Goal: Task Accomplishment & Management: Use online tool/utility

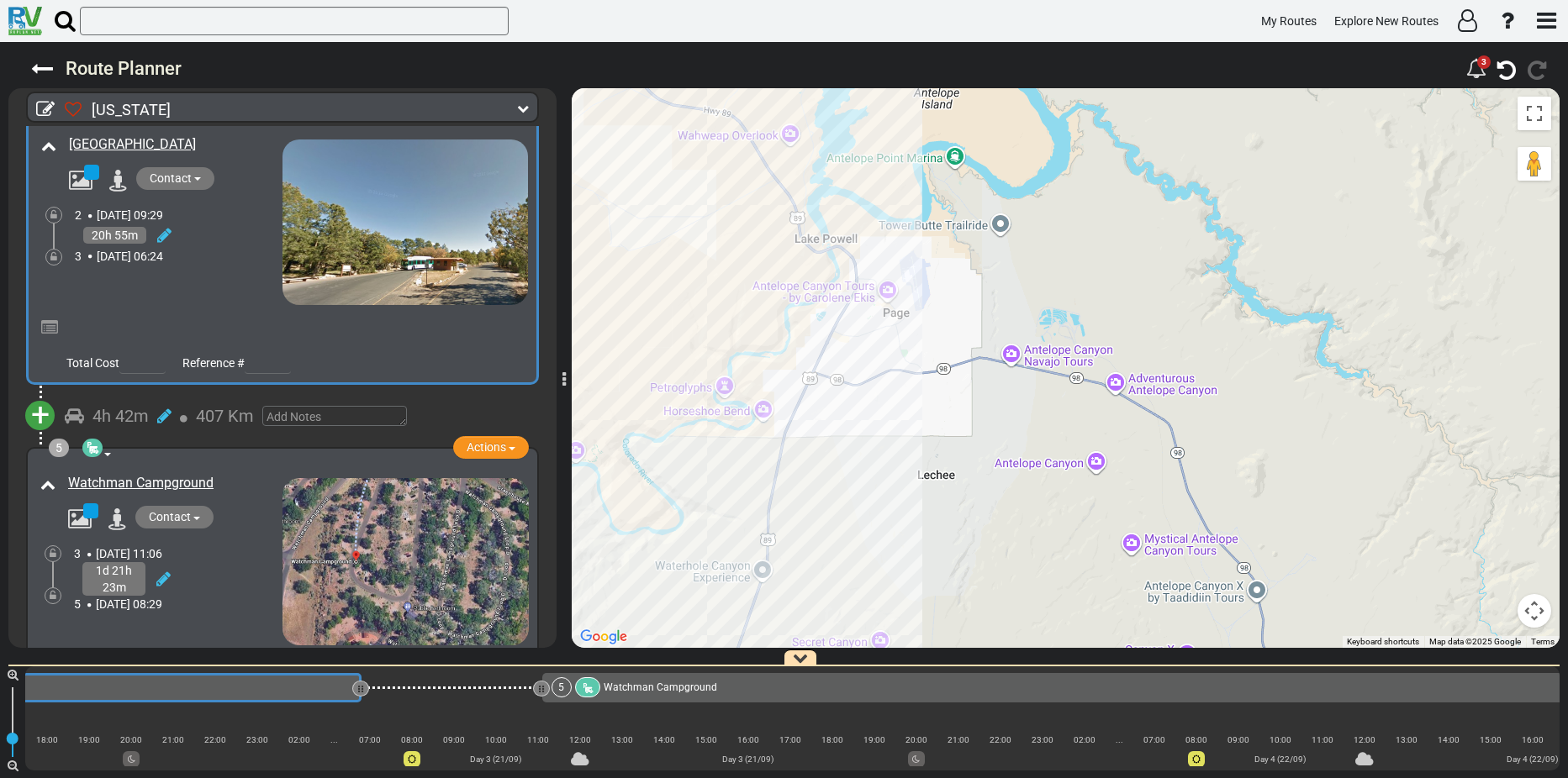
click at [41, 408] on span "+" at bounding box center [41, 416] width 19 height 39
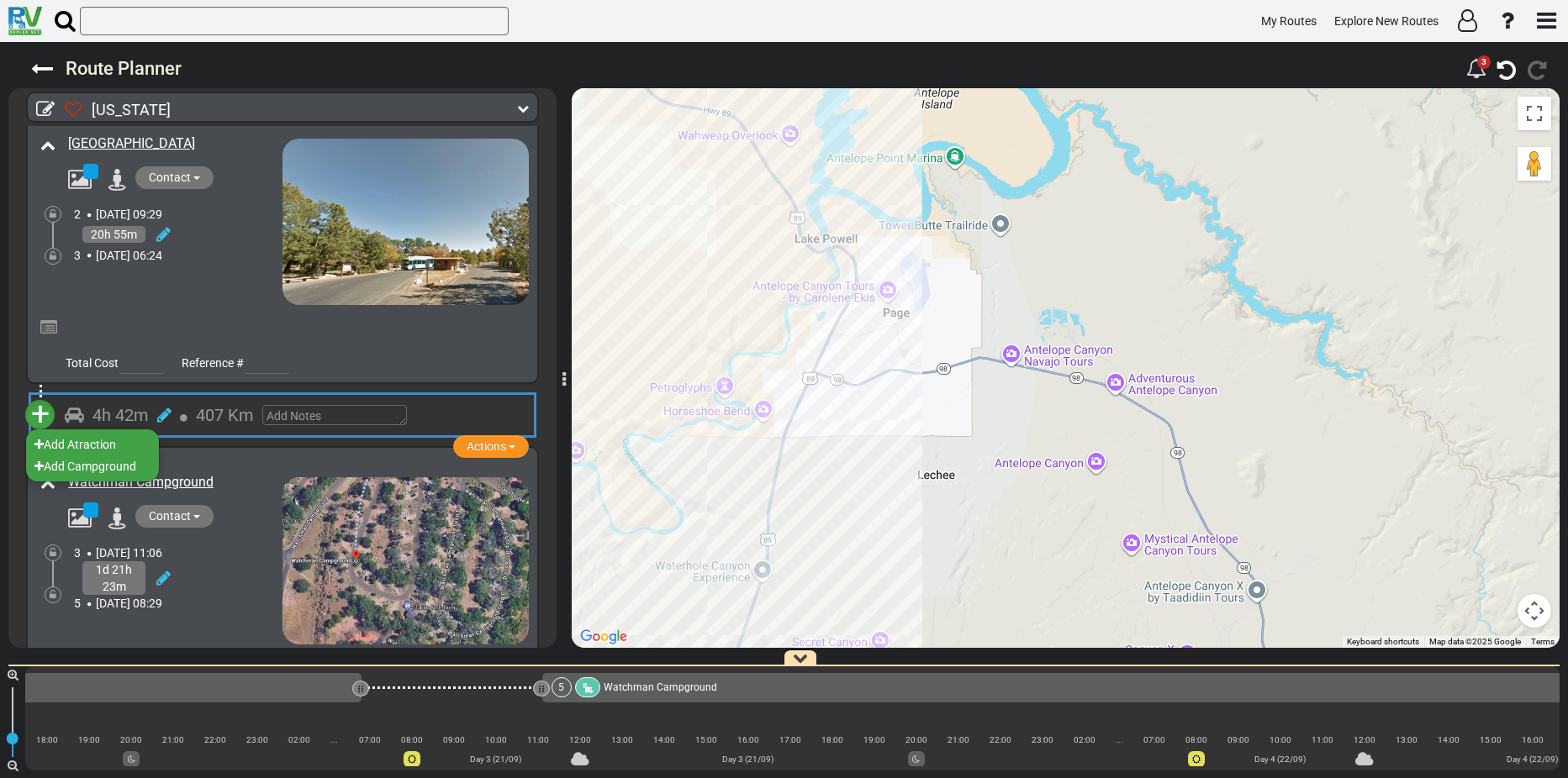
scroll to position [1024, 0]
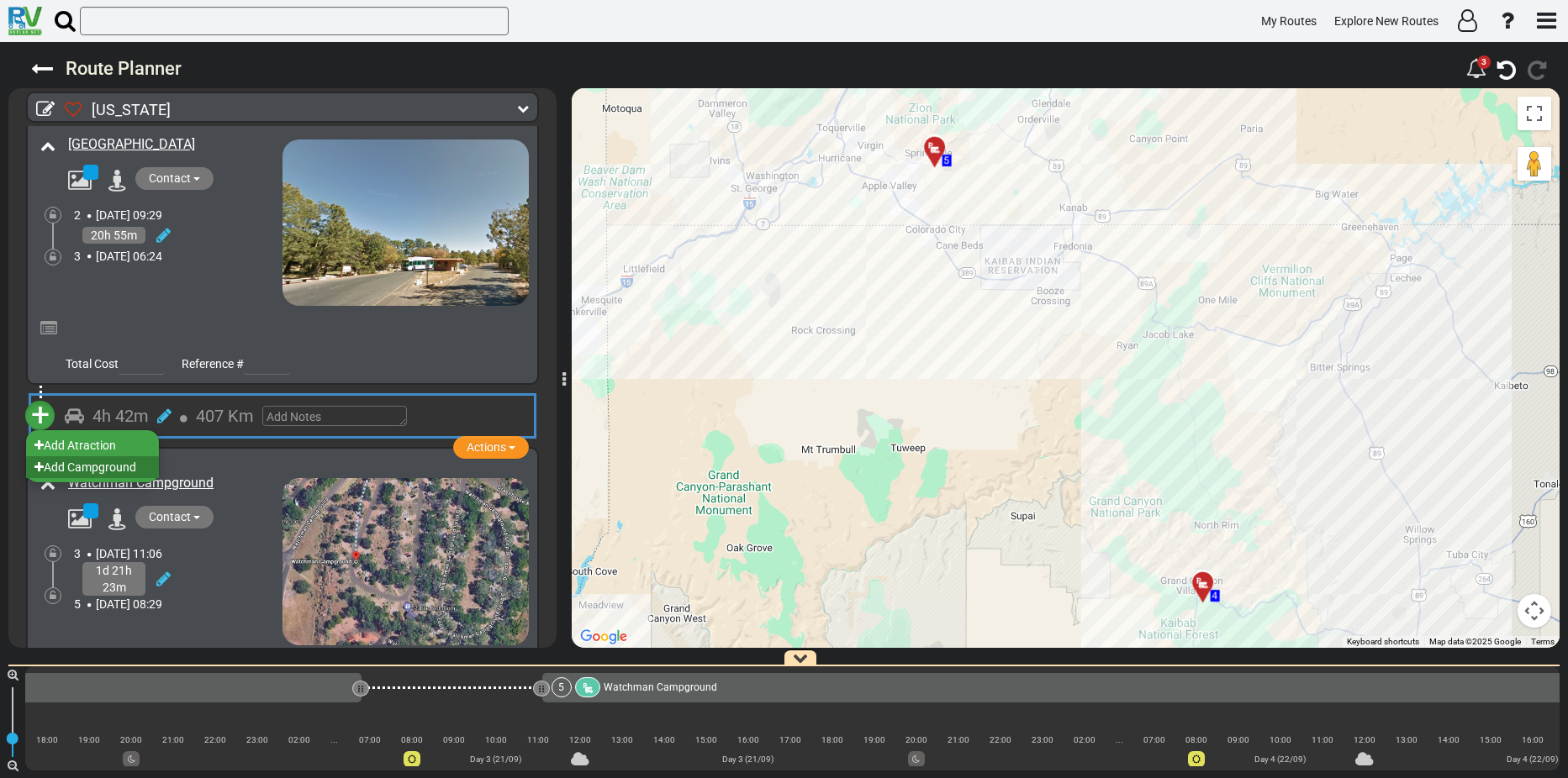
click at [90, 465] on li "Add Campground" at bounding box center [92, 467] width 133 height 22
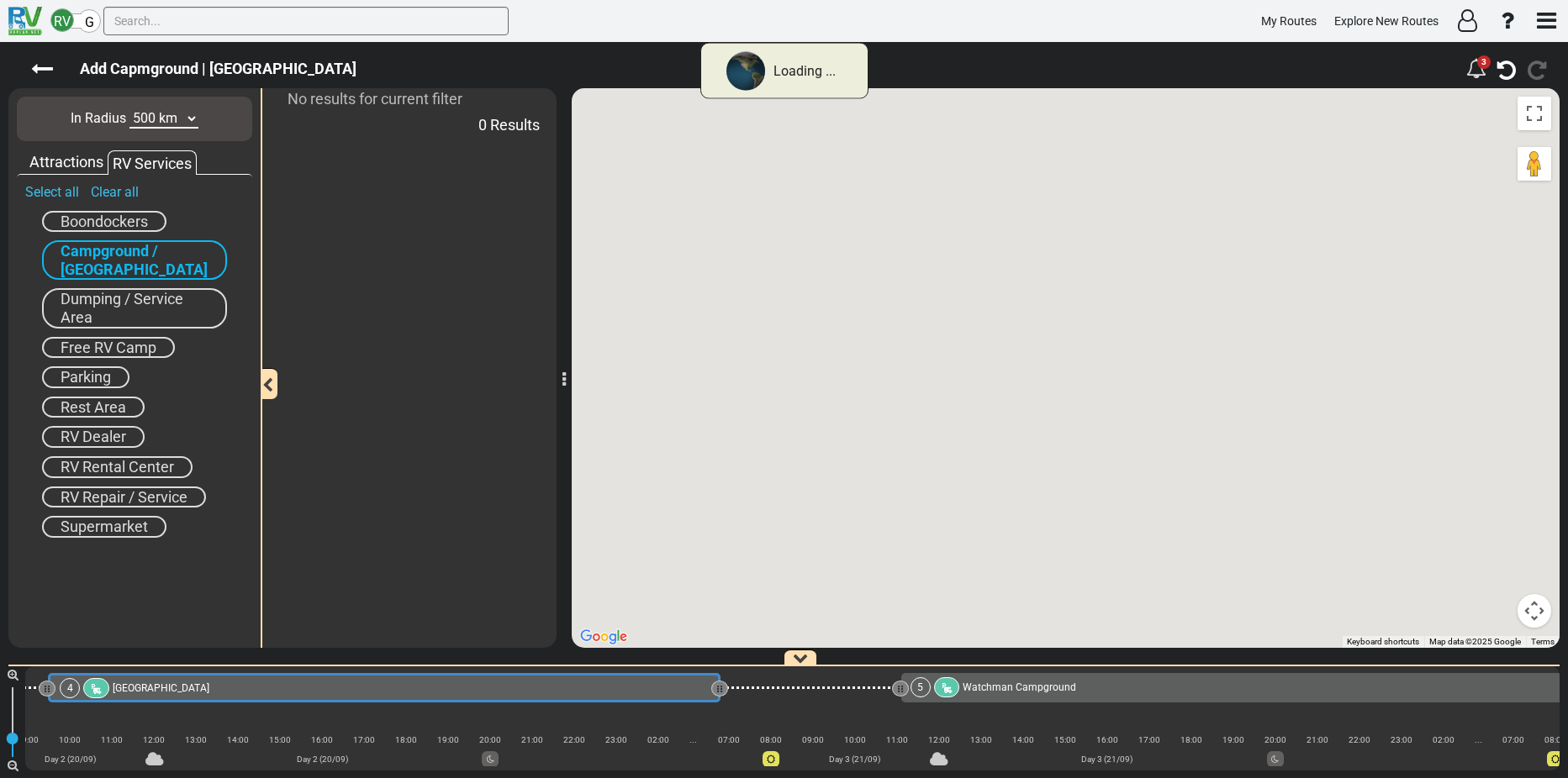
scroll to position [0, 633]
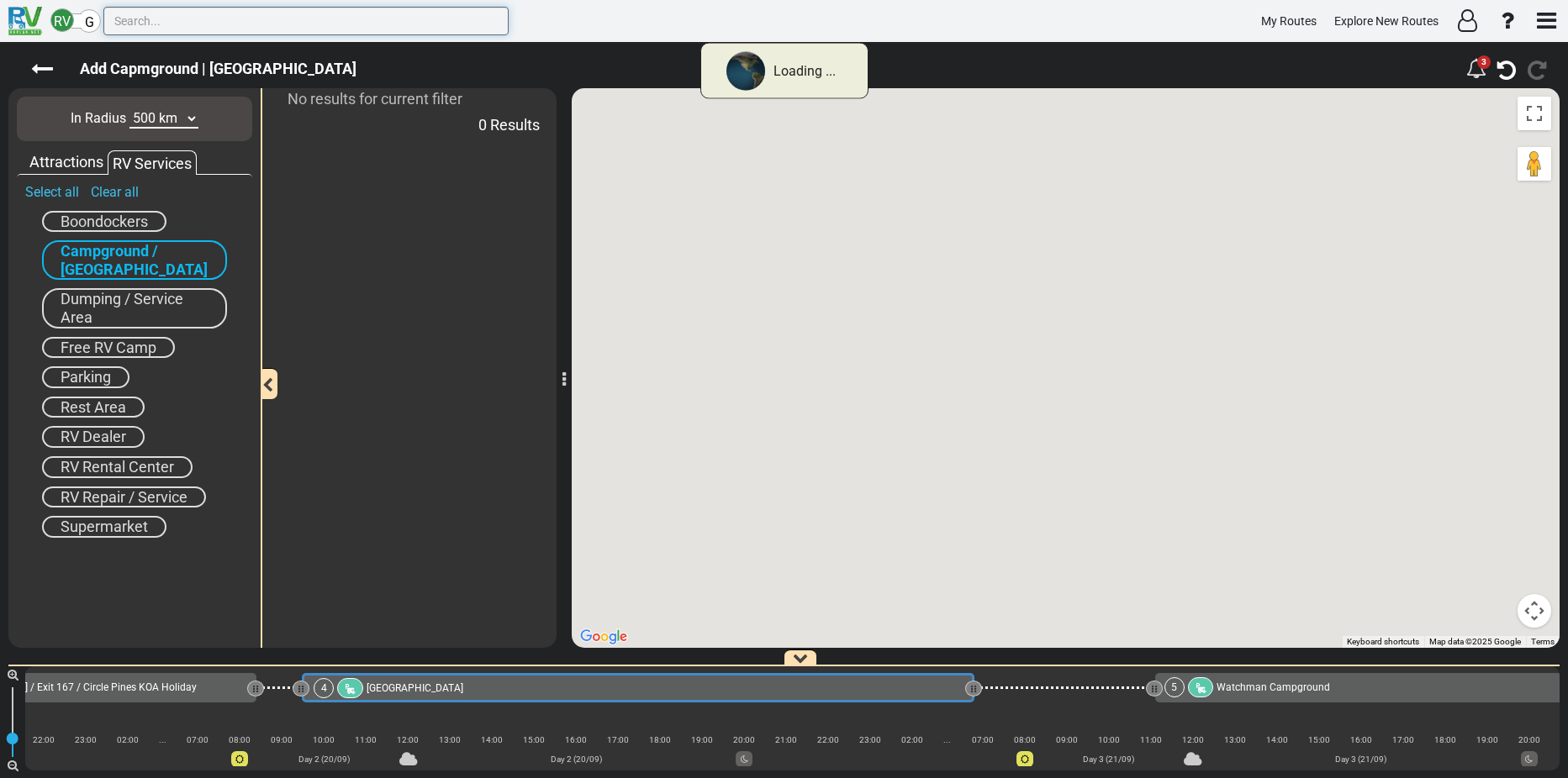
click at [166, 18] on input "text" at bounding box center [306, 21] width 406 height 29
click at [142, 18] on input "text" at bounding box center [306, 21] width 406 height 29
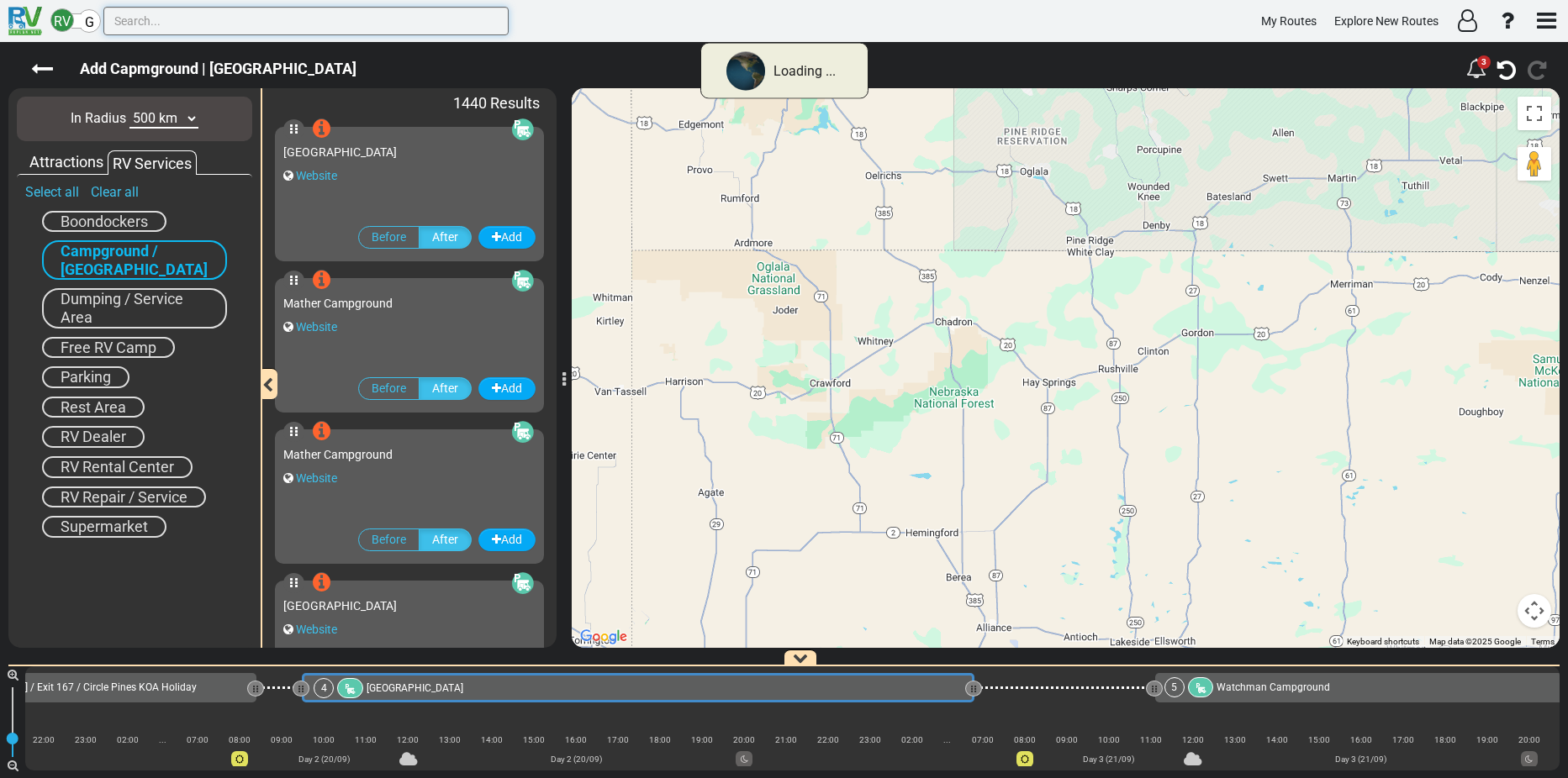
click at [142, 18] on input "text" at bounding box center [306, 21] width 406 height 29
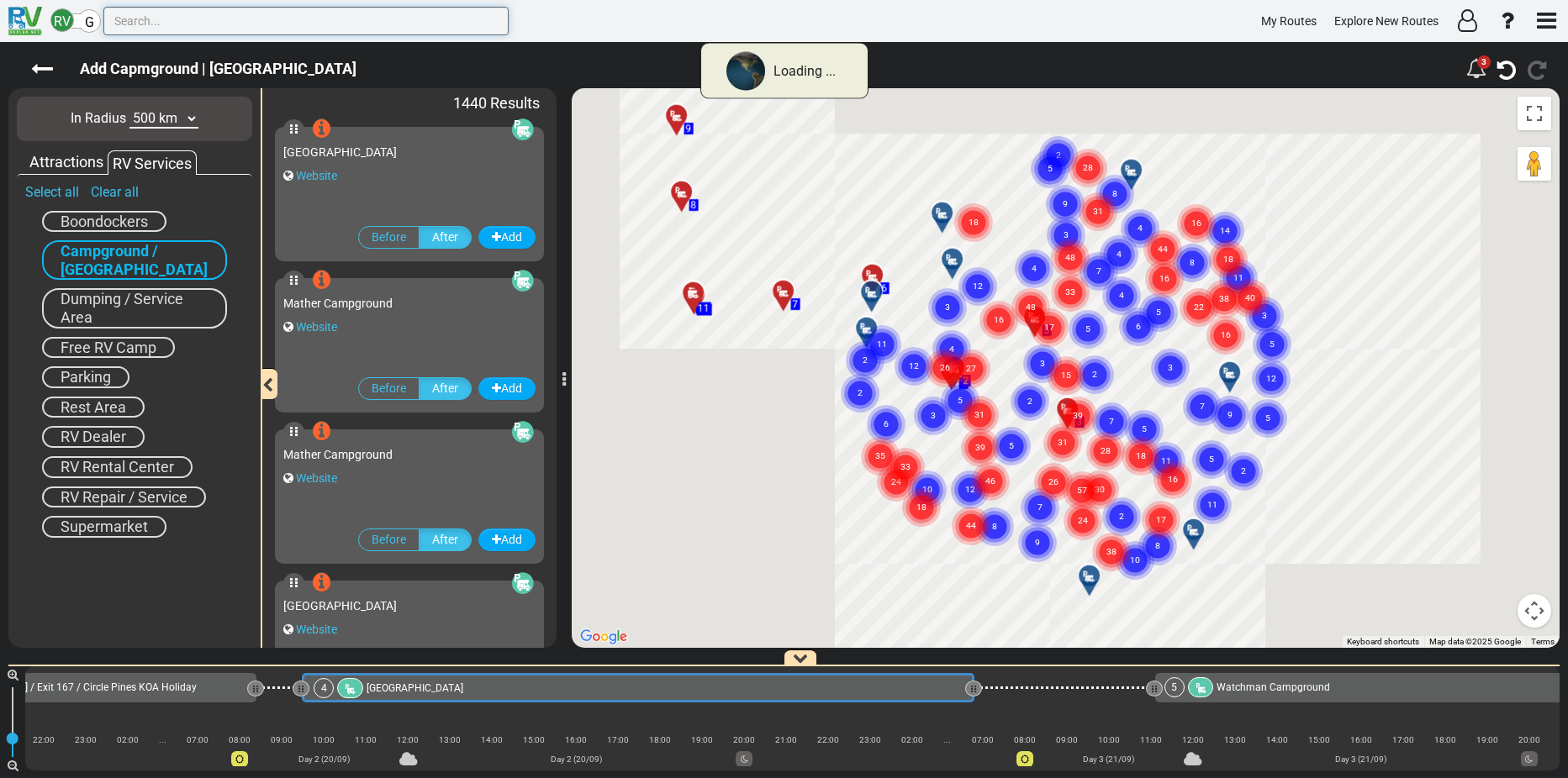
scroll to position [0, 574]
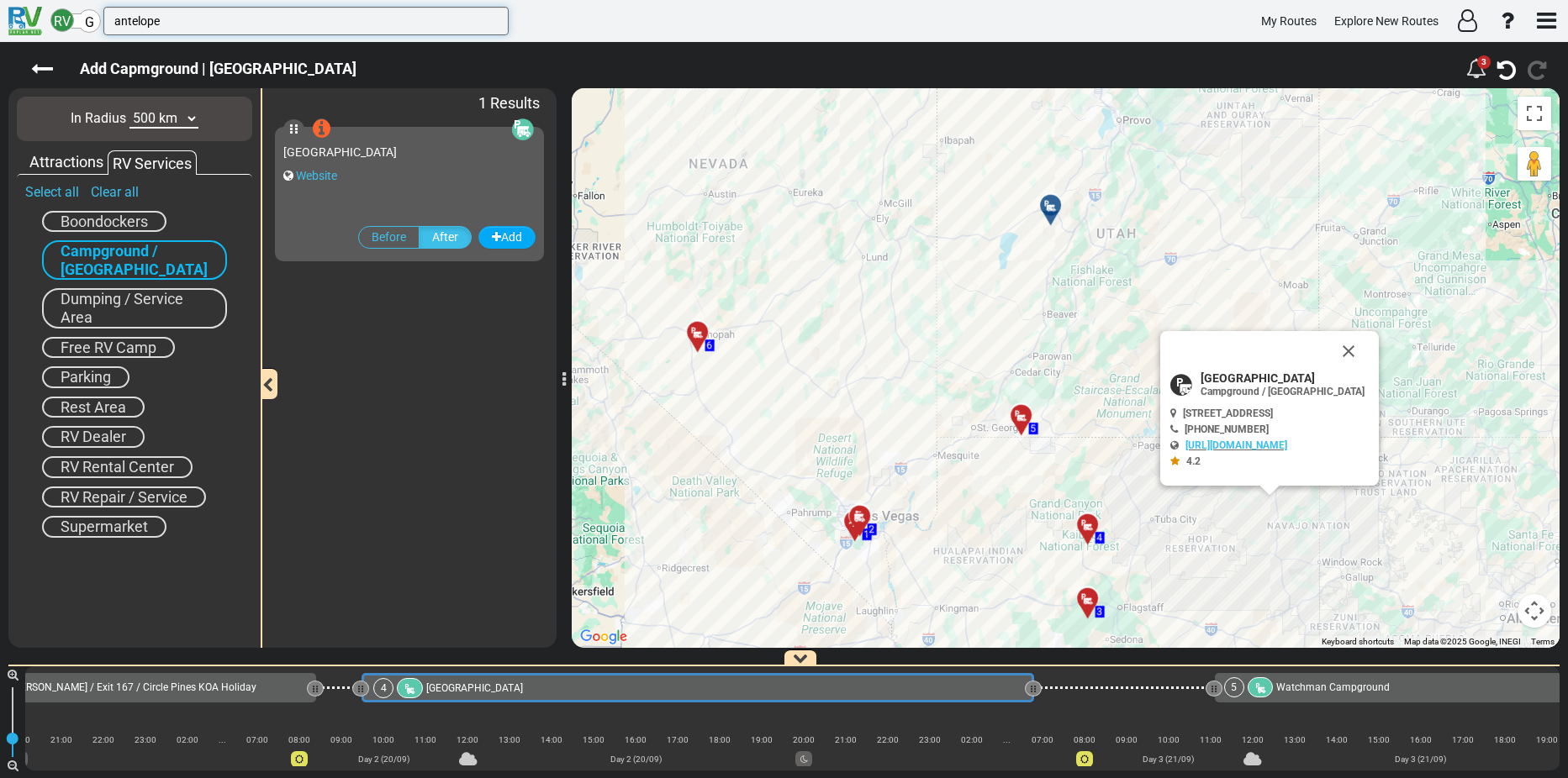
click at [167, 18] on input "antelope" at bounding box center [306, 21] width 406 height 29
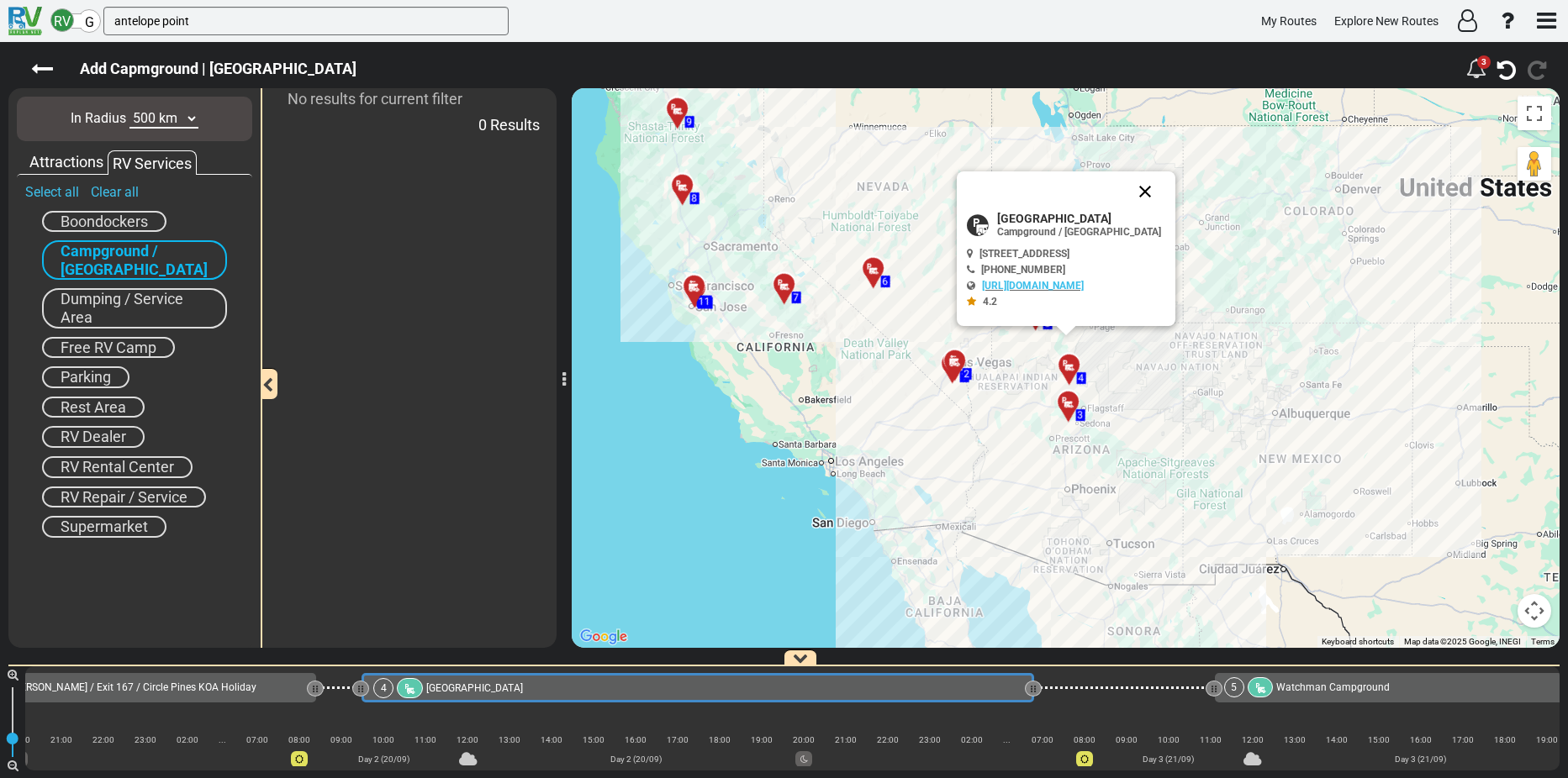
click at [1165, 188] on button "Close" at bounding box center [1145, 192] width 41 height 41
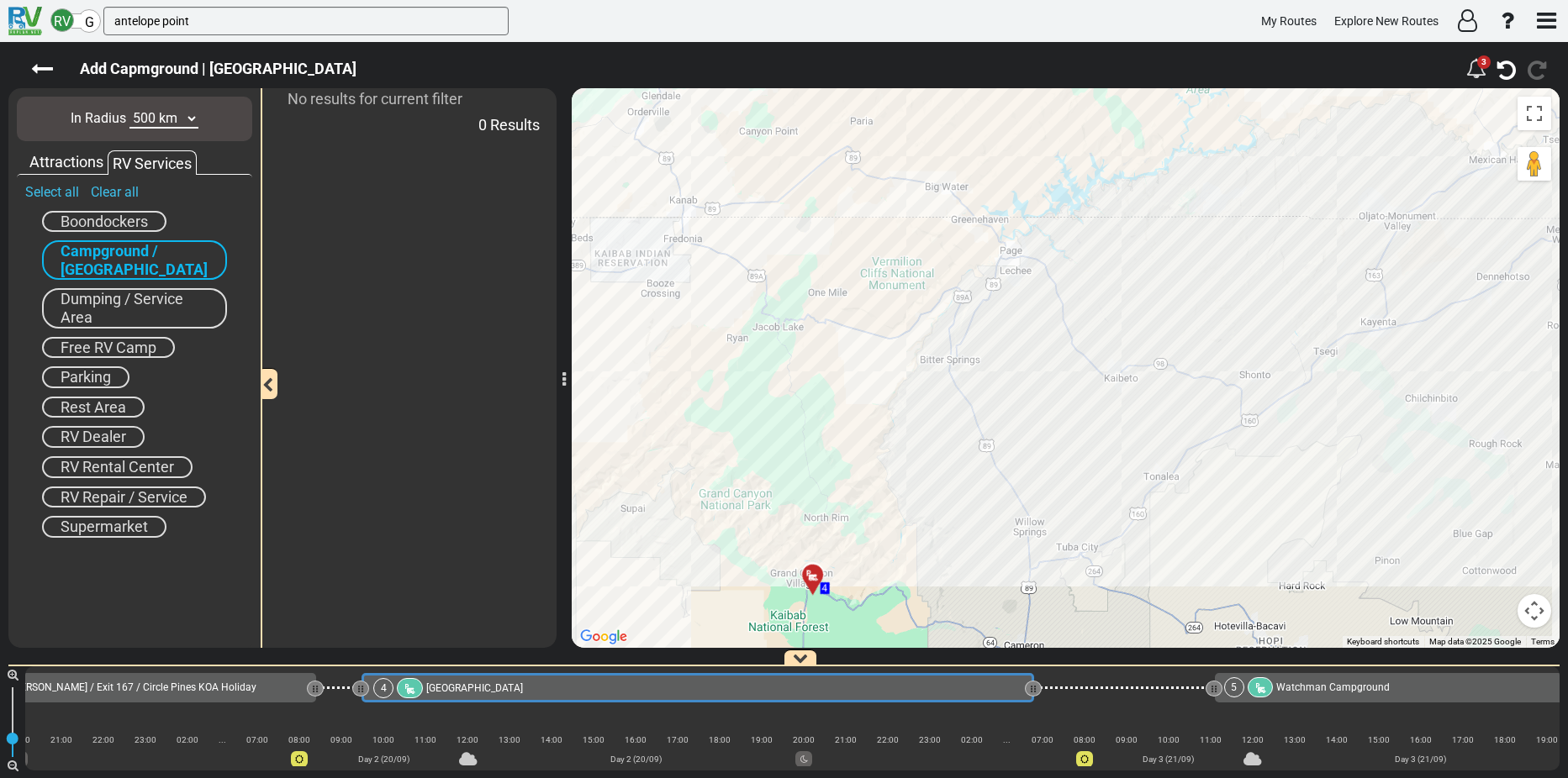
drag, startPoint x: 931, startPoint y: 454, endPoint x: 1073, endPoint y: 265, distance: 236.4
click at [1073, 265] on div "To activate drag with keyboard, press Alt + Enter. Once in keyboard drag state,…" at bounding box center [1065, 367] width 988 height 560
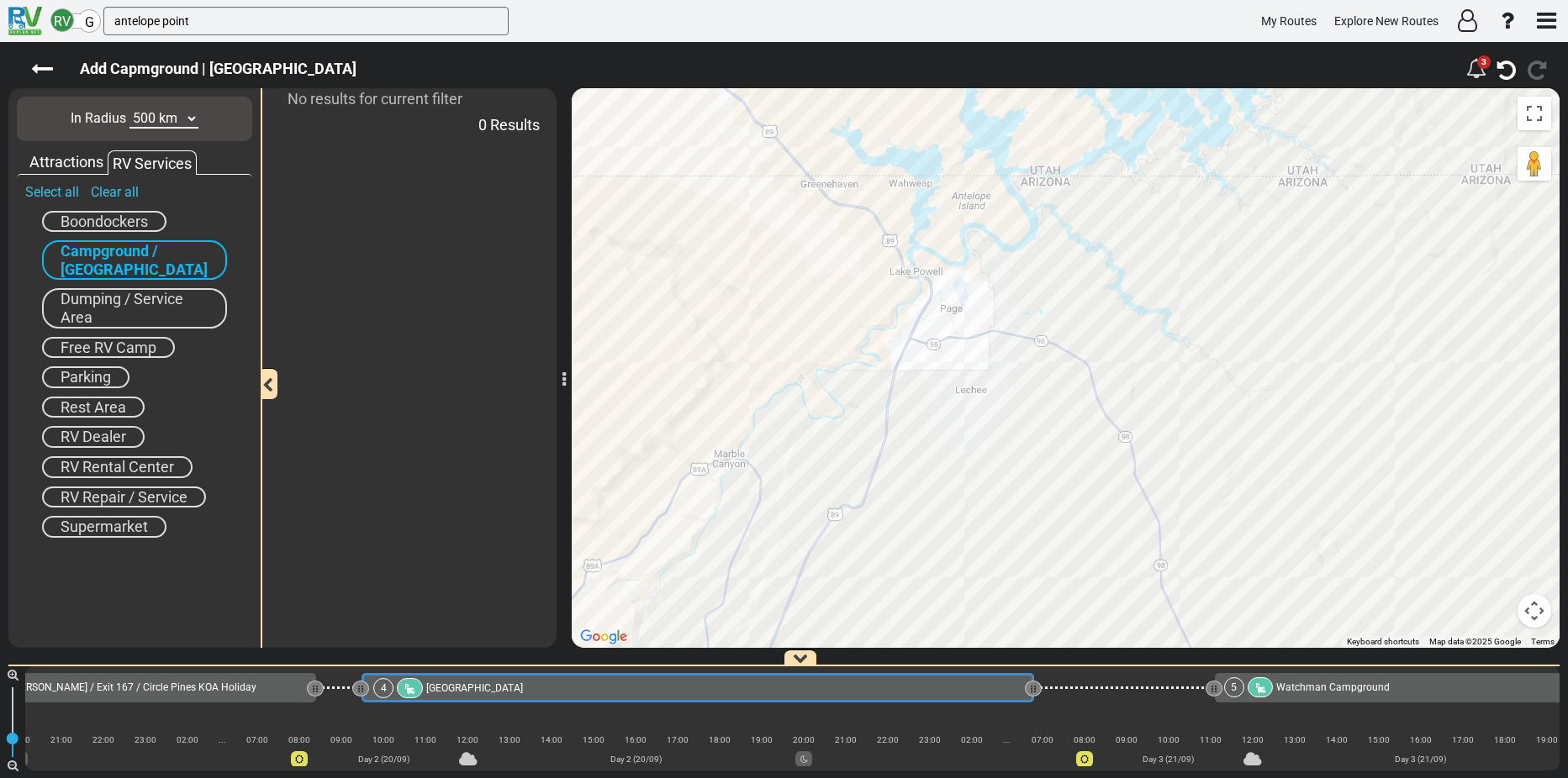
drag, startPoint x: 920, startPoint y: 176, endPoint x: 1028, endPoint y: 289, distance: 156.3
click at [1028, 289] on div "To activate drag with keyboard, press Alt + Enter. Once in keyboard drag state,…" at bounding box center [1065, 367] width 988 height 560
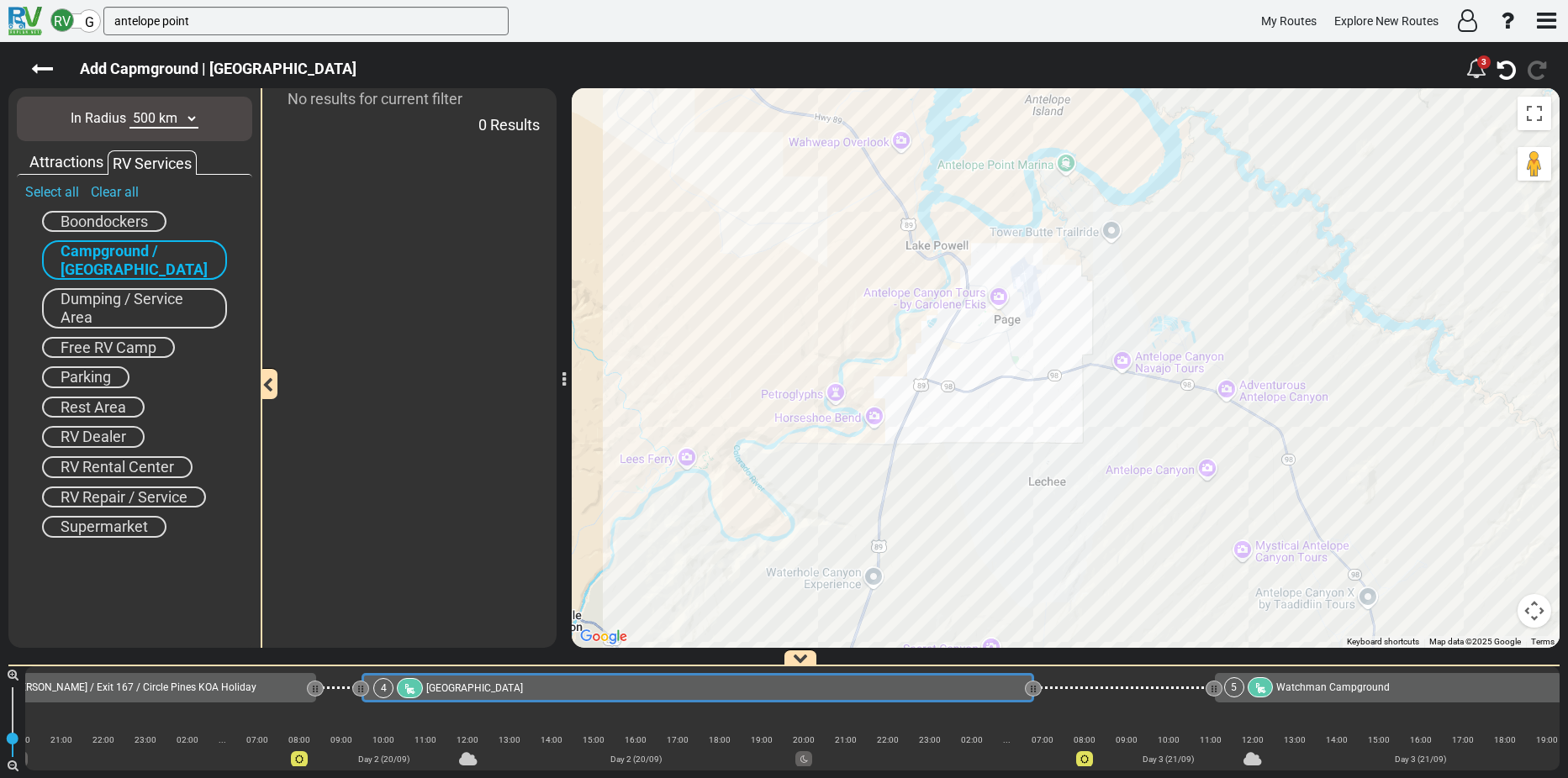
drag, startPoint x: 992, startPoint y: 288, endPoint x: 1147, endPoint y: 279, distance: 155.3
click at [1147, 279] on div "To activate drag with keyboard, press Alt + Enter. Once in keyboard drag state,…" at bounding box center [1065, 367] width 988 height 560
click at [235, 12] on input "antelope point" at bounding box center [306, 21] width 406 height 29
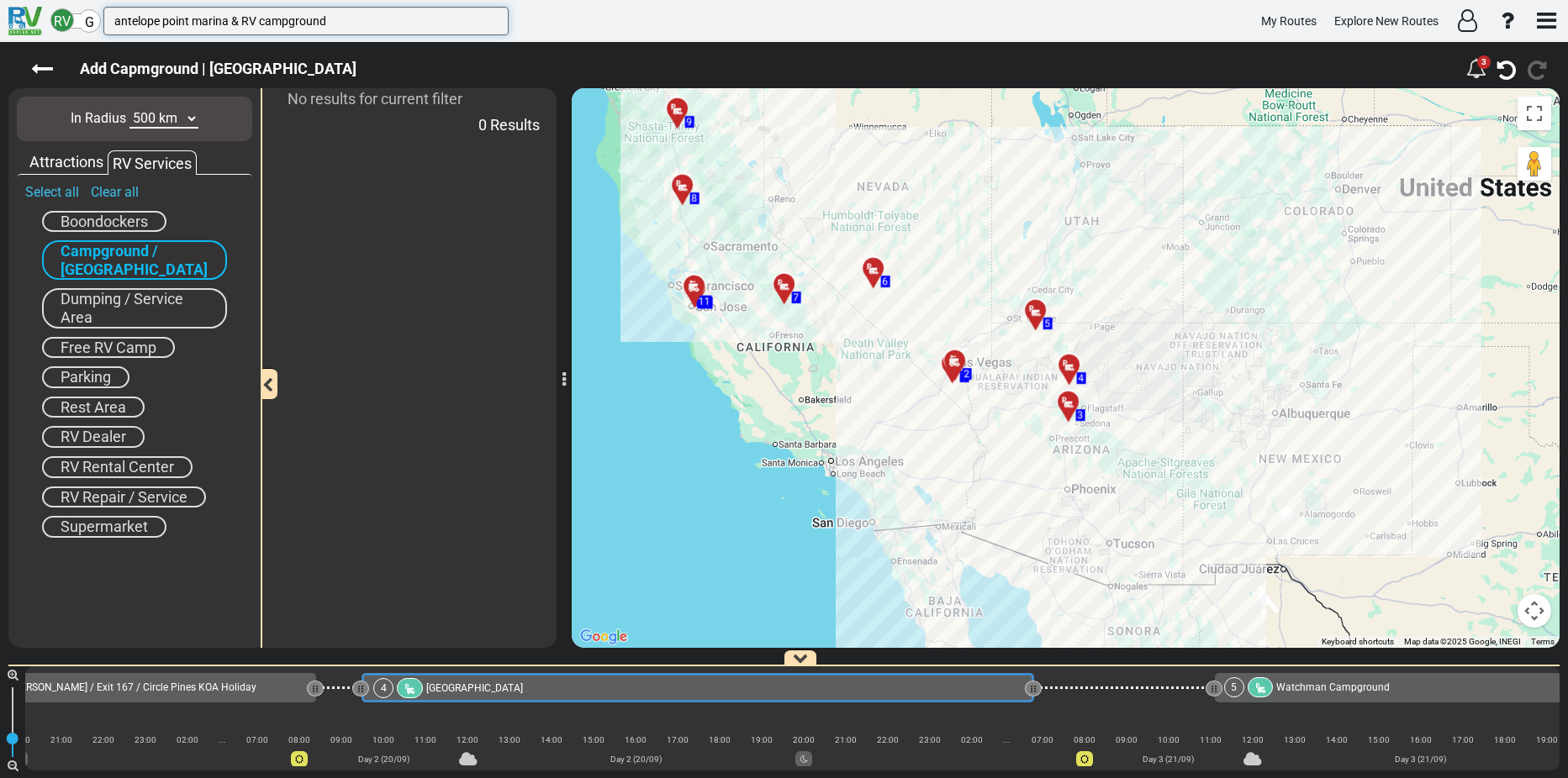
drag, startPoint x: 337, startPoint y: 20, endPoint x: 106, endPoint y: 30, distance: 231.2
click at [106, 30] on input "antelope point marina & RV campground" at bounding box center [306, 21] width 406 height 29
type input "antelope point marina & RV campground"
click at [52, 66] on icon at bounding box center [42, 69] width 22 height 22
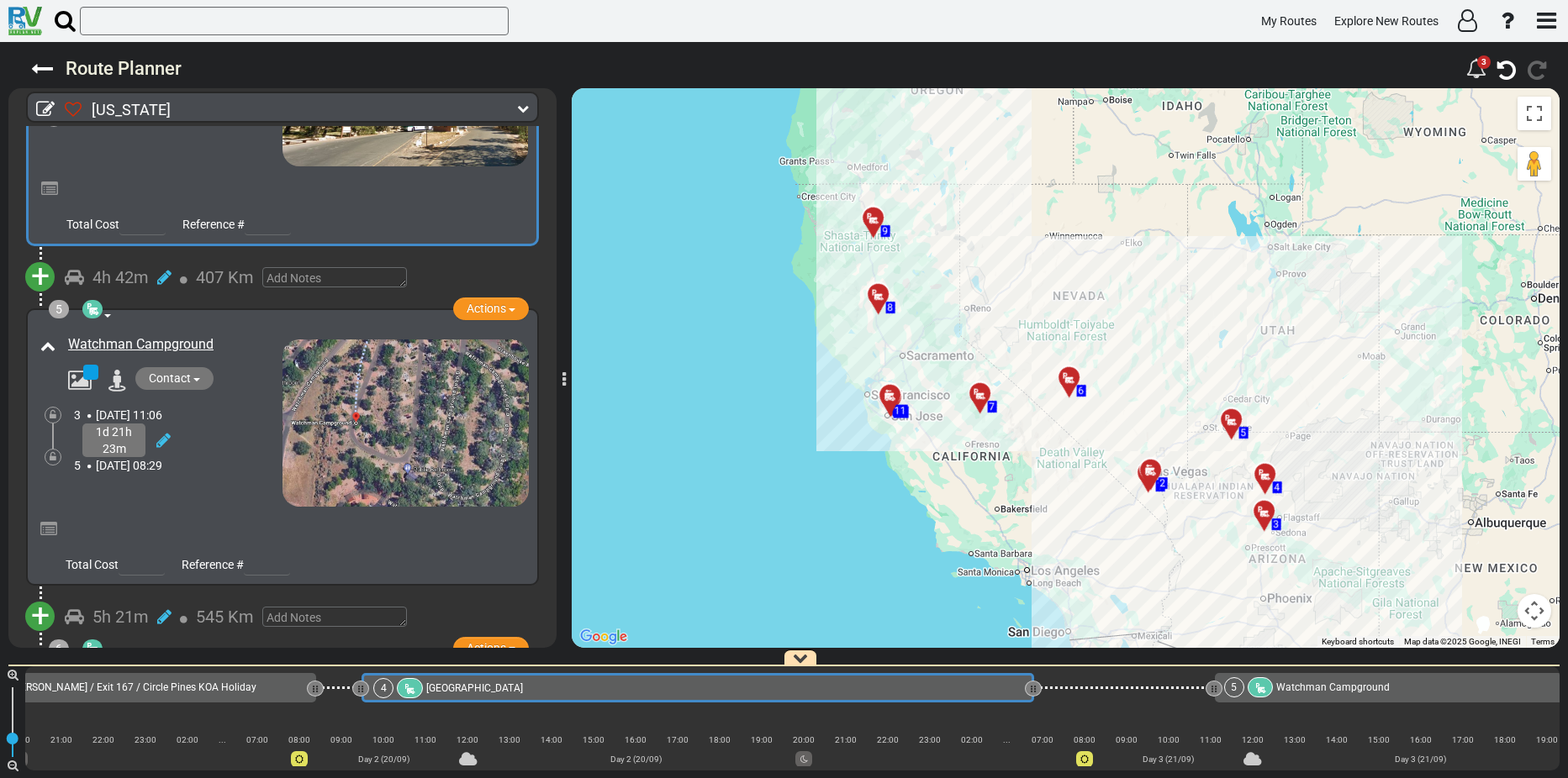
scroll to position [1192, 0]
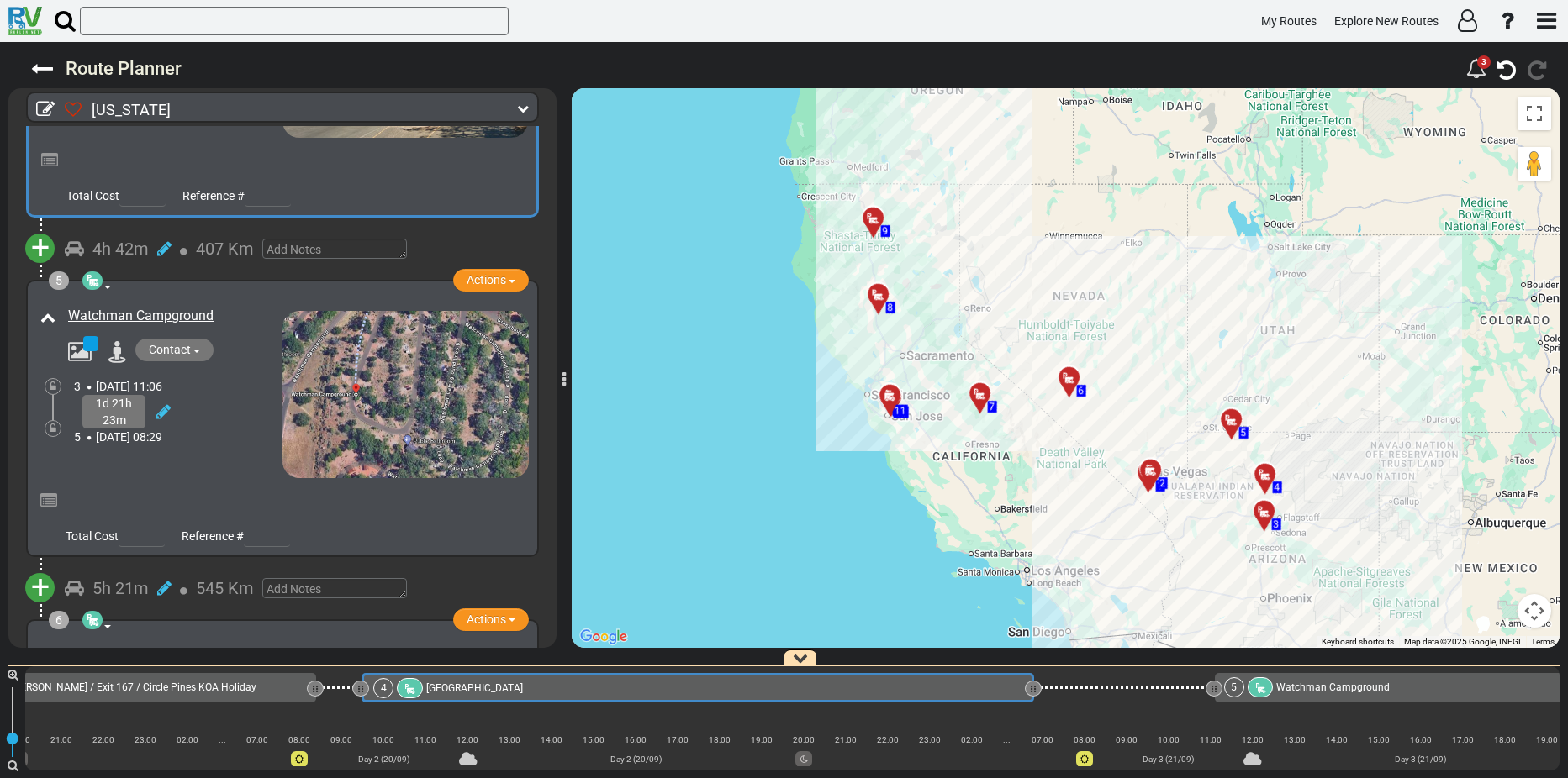
click at [32, 580] on span "+" at bounding box center [41, 588] width 19 height 39
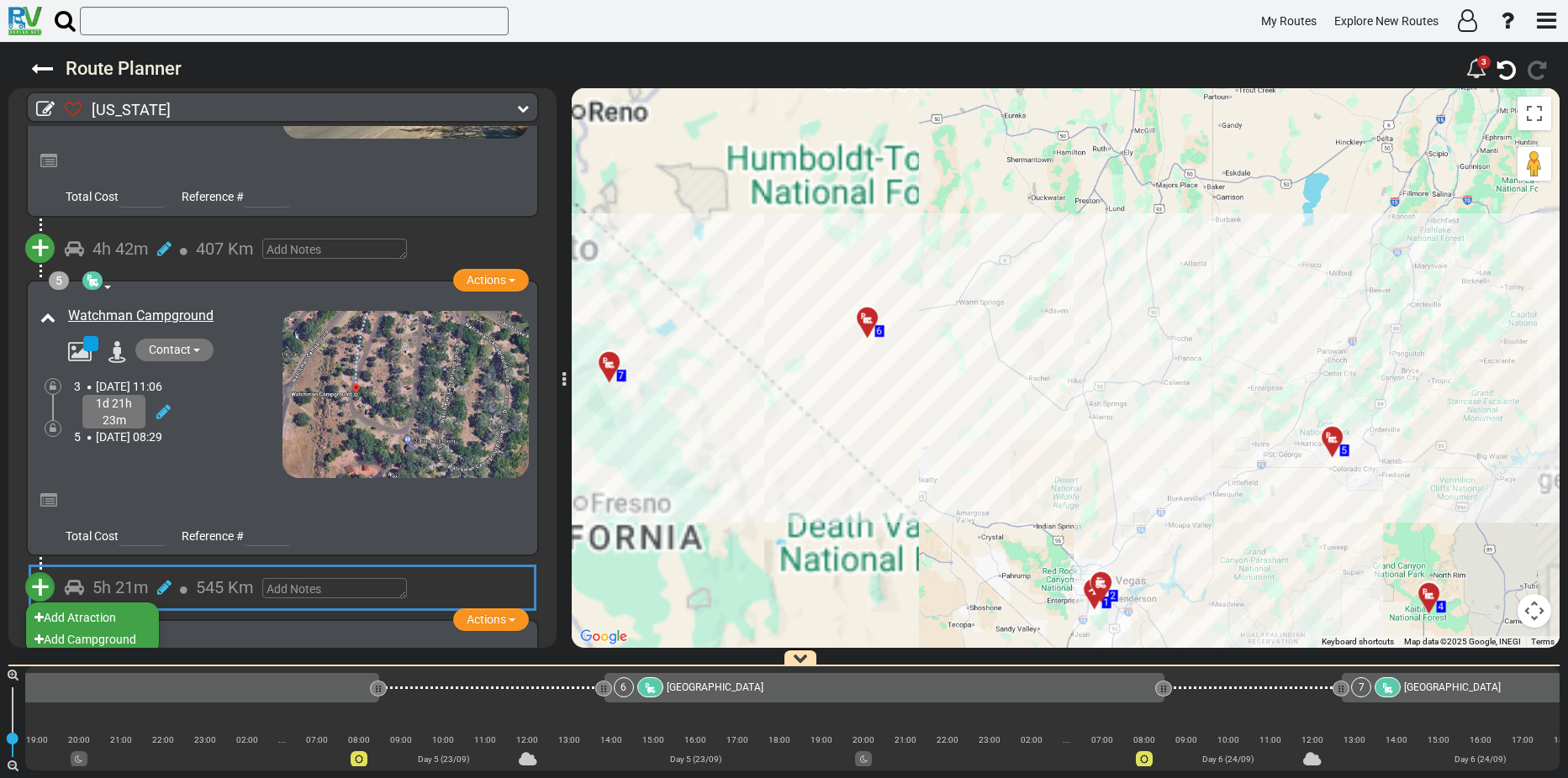
scroll to position [0, 2885]
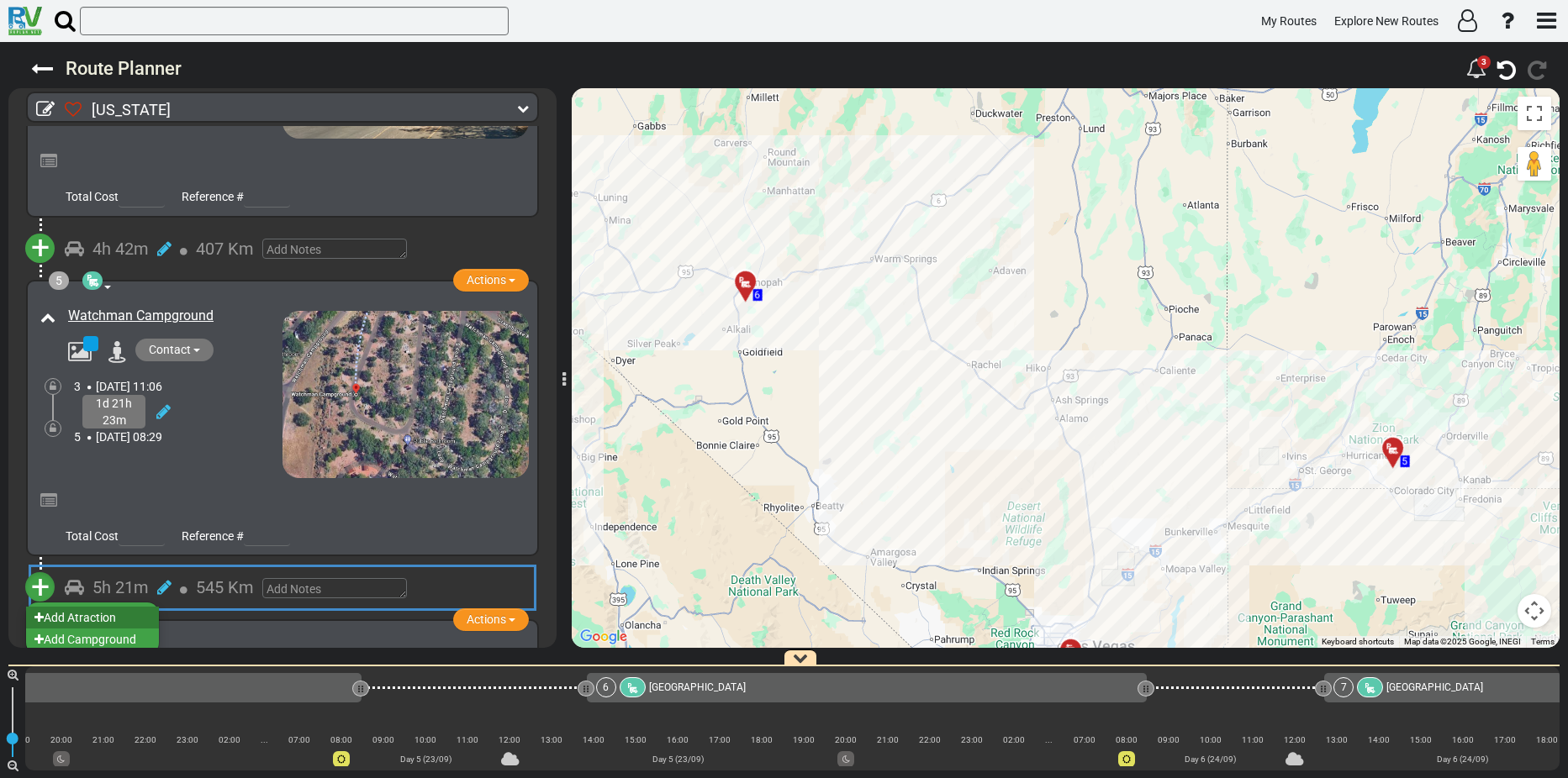
click at [84, 608] on li "Add Atraction" at bounding box center [92, 618] width 133 height 22
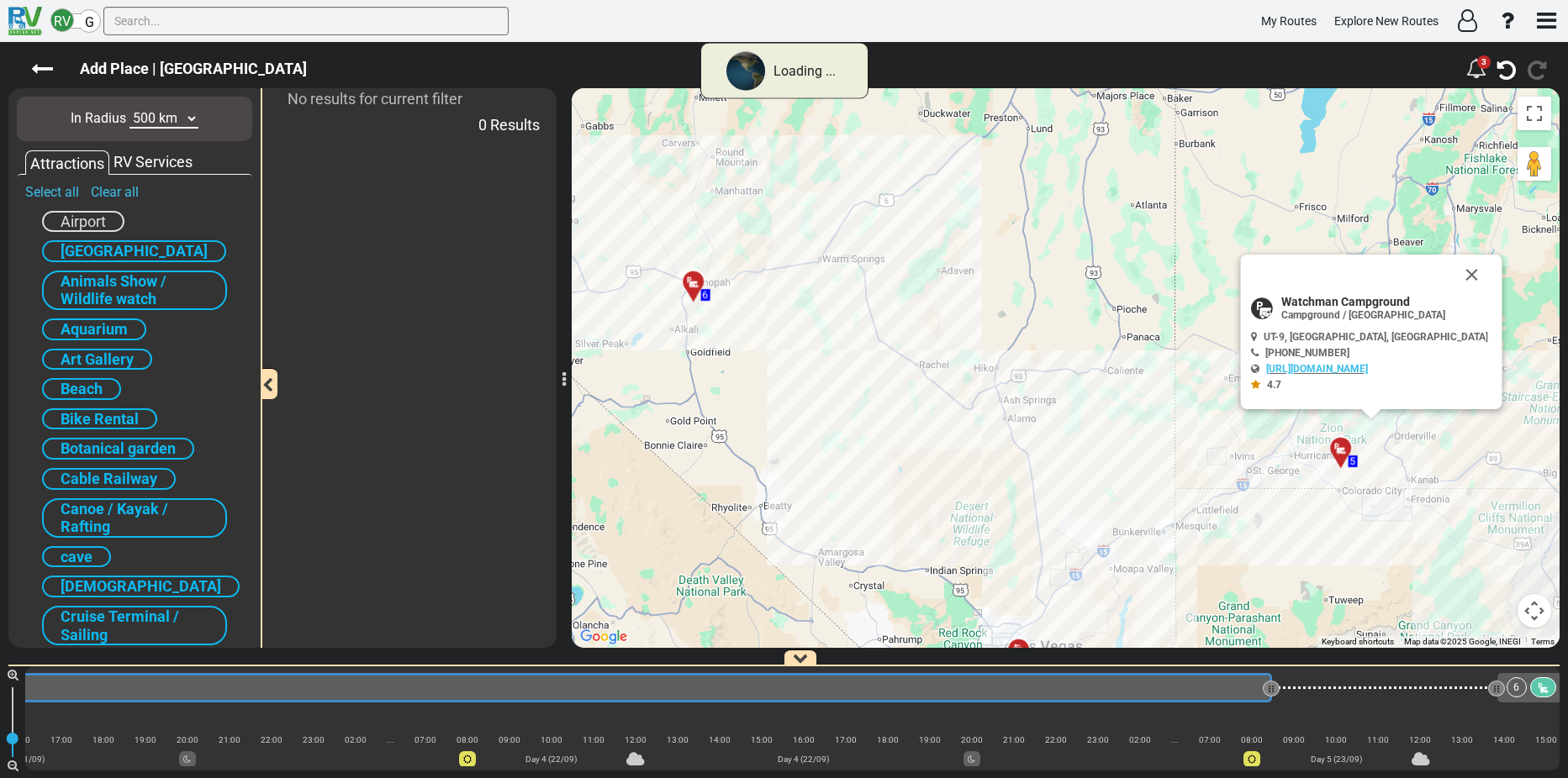
scroll to position [0, 1427]
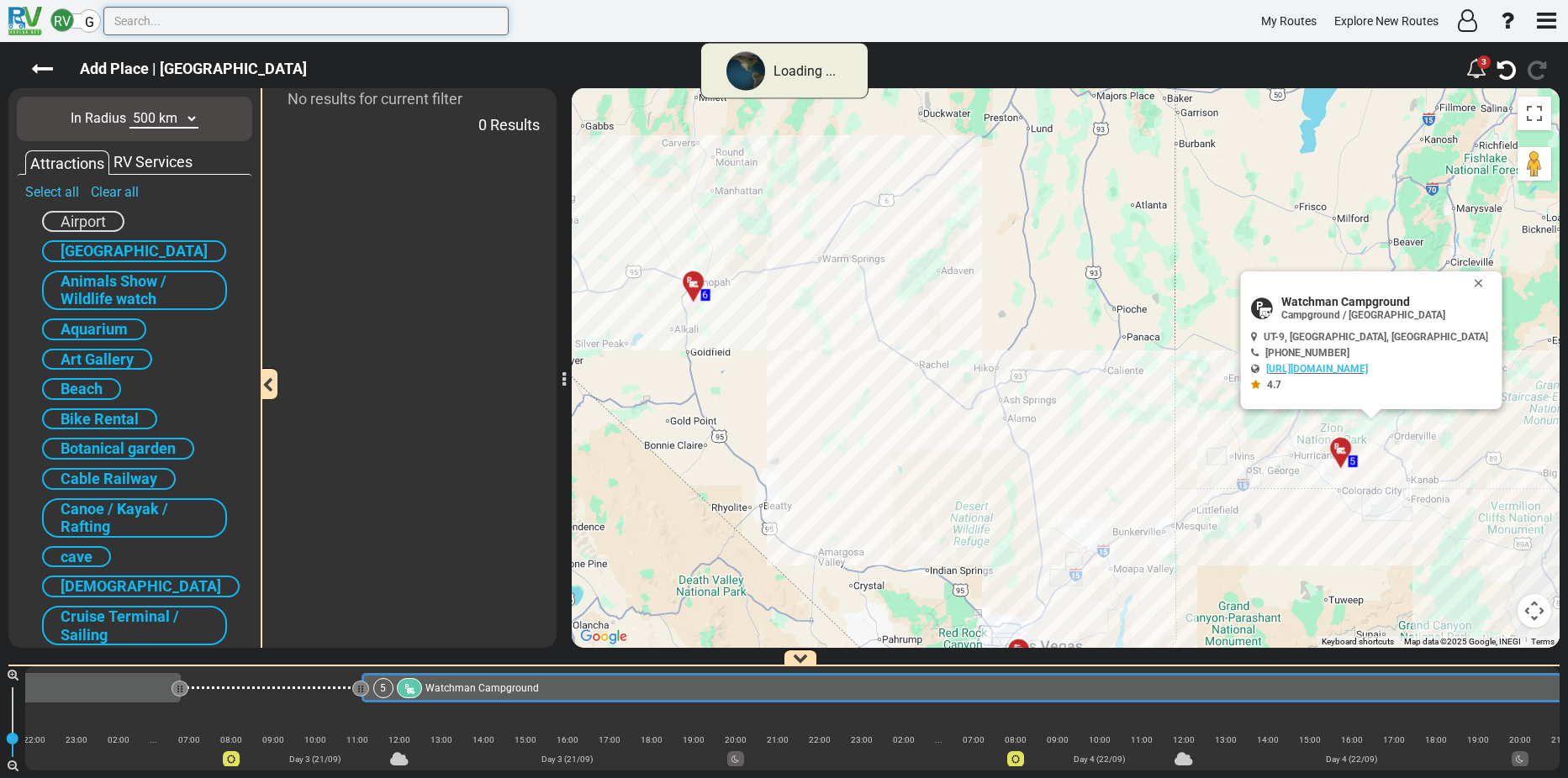
click at [188, 17] on input "text" at bounding box center [306, 21] width 406 height 29
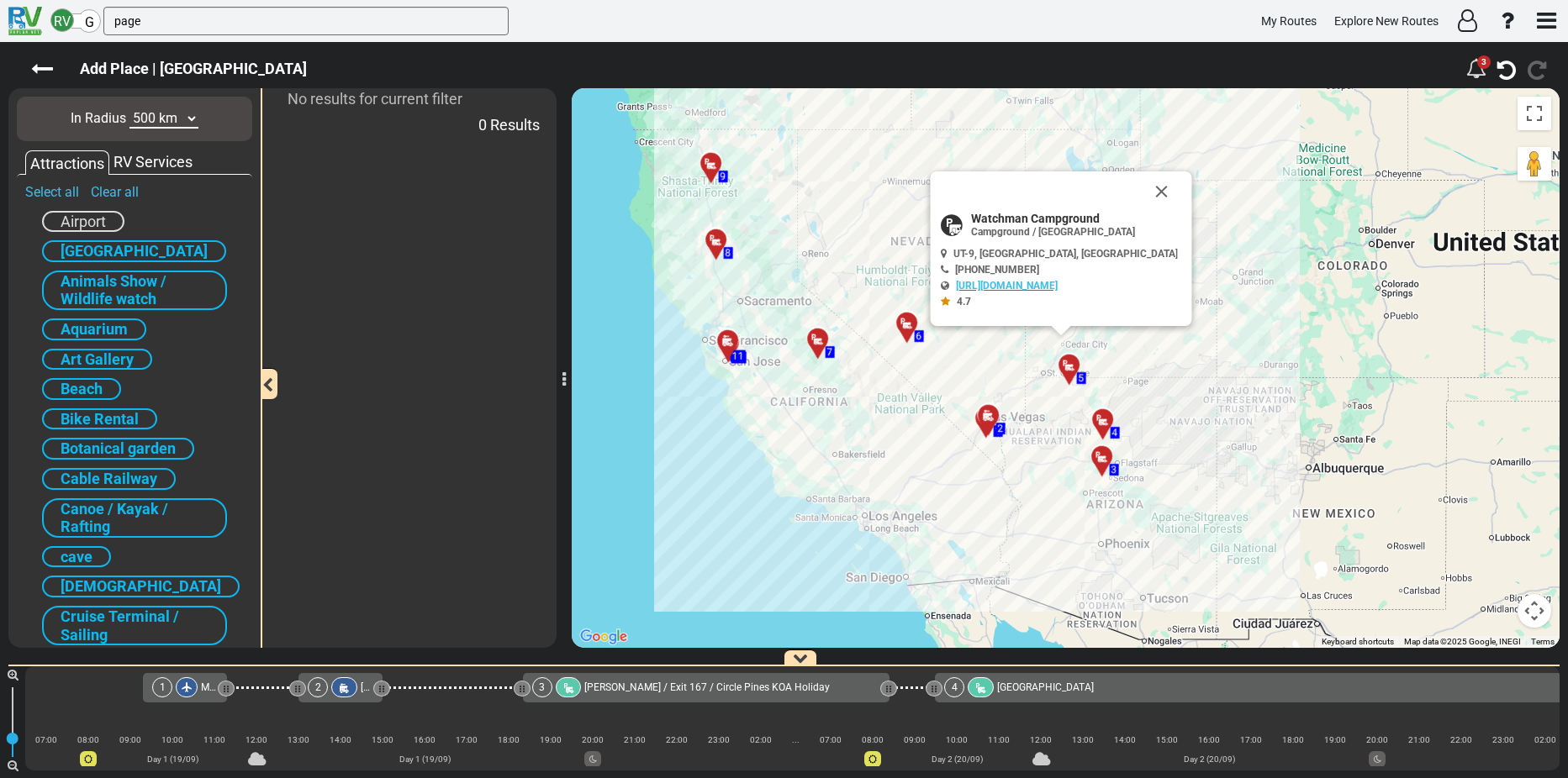
scroll to position [0, 1427]
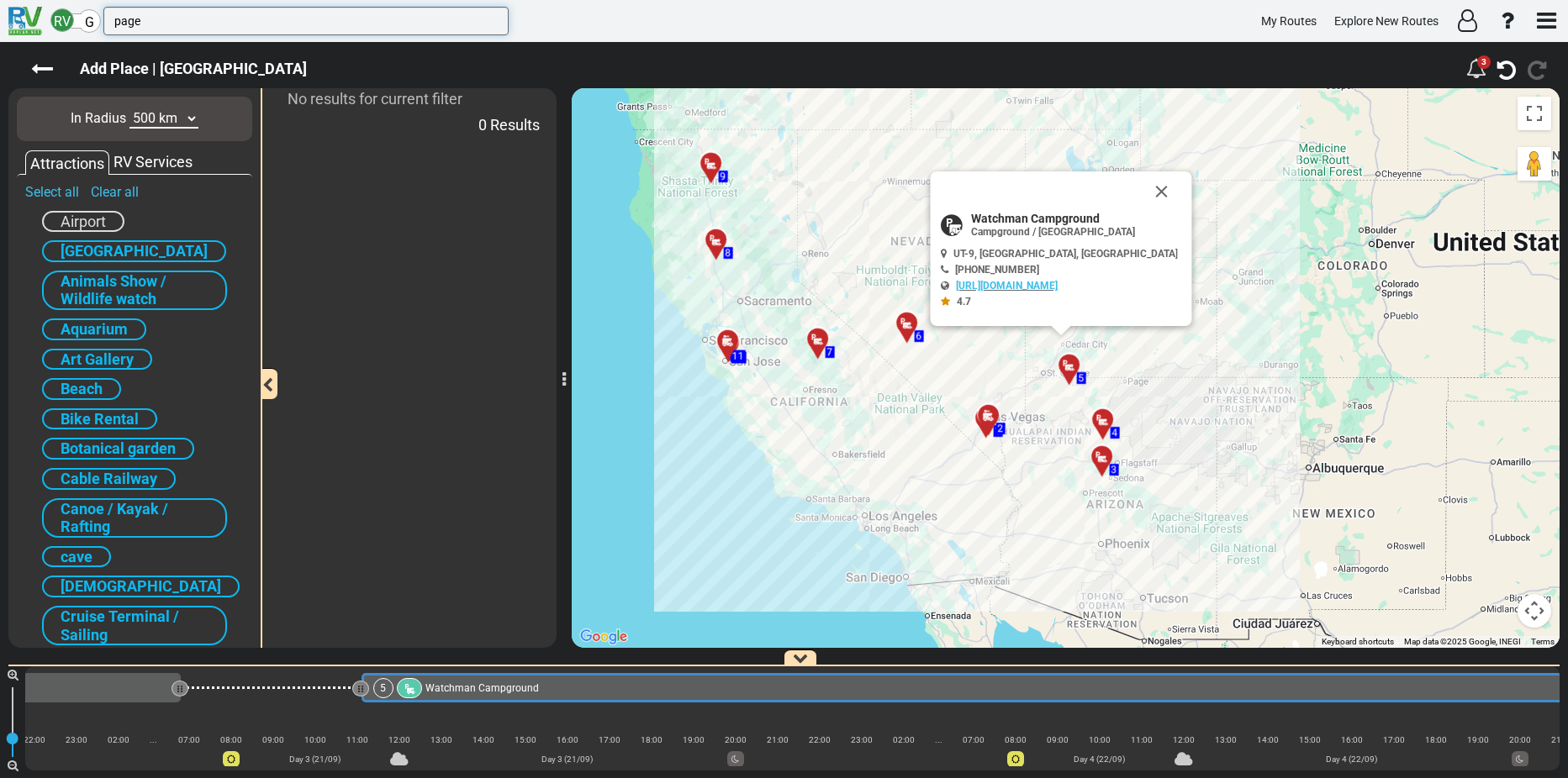
click at [145, 24] on input "page" at bounding box center [306, 21] width 406 height 29
drag, startPoint x: 148, startPoint y: 18, endPoint x: 111, endPoint y: 22, distance: 37.2
click at [111, 22] on input "page" at bounding box center [306, 21] width 406 height 29
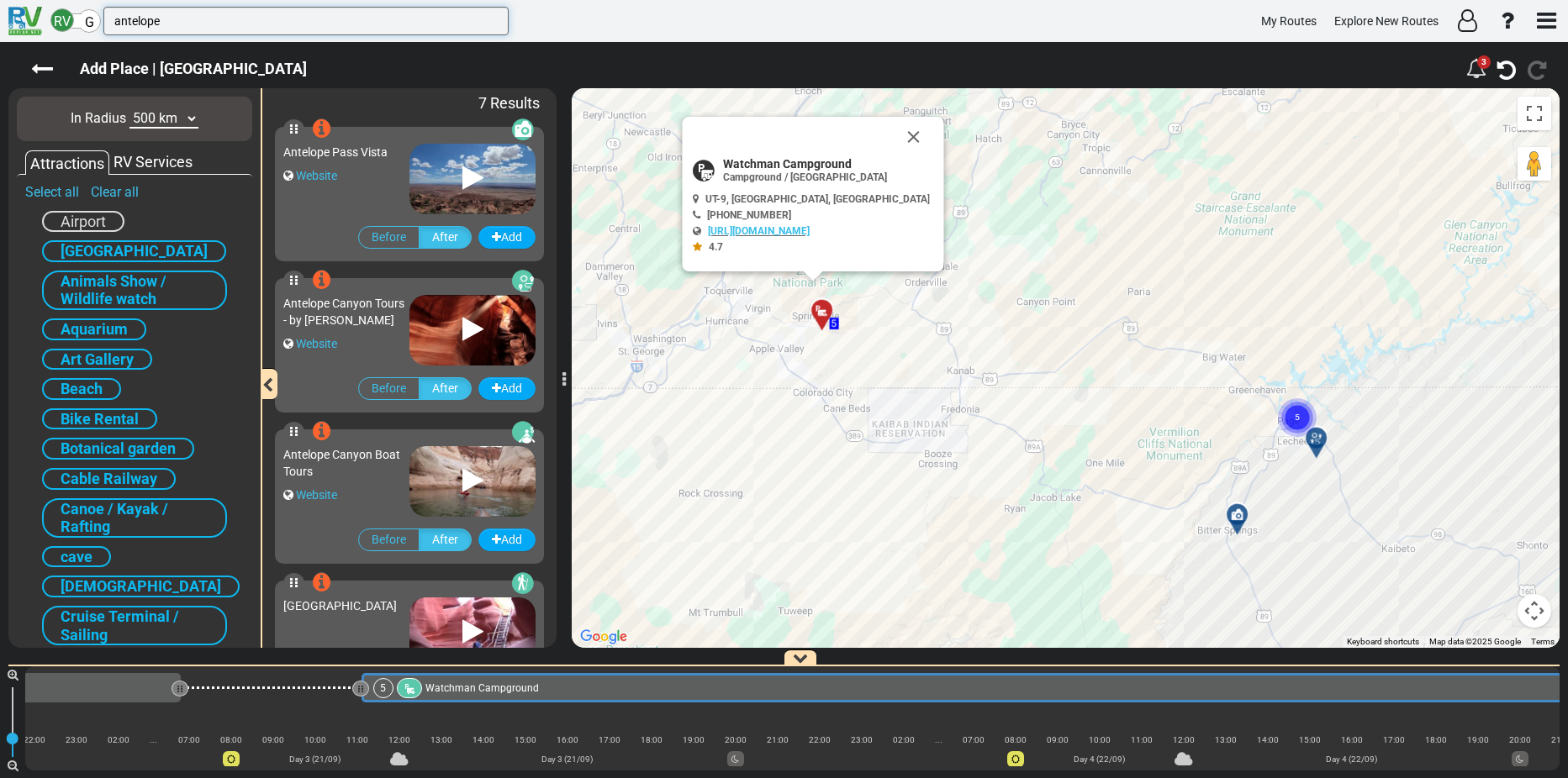
click at [193, 23] on input "antelope" at bounding box center [306, 21] width 406 height 29
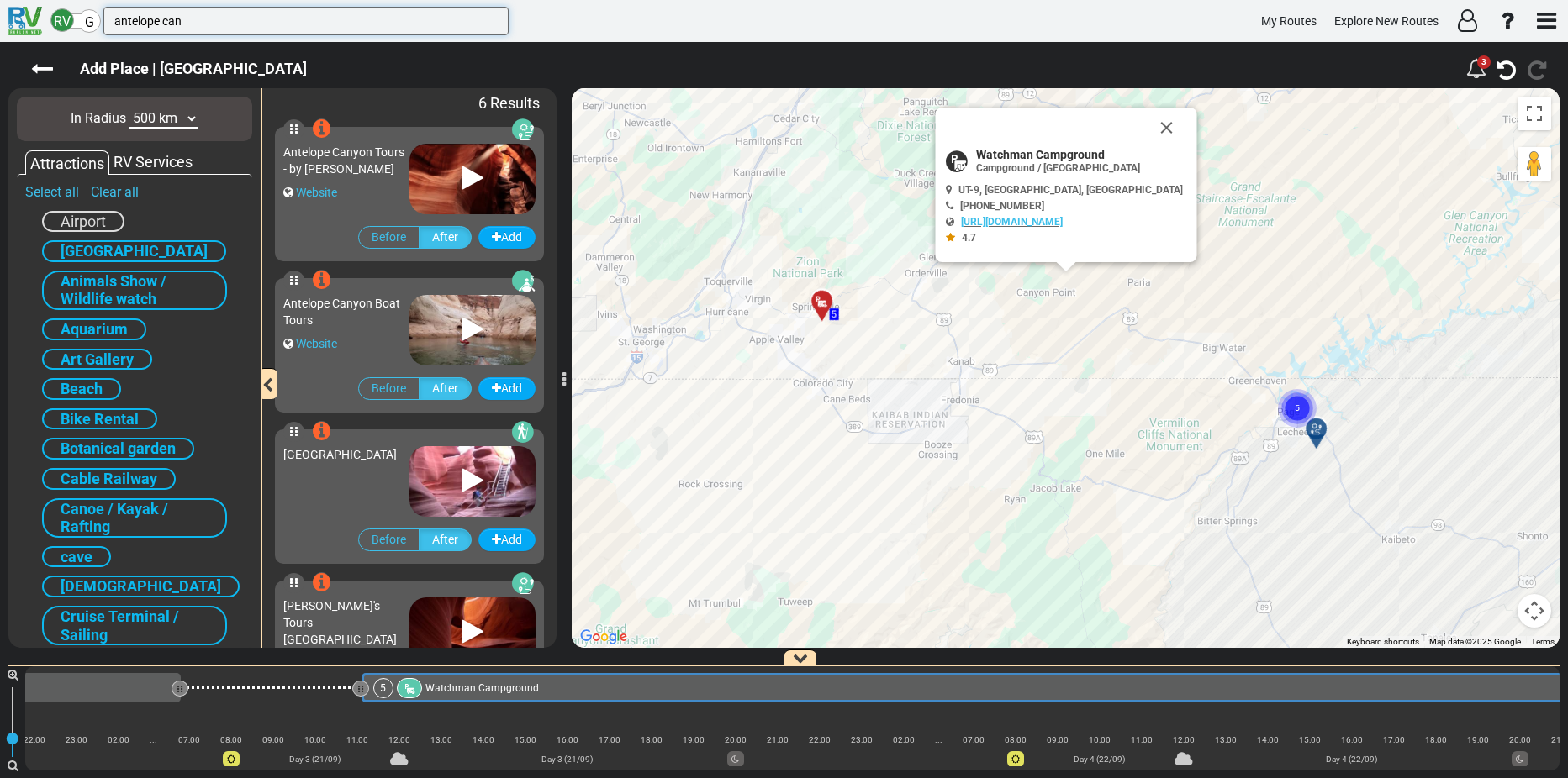
click at [193, 23] on input "antelope can" at bounding box center [306, 21] width 406 height 29
type input "antelope canyon"
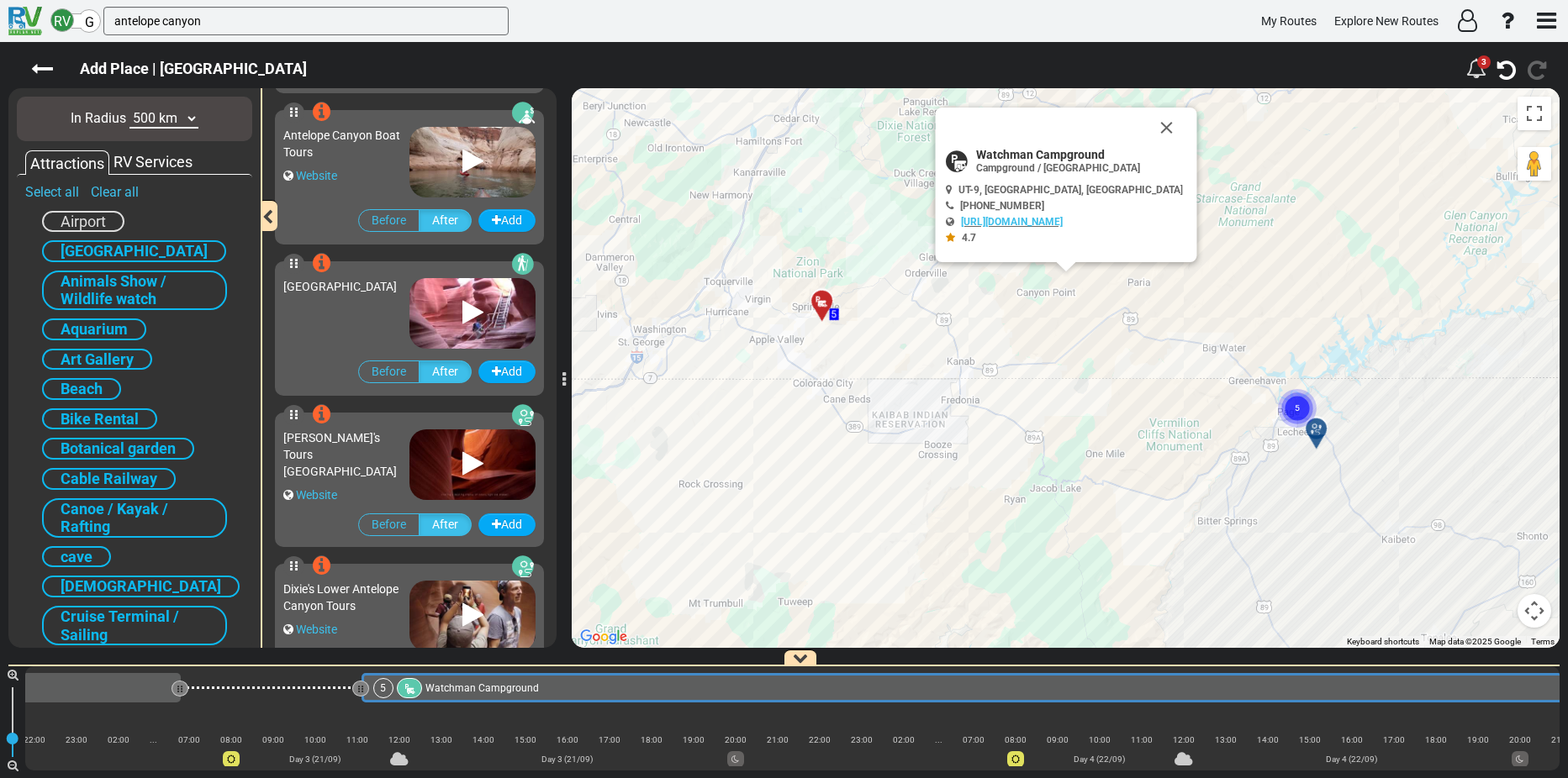
scroll to position [253, 0]
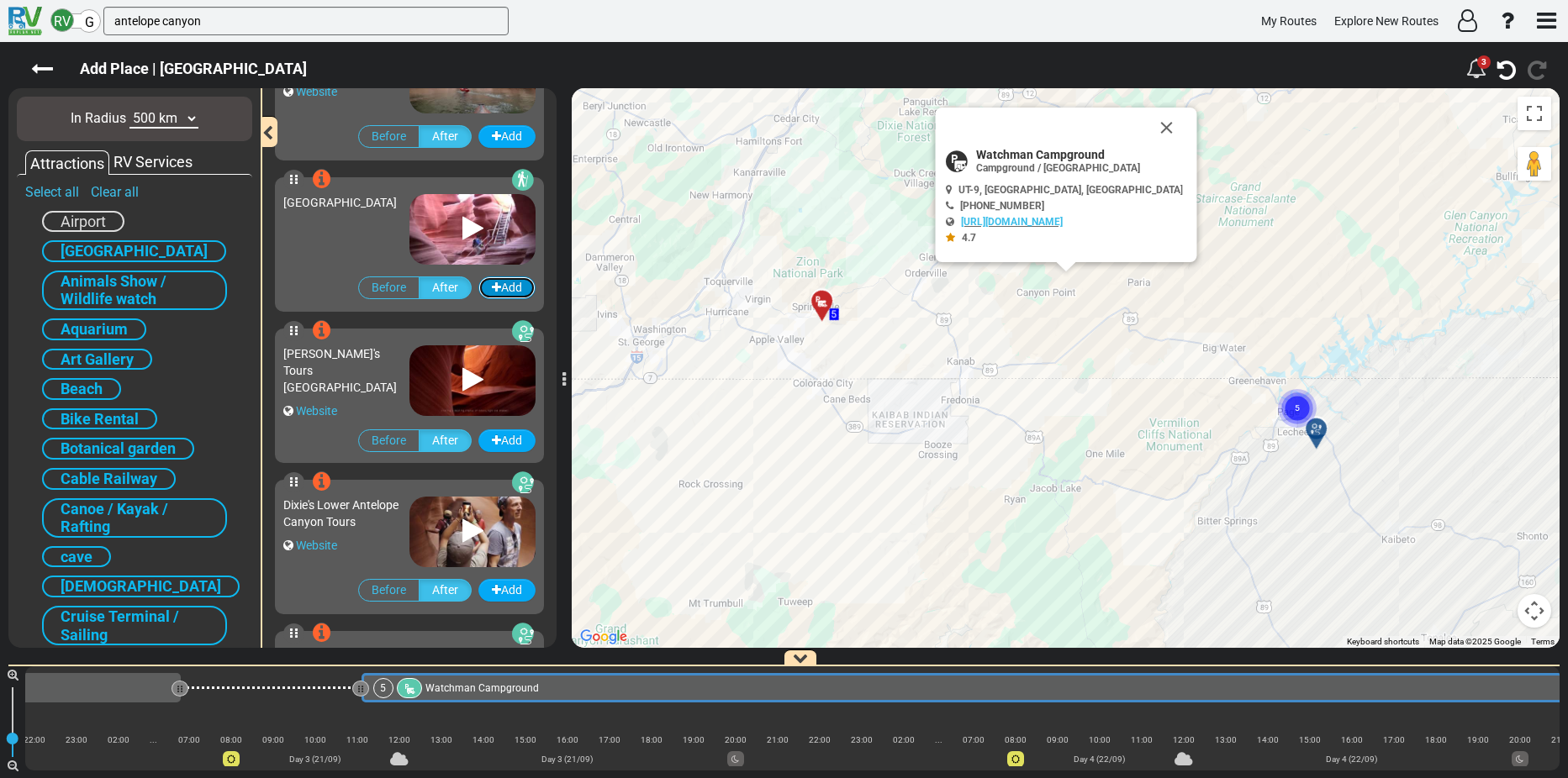
click at [492, 287] on icon "button" at bounding box center [496, 287] width 9 height 12
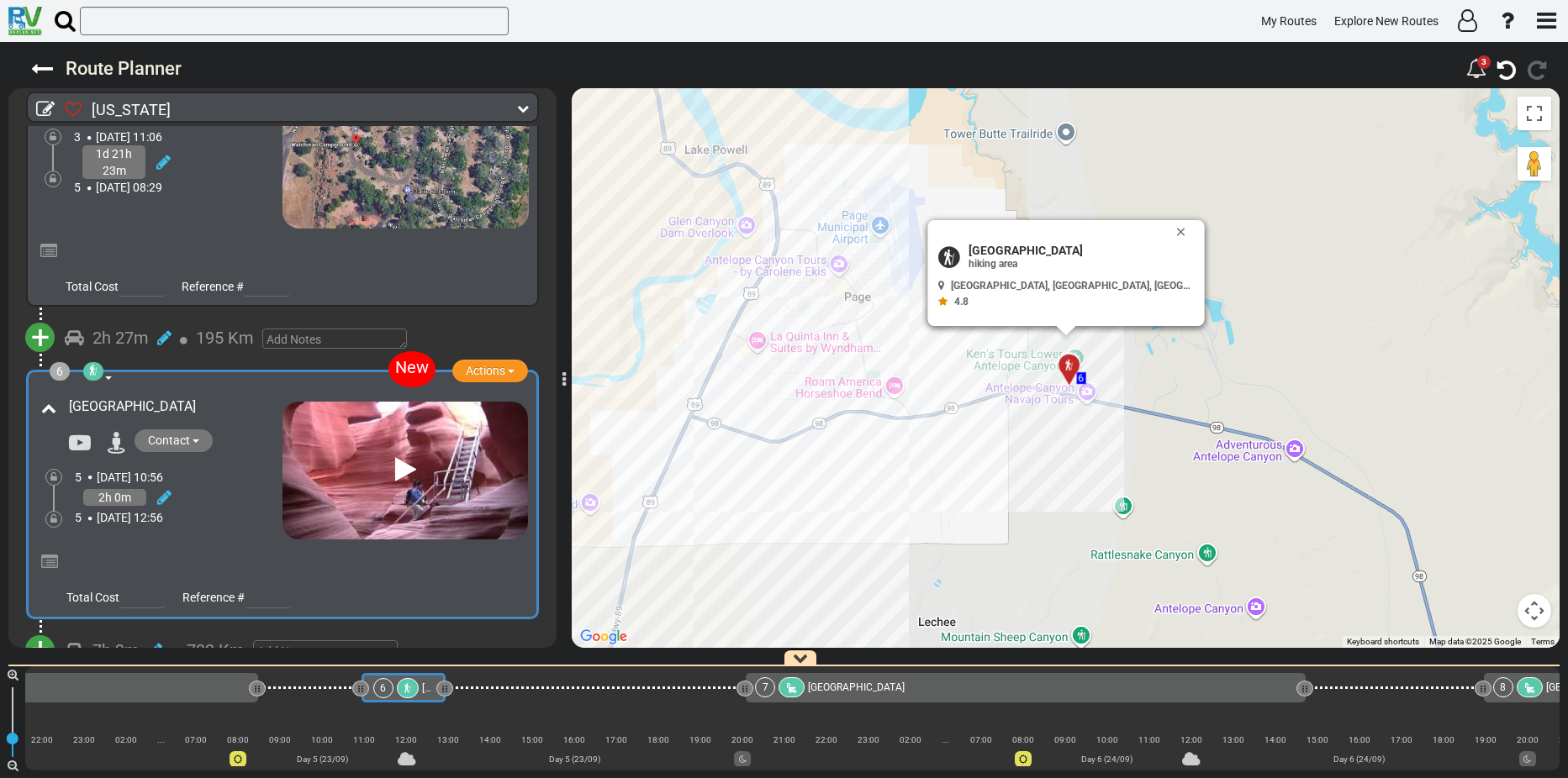
scroll to position [1445, 0]
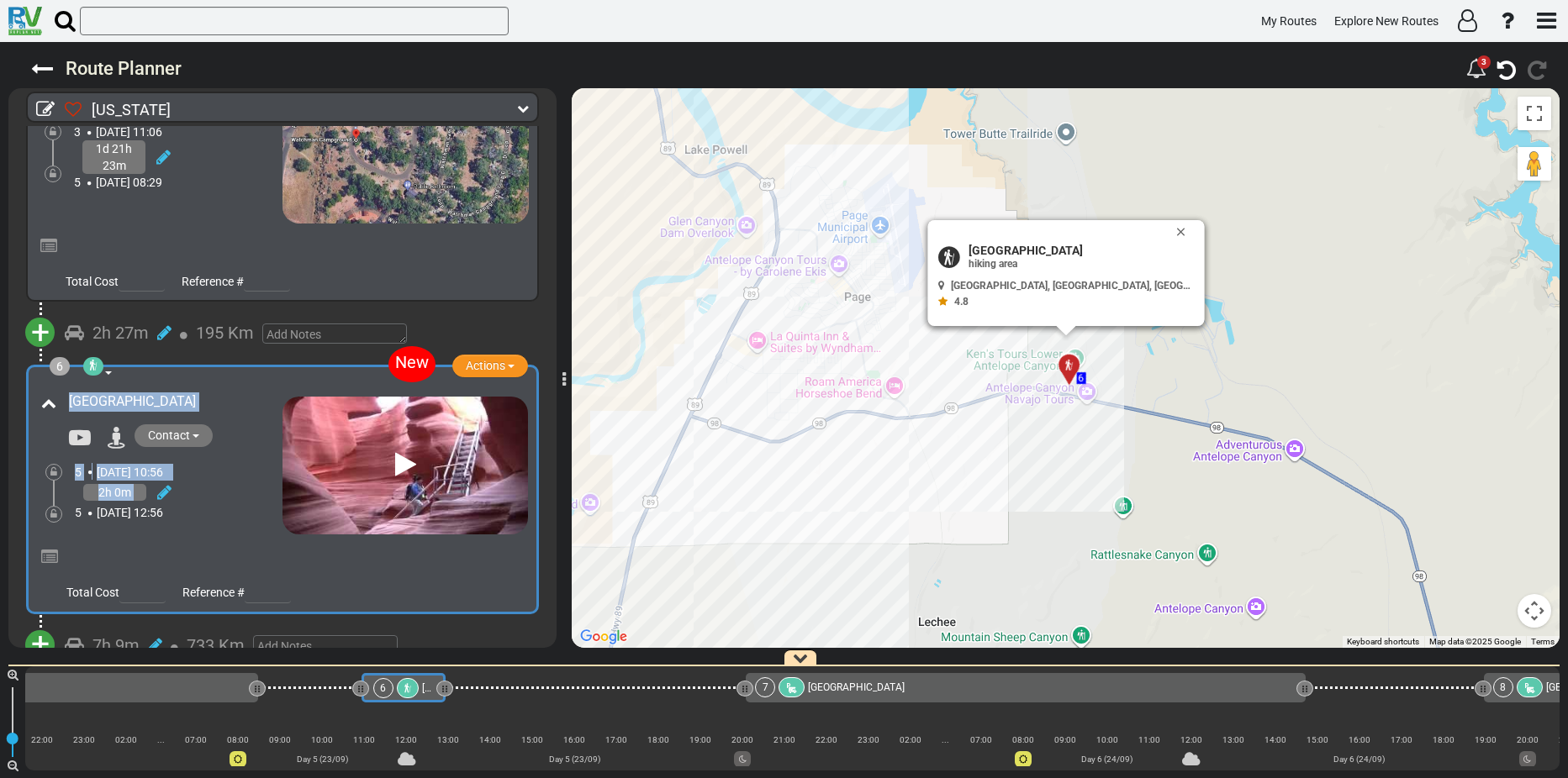
drag, startPoint x: 35, startPoint y: 370, endPoint x: 212, endPoint y: 476, distance: 206.3
click at [212, 476] on div "New 6 hiking area Natural Feature Actions Add Activity Replace Add Notes" at bounding box center [282, 490] width 513 height 250
drag, startPoint x: 212, startPoint y: 476, endPoint x: 256, endPoint y: 505, distance: 52.7
click at [256, 505] on div "5 Tue, 23 Sep 12:56" at bounding box center [179, 513] width 208 height 17
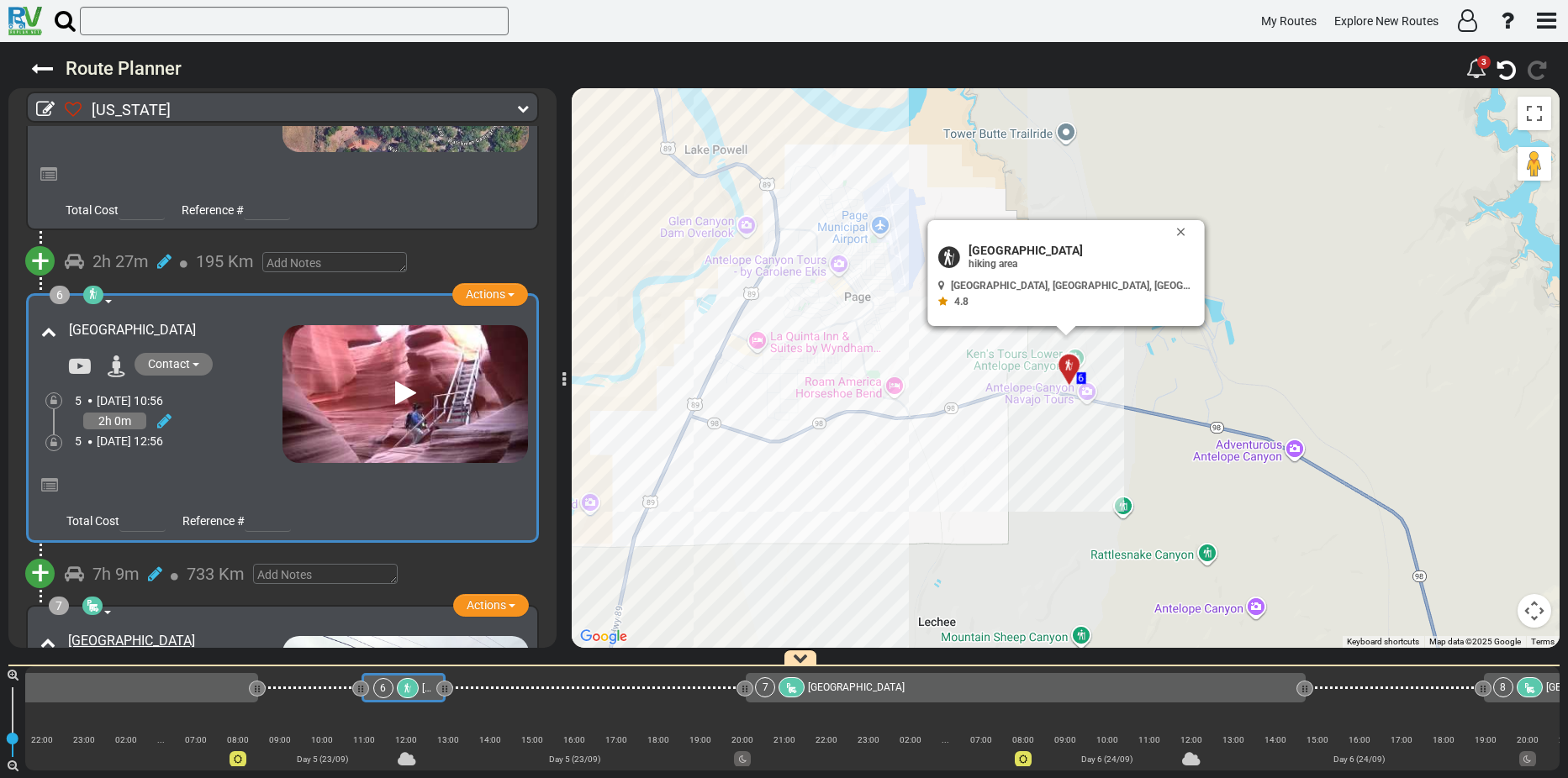
scroll to position [1530, 0]
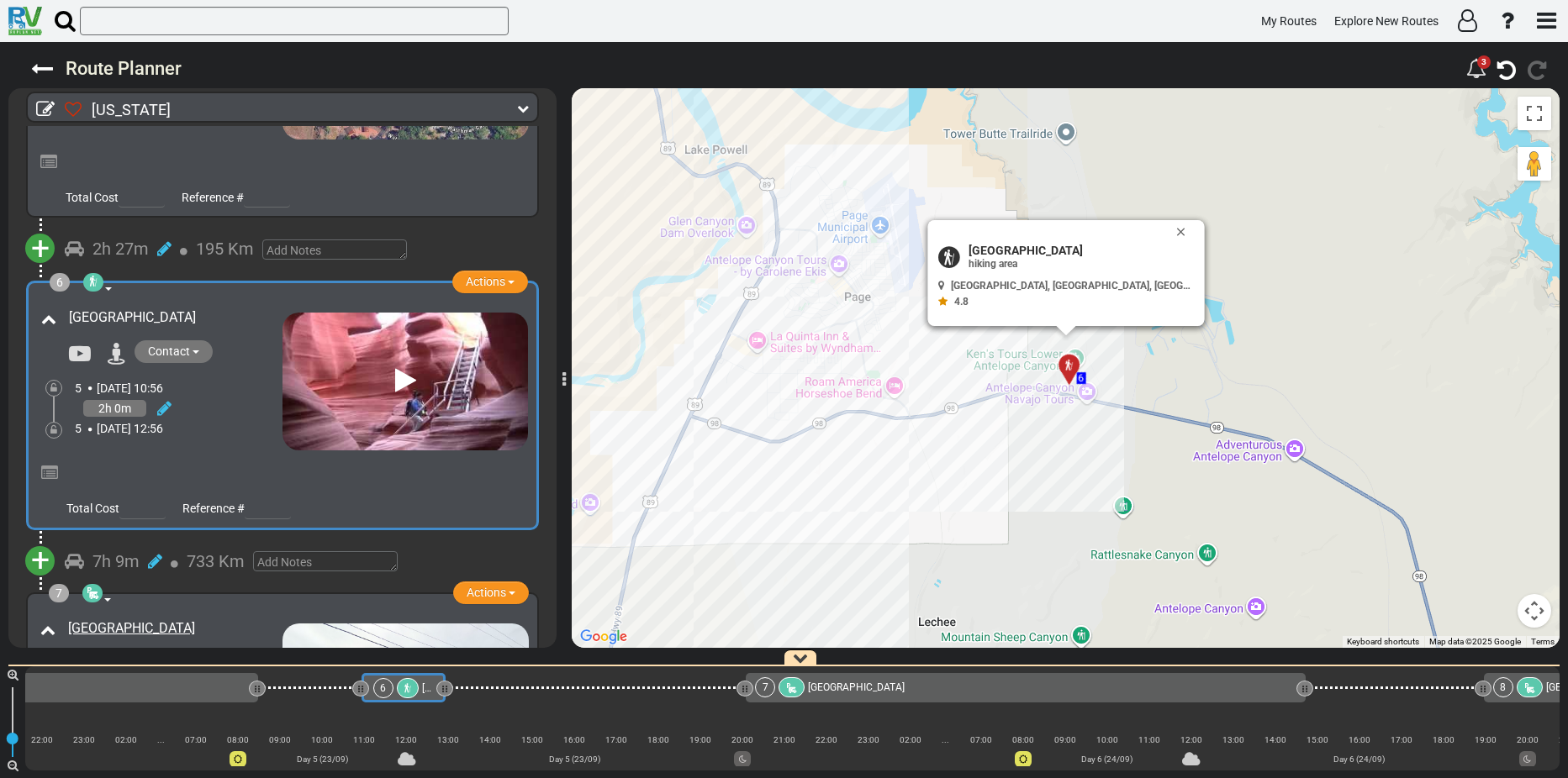
click at [225, 280] on div "6 hiking area Natural Feature Actions Add Activity Replace Add Notes Remove" at bounding box center [282, 405] width 513 height 250
click at [237, 450] on div at bounding box center [282, 470] width 491 height 40
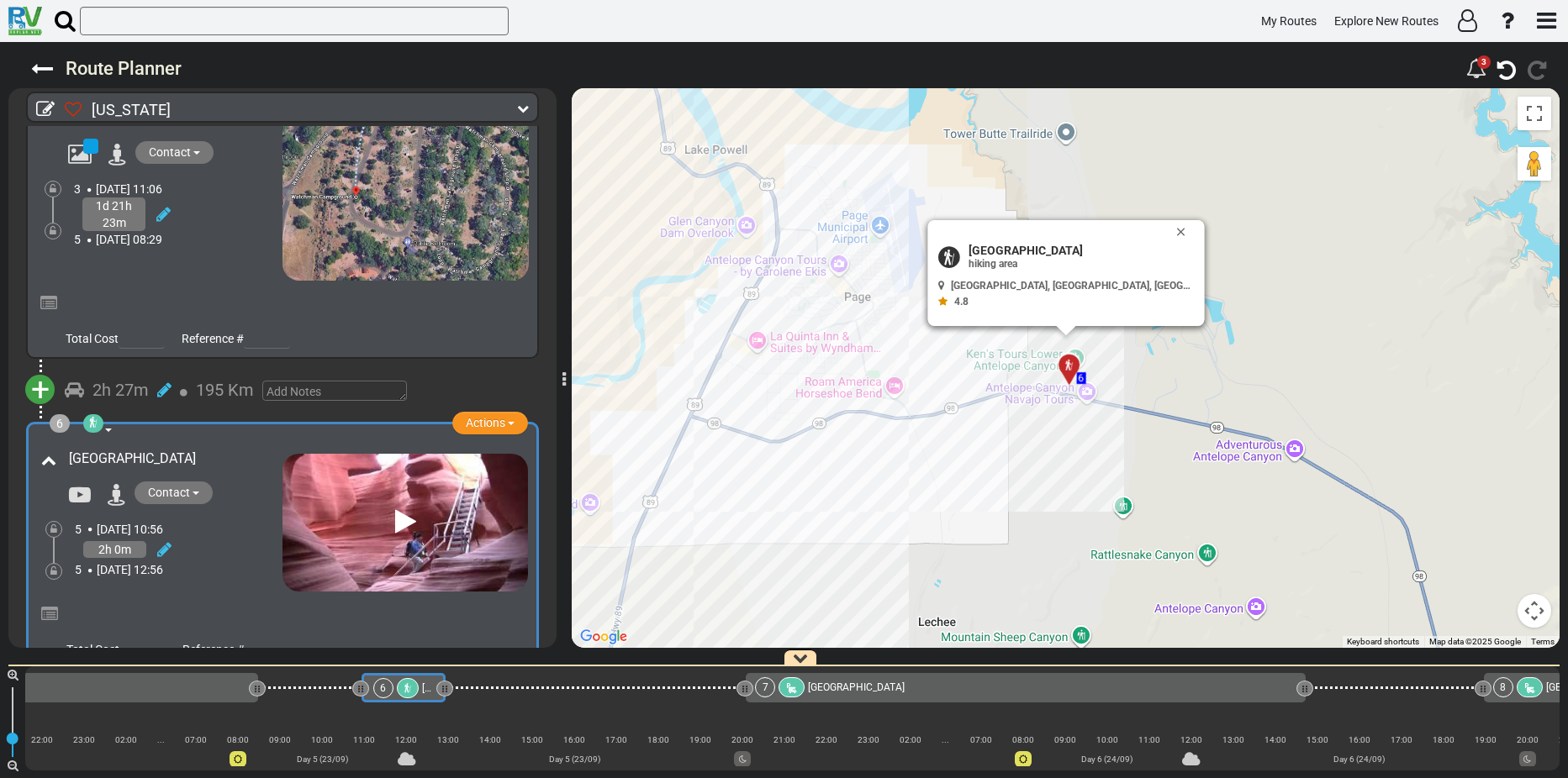
scroll to position [1362, 0]
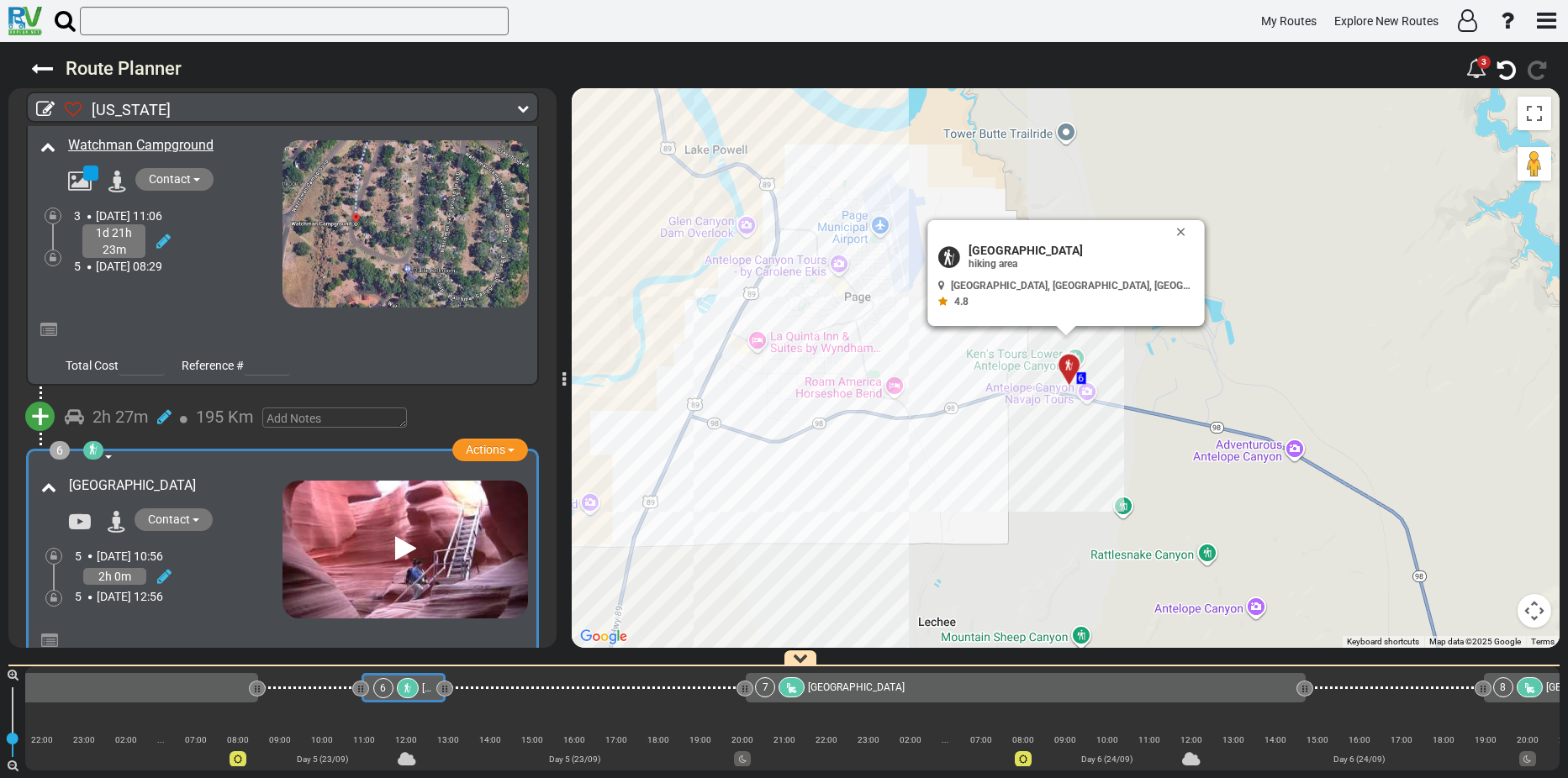
click at [238, 515] on div "Contact" at bounding box center [172, 522] width 222 height 27
click at [242, 523] on div "Contact" at bounding box center [172, 522] width 222 height 27
drag, startPoint x: 212, startPoint y: 477, endPoint x: 69, endPoint y: 485, distance: 143.2
click at [69, 485] on div "[GEOGRAPHIC_DATA]" at bounding box center [174, 486] width 210 height 19
copy span "[GEOGRAPHIC_DATA]"
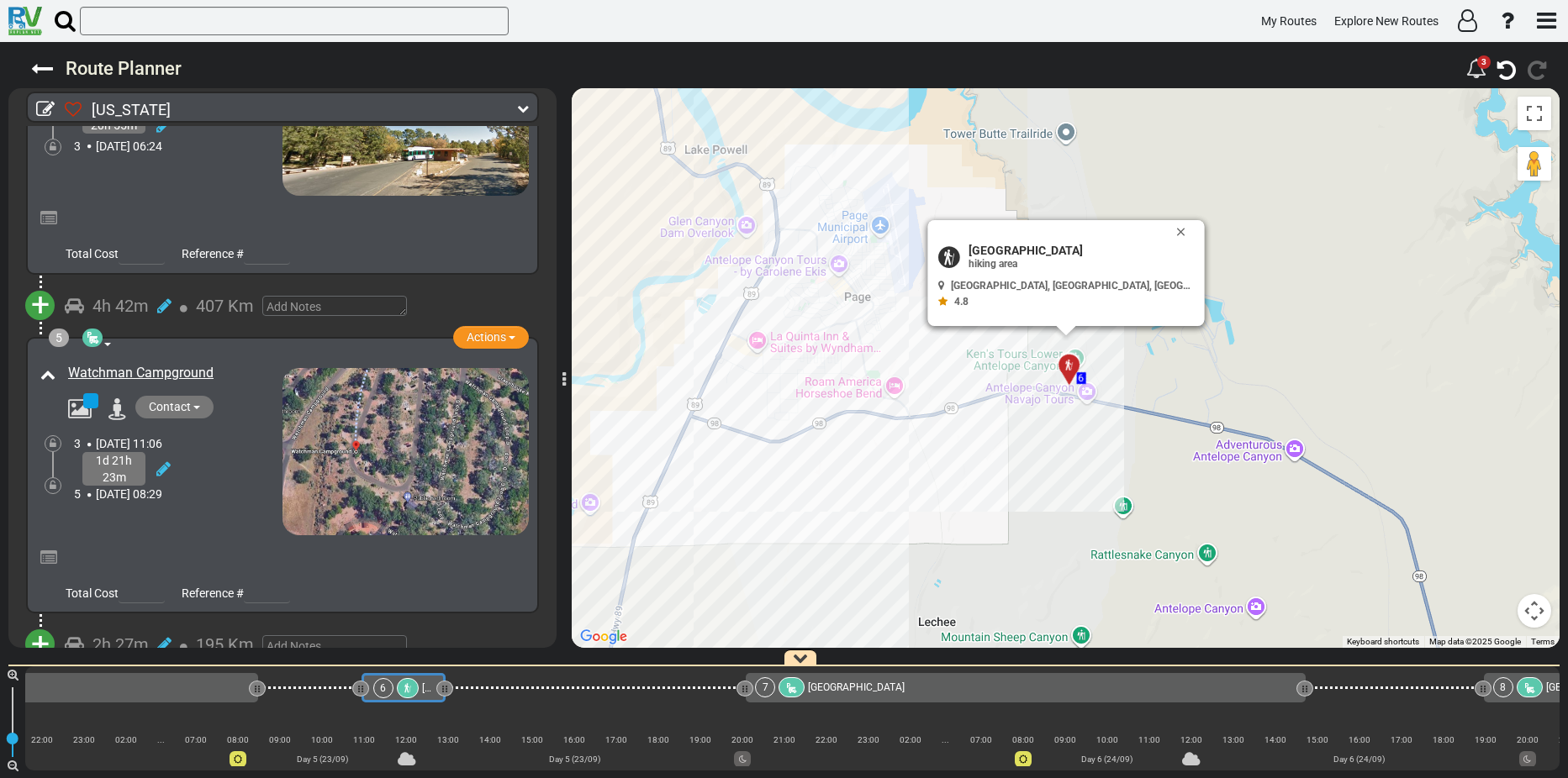
scroll to position [1109, 0]
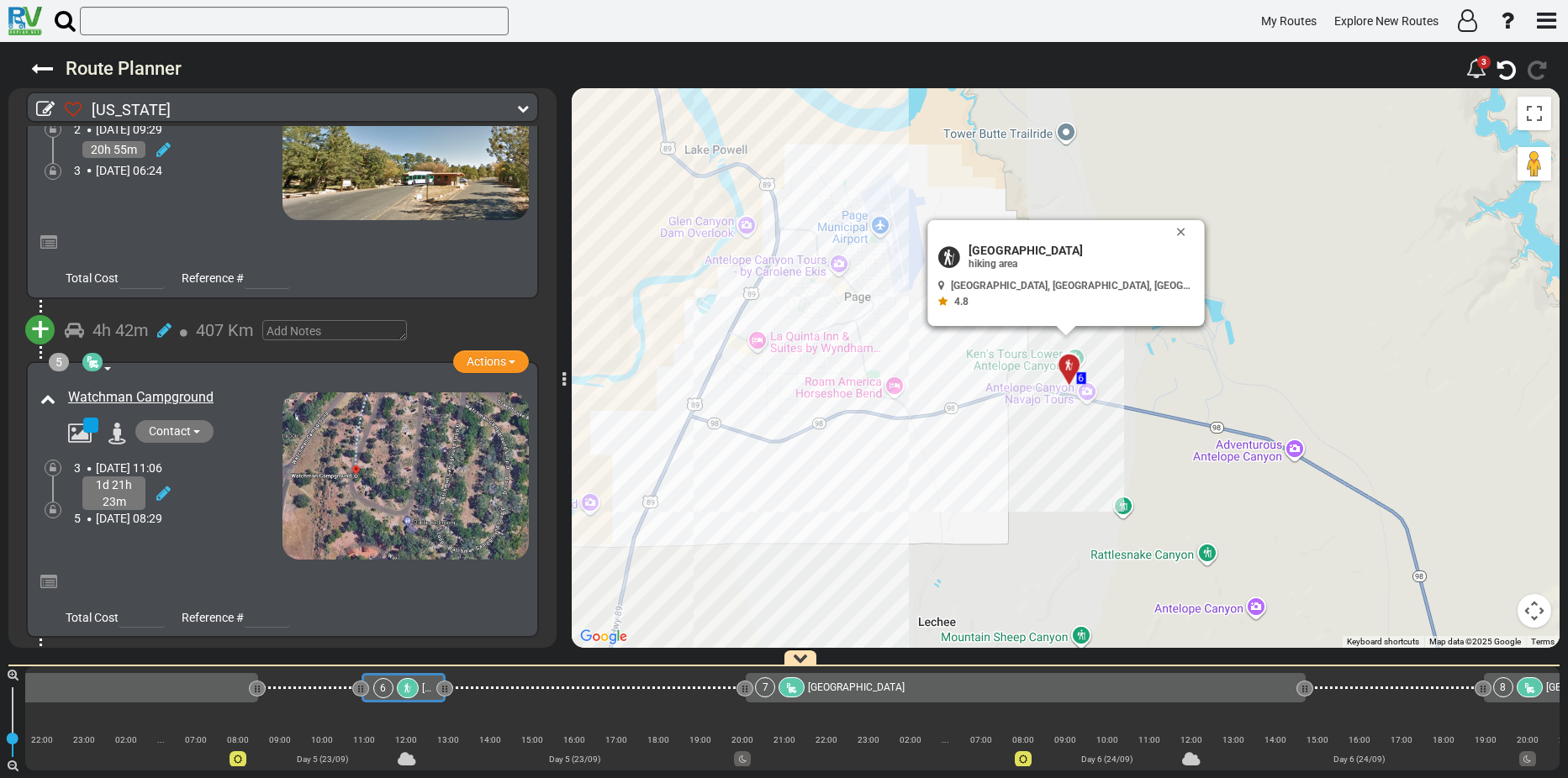
click at [41, 323] on span "+" at bounding box center [41, 329] width 19 height 39
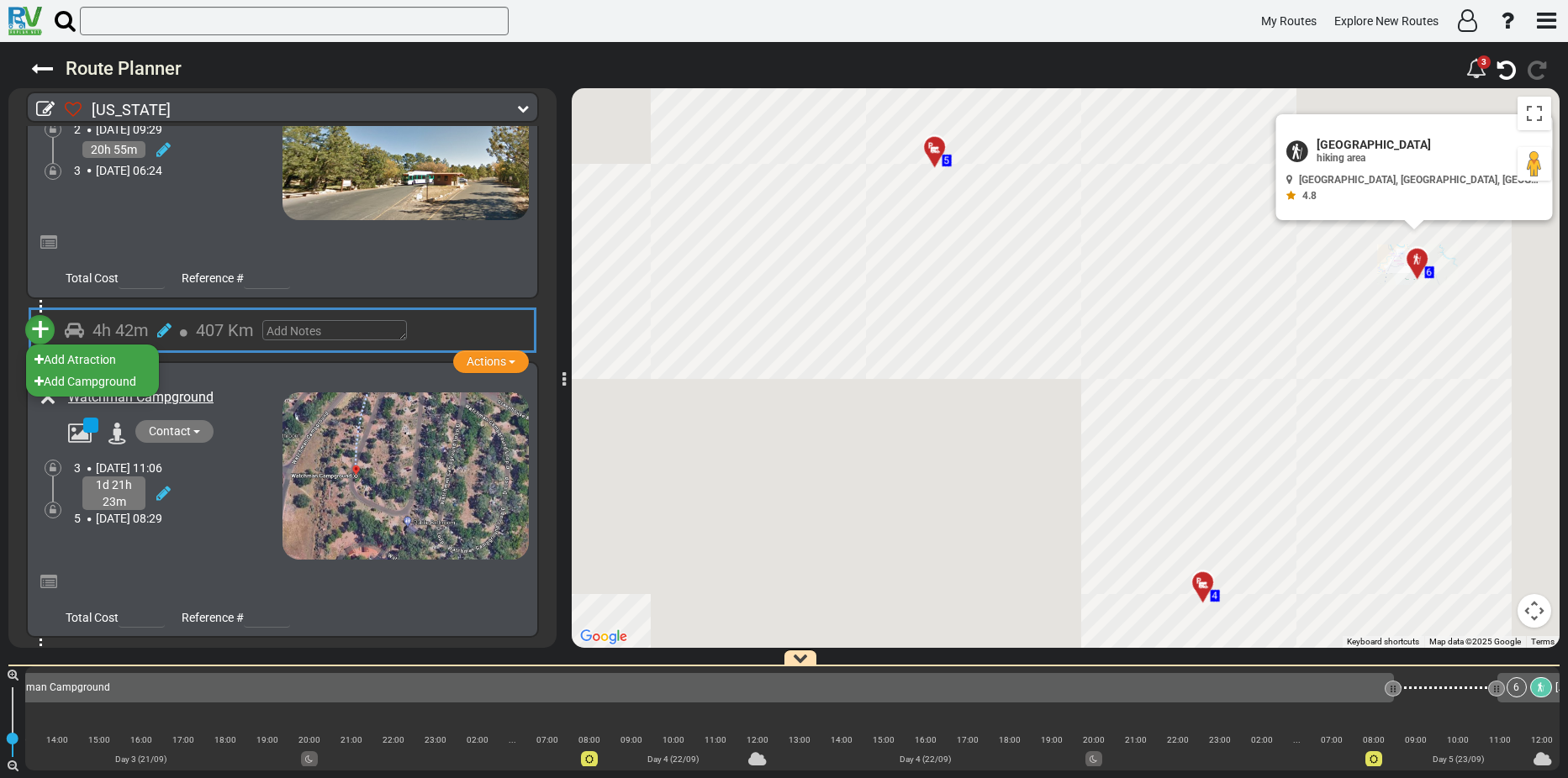
scroll to position [0, 1246]
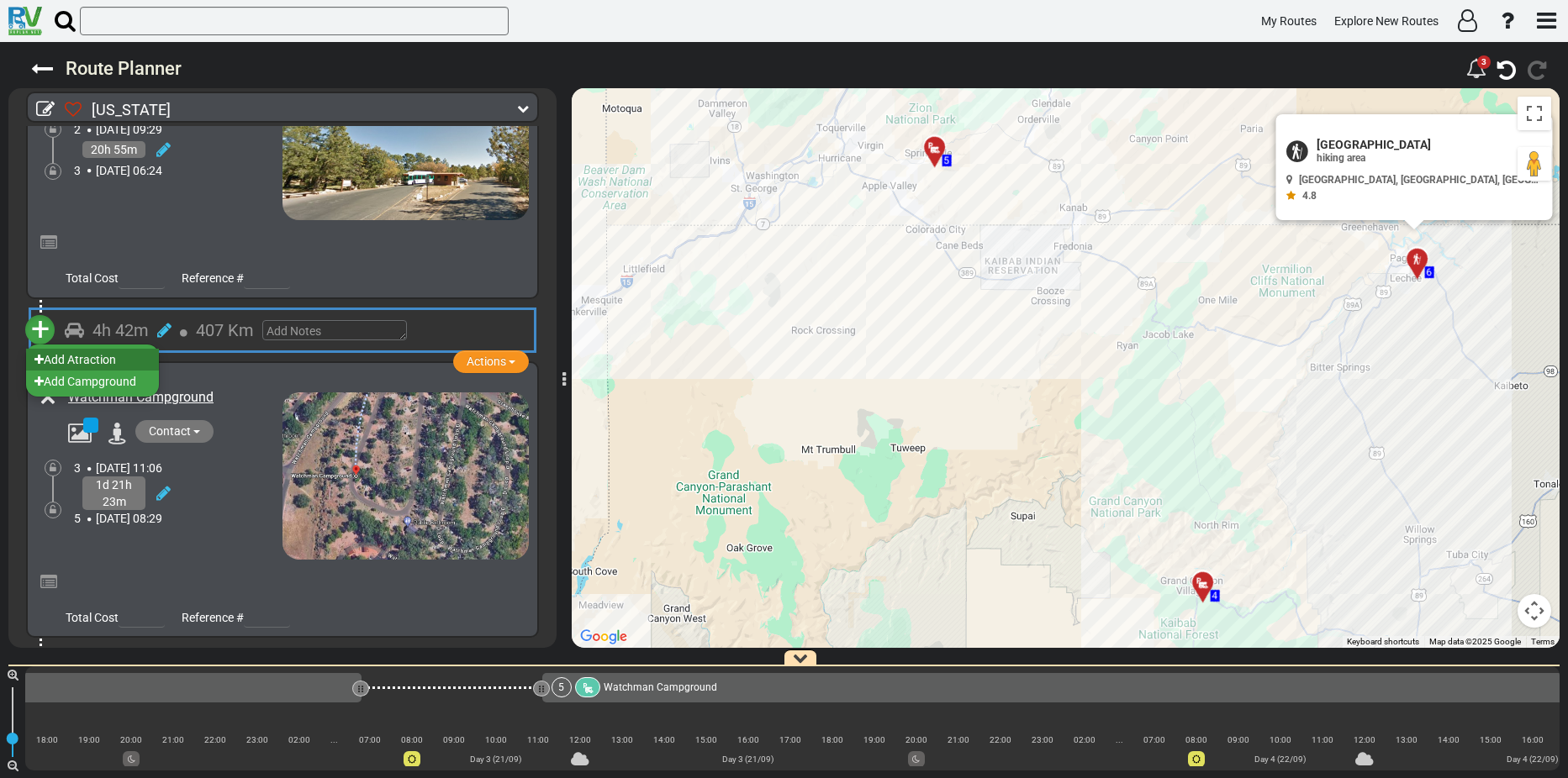
click at [91, 355] on li "Add Atraction" at bounding box center [92, 360] width 133 height 22
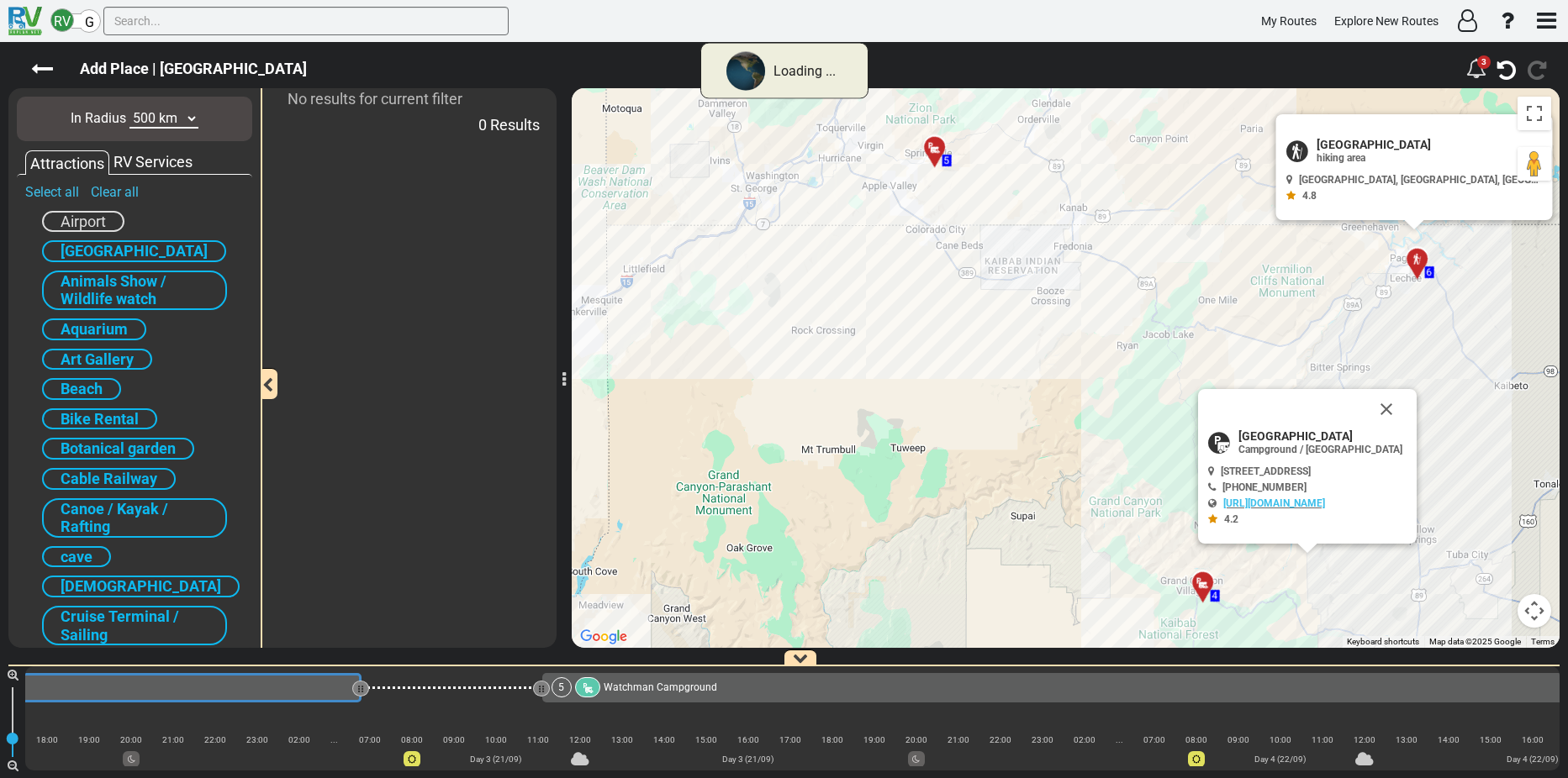
scroll to position [0, 941]
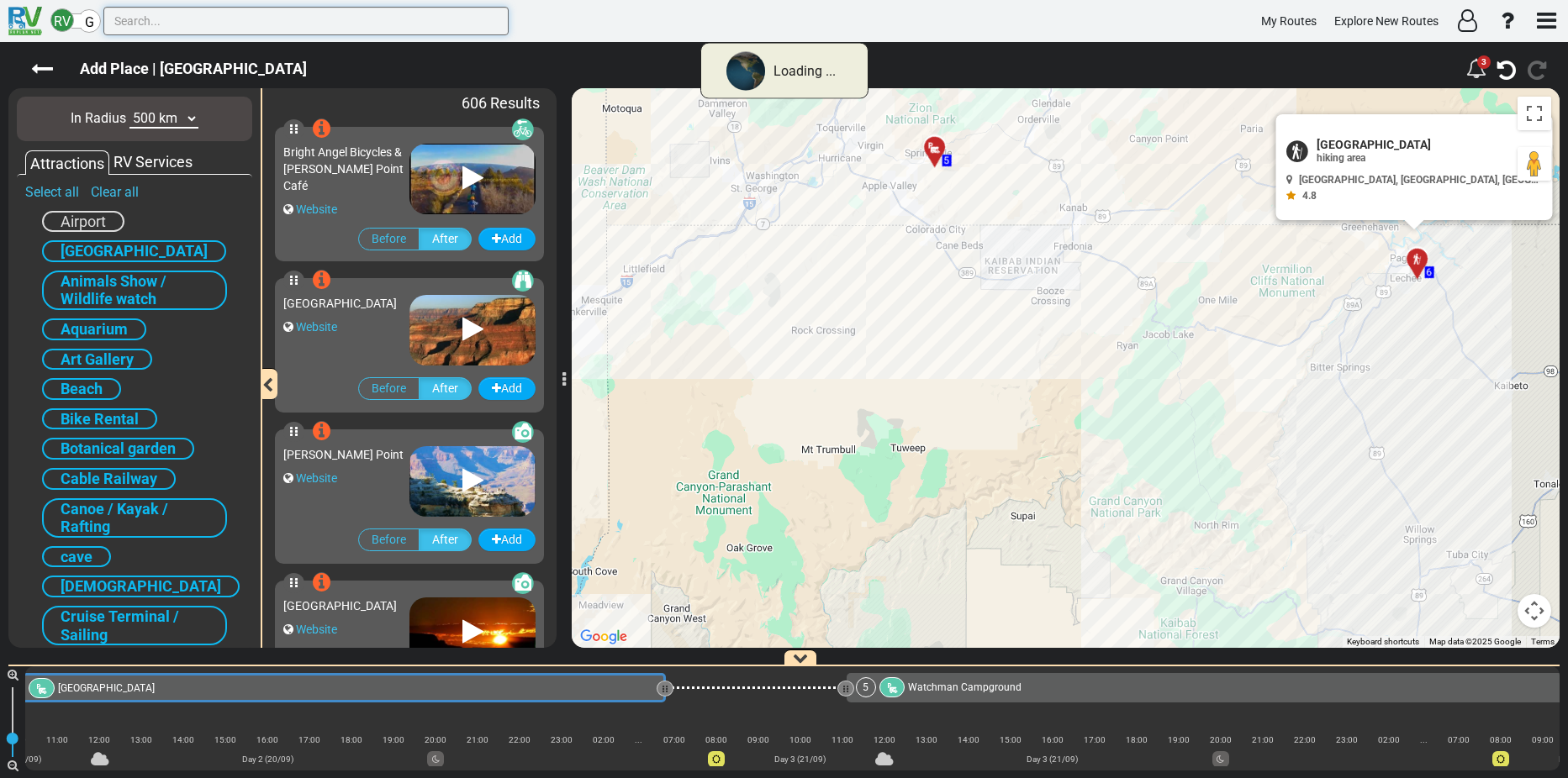
click at [162, 14] on input "text" at bounding box center [306, 21] width 406 height 29
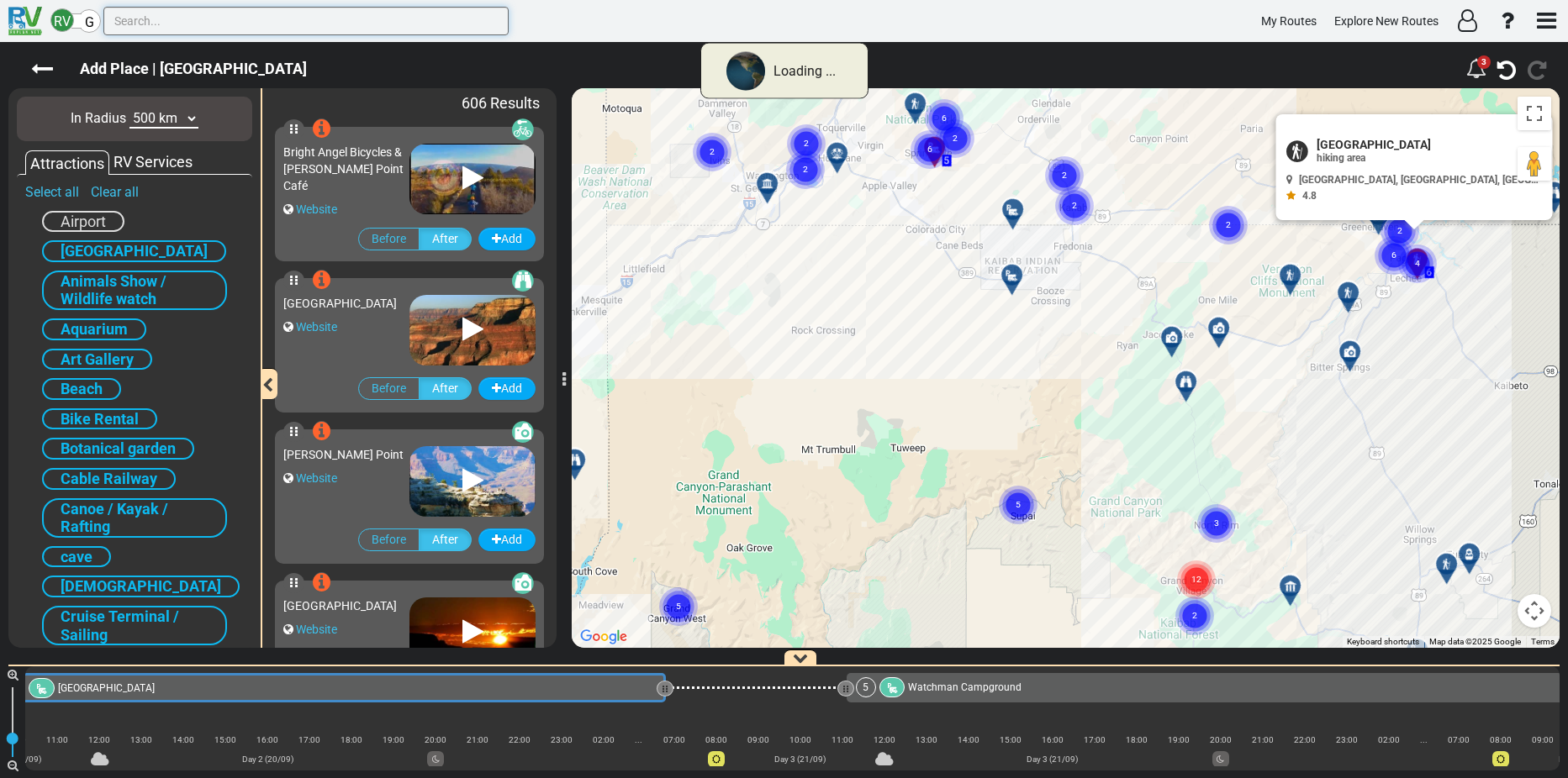
scroll to position [0, 574]
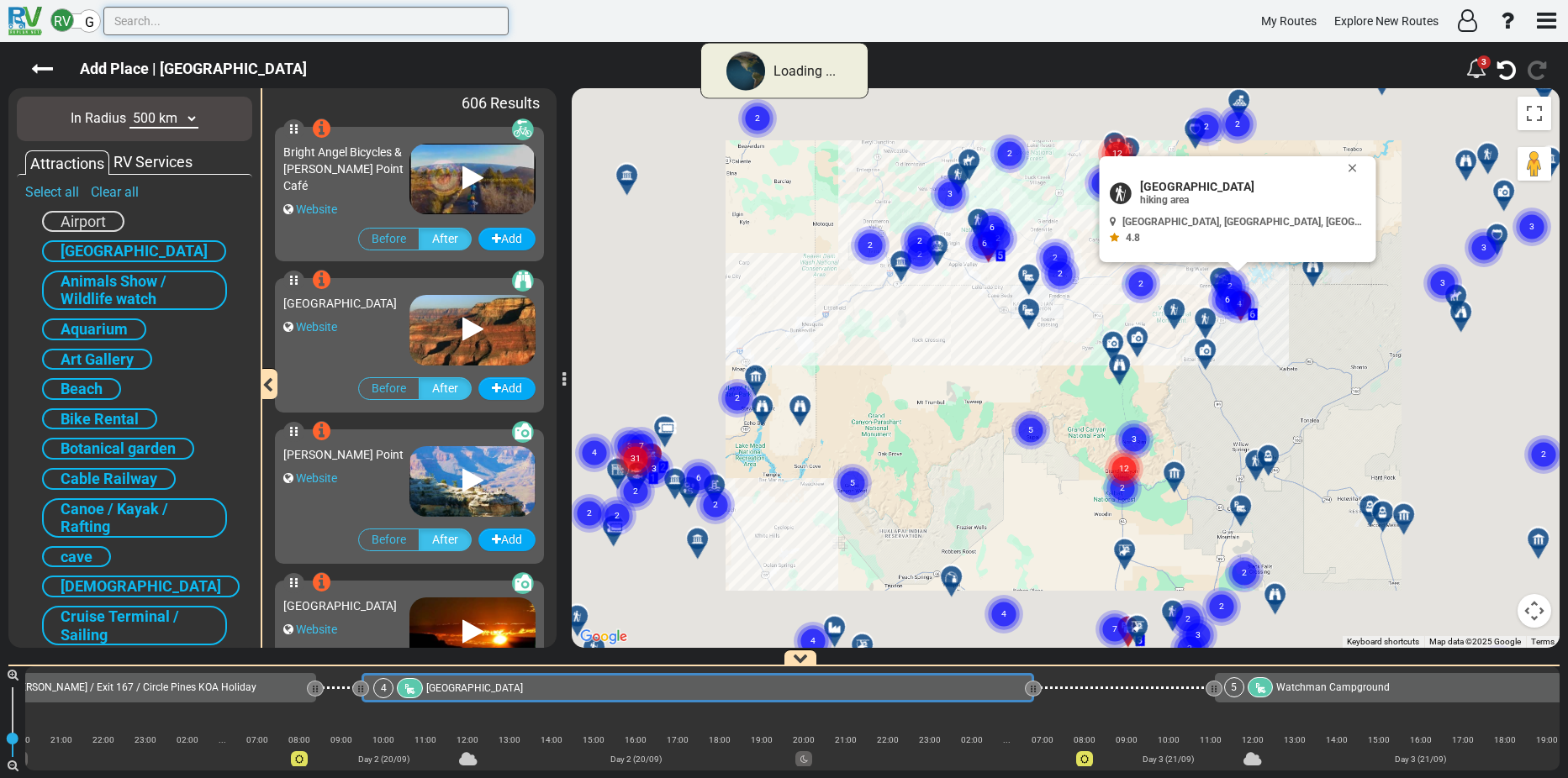
click at [157, 24] on input "text" at bounding box center [306, 21] width 406 height 29
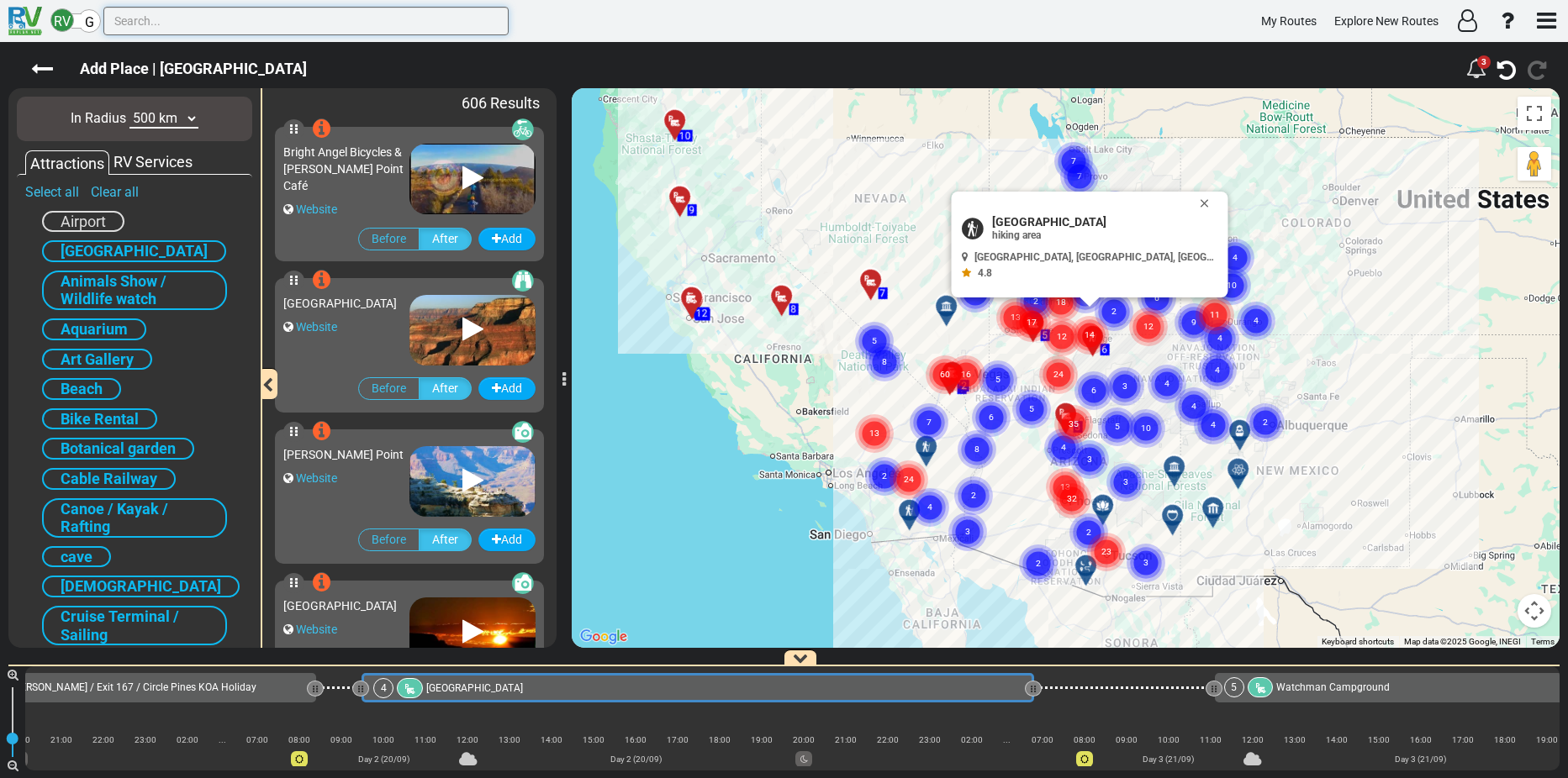
paste input "[GEOGRAPHIC_DATA]"
type input "[GEOGRAPHIC_DATA]"
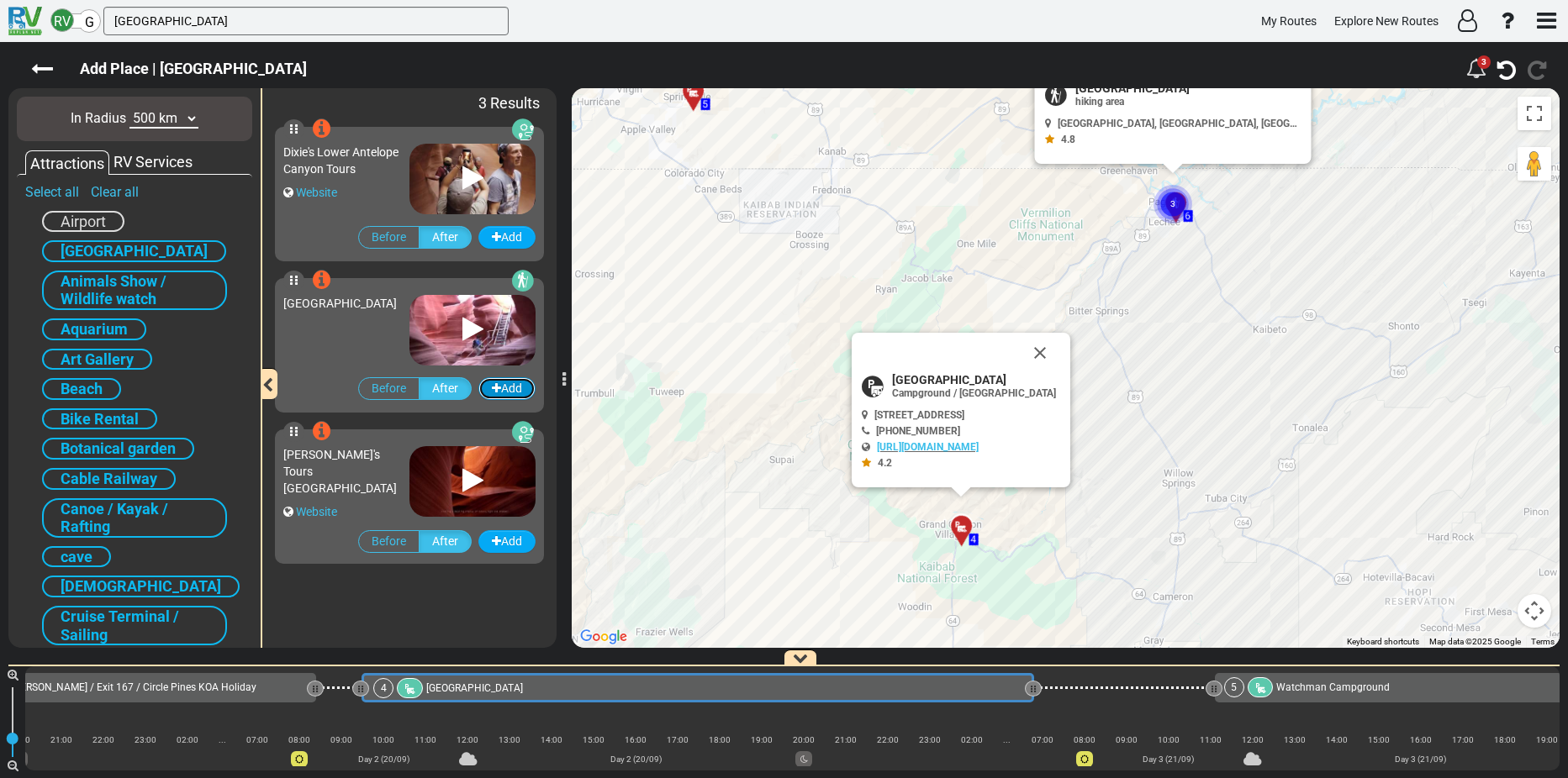
click at [496, 388] on icon "button" at bounding box center [496, 389] width 9 height 12
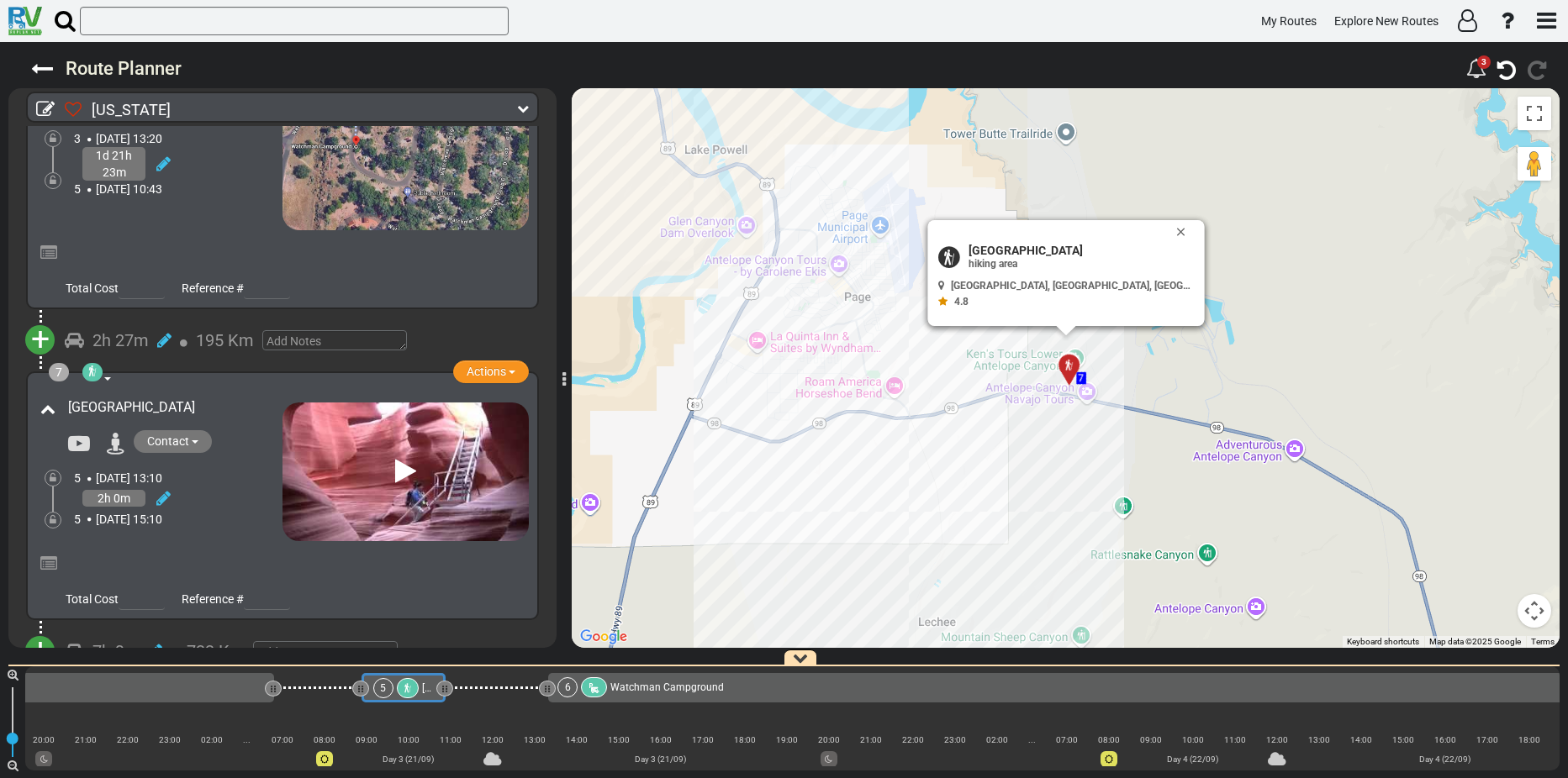
scroll to position [1781, 0]
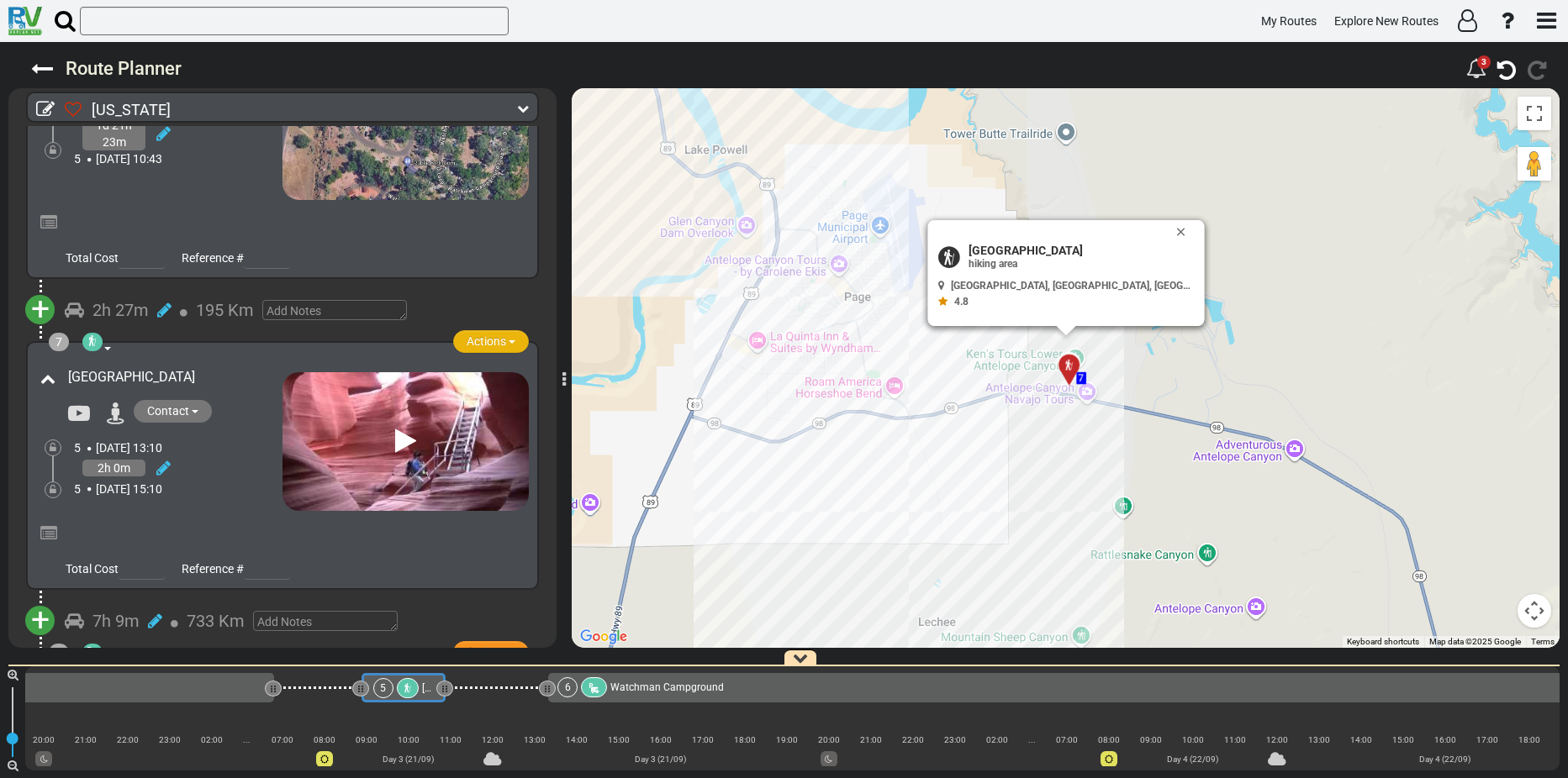
click at [509, 340] on span "button" at bounding box center [512, 342] width 7 height 3
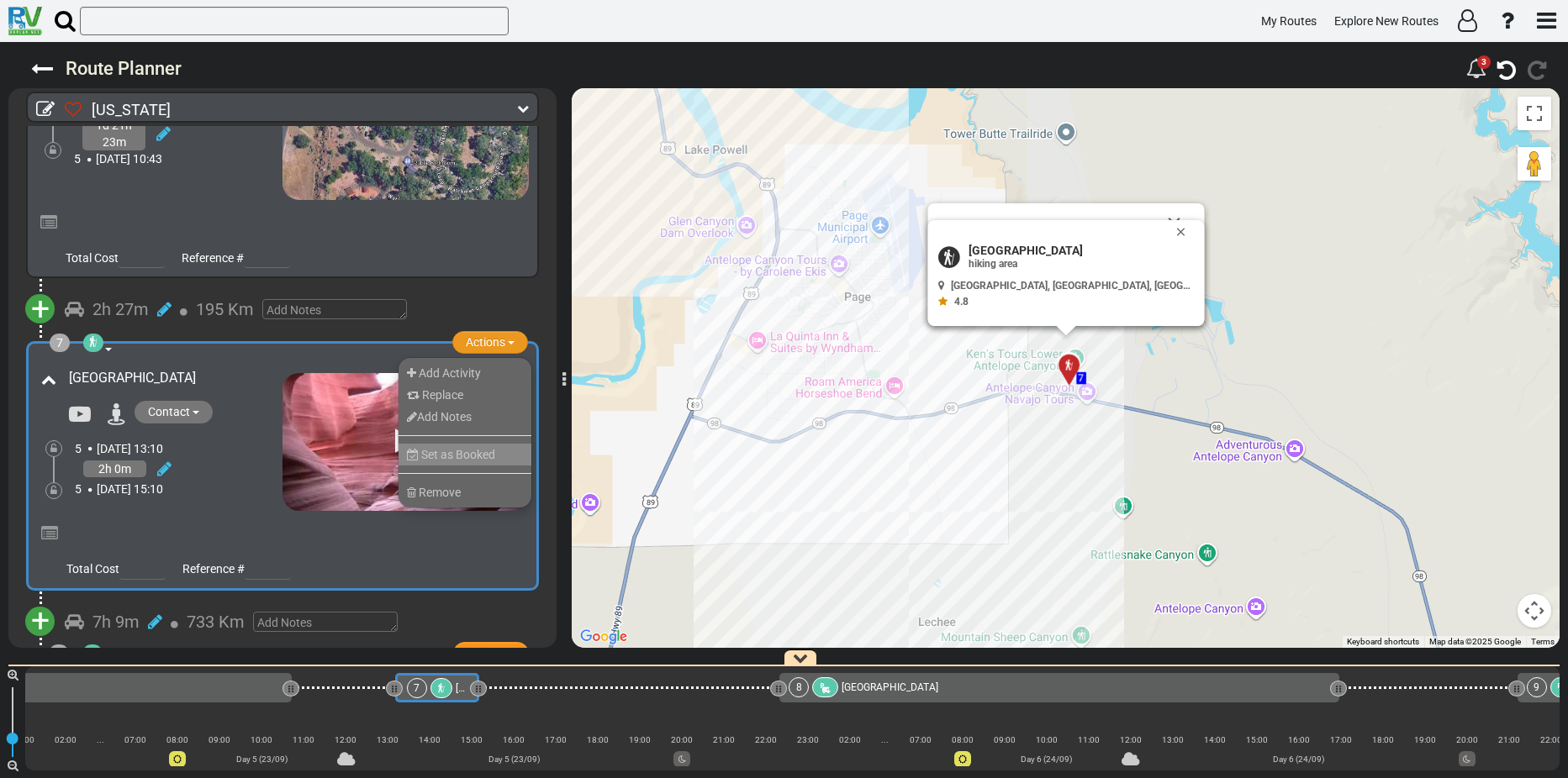
scroll to position [0, 3083]
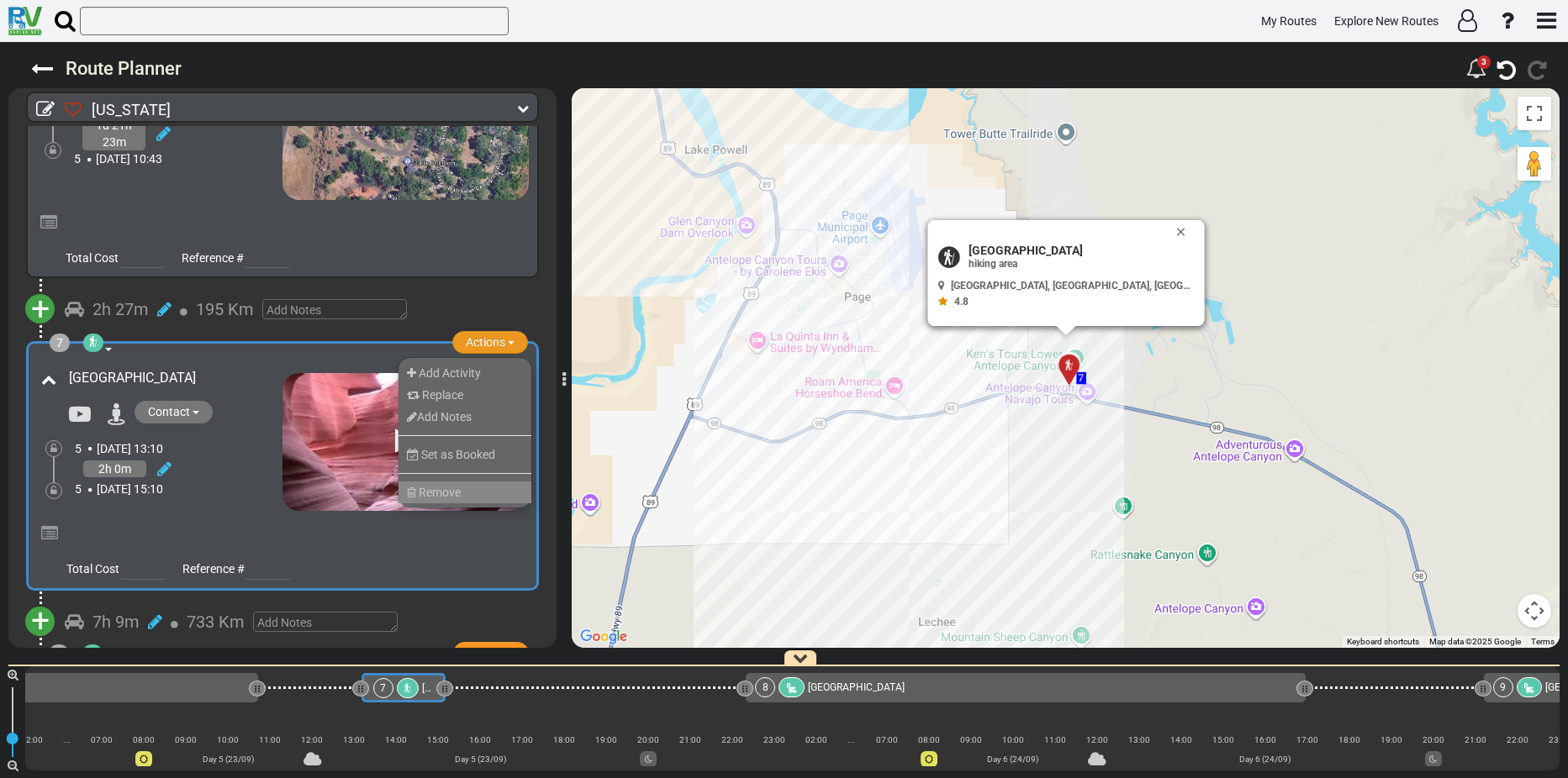
click at [419, 486] on span "Remove" at bounding box center [440, 492] width 42 height 14
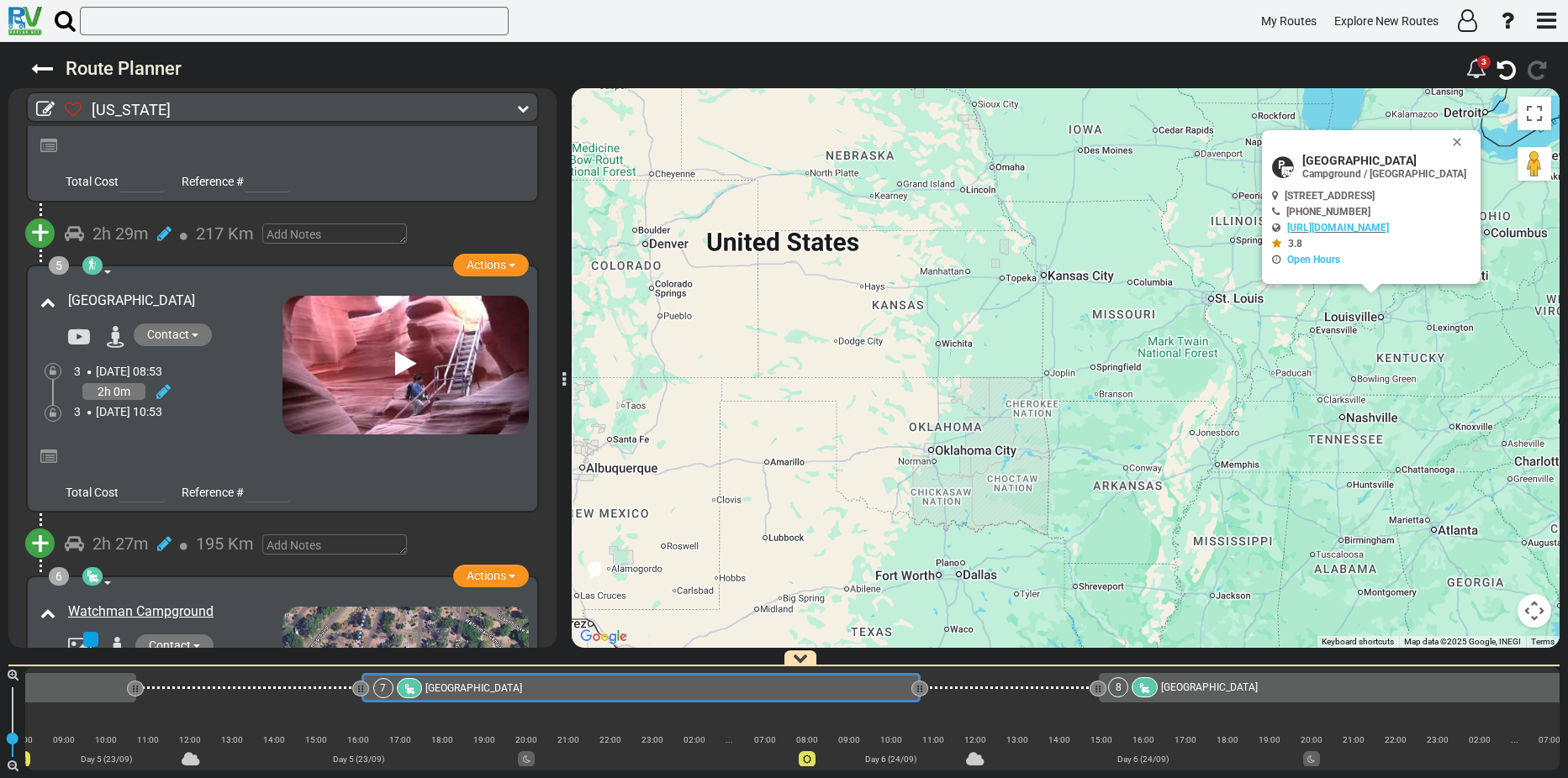
scroll to position [1251, 0]
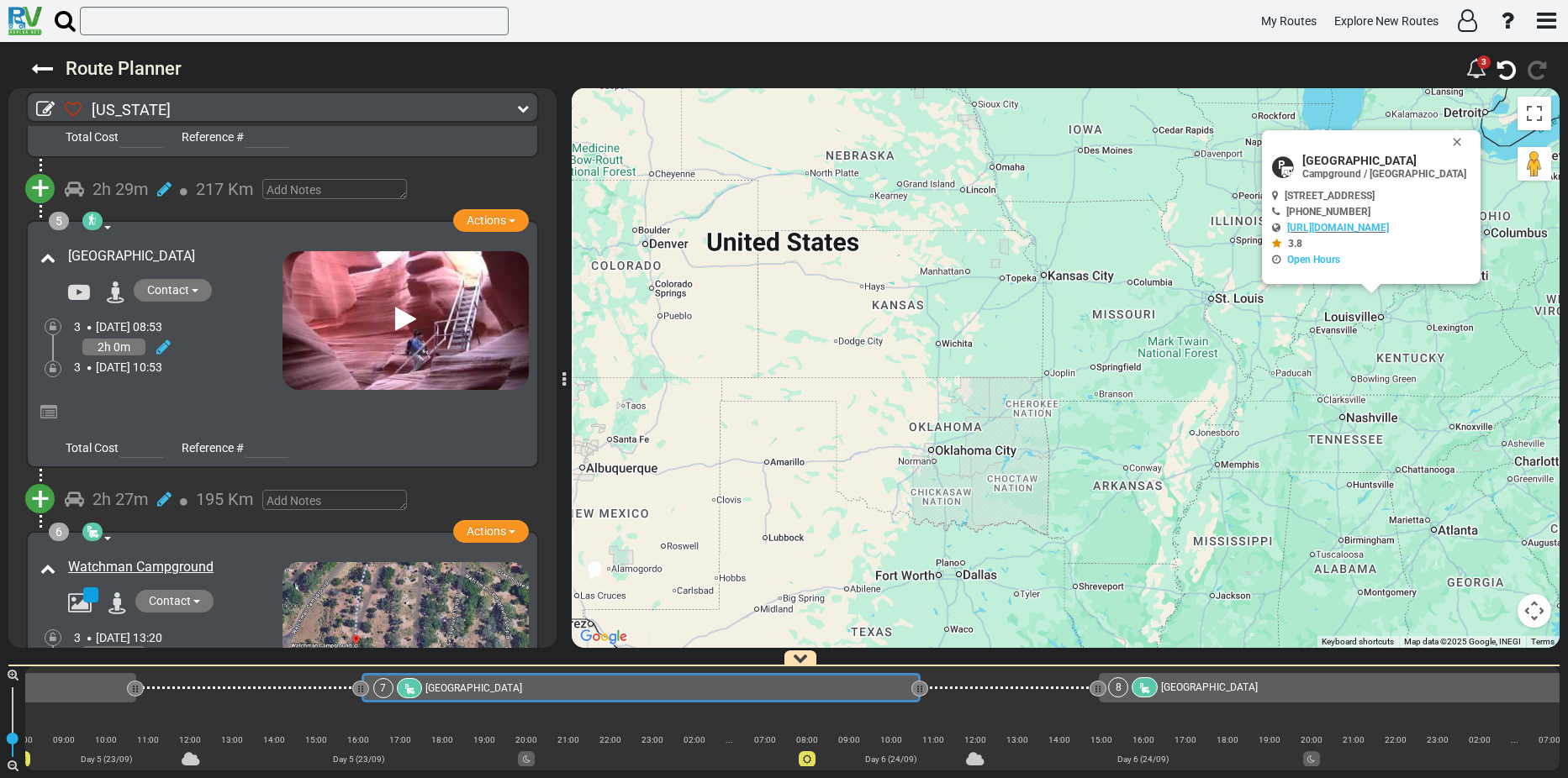
click at [170, 333] on div "3 Sun, 21 Sep 08:53" at bounding box center [122, 327] width 95 height 17
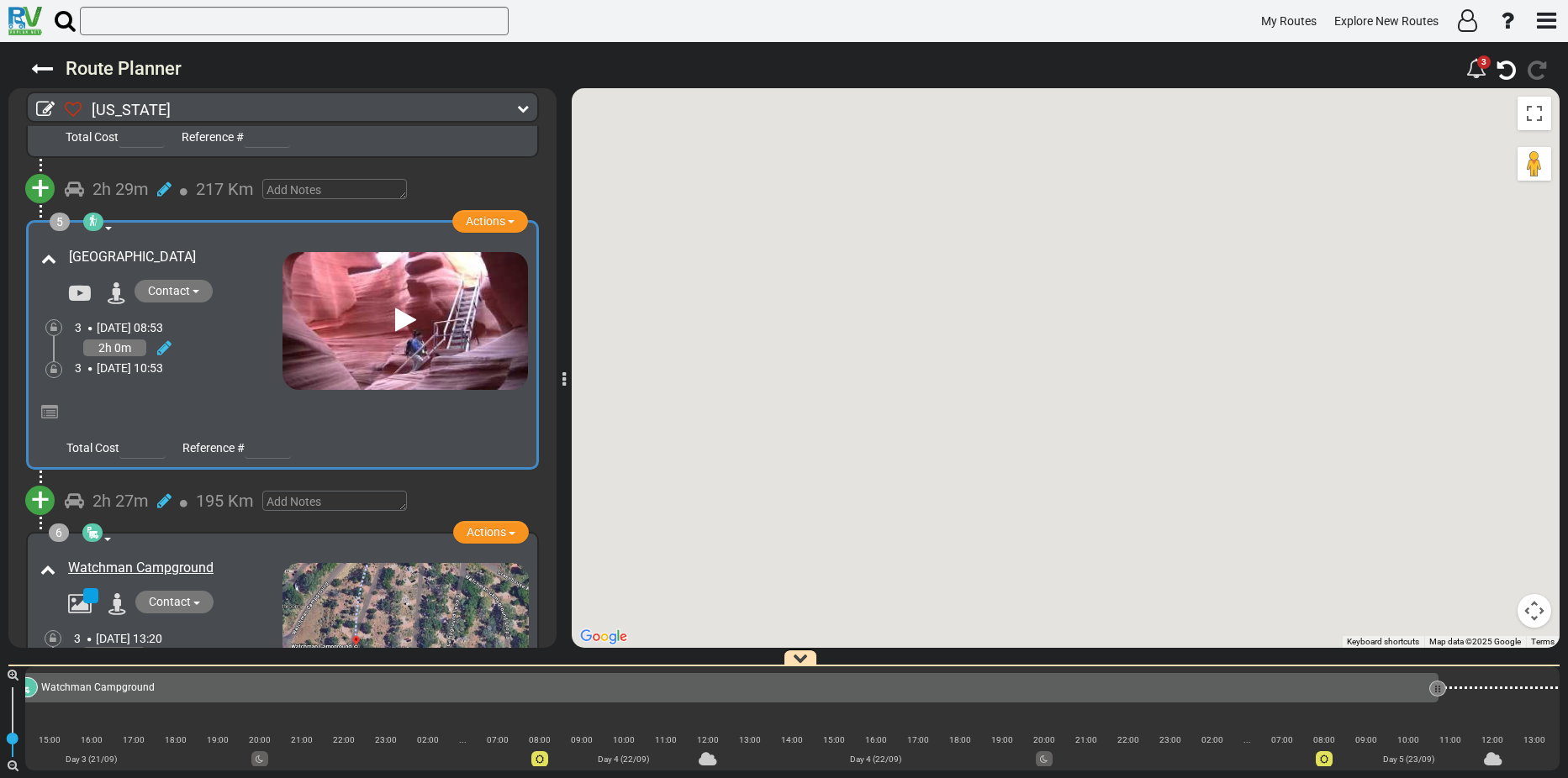
scroll to position [0, 1333]
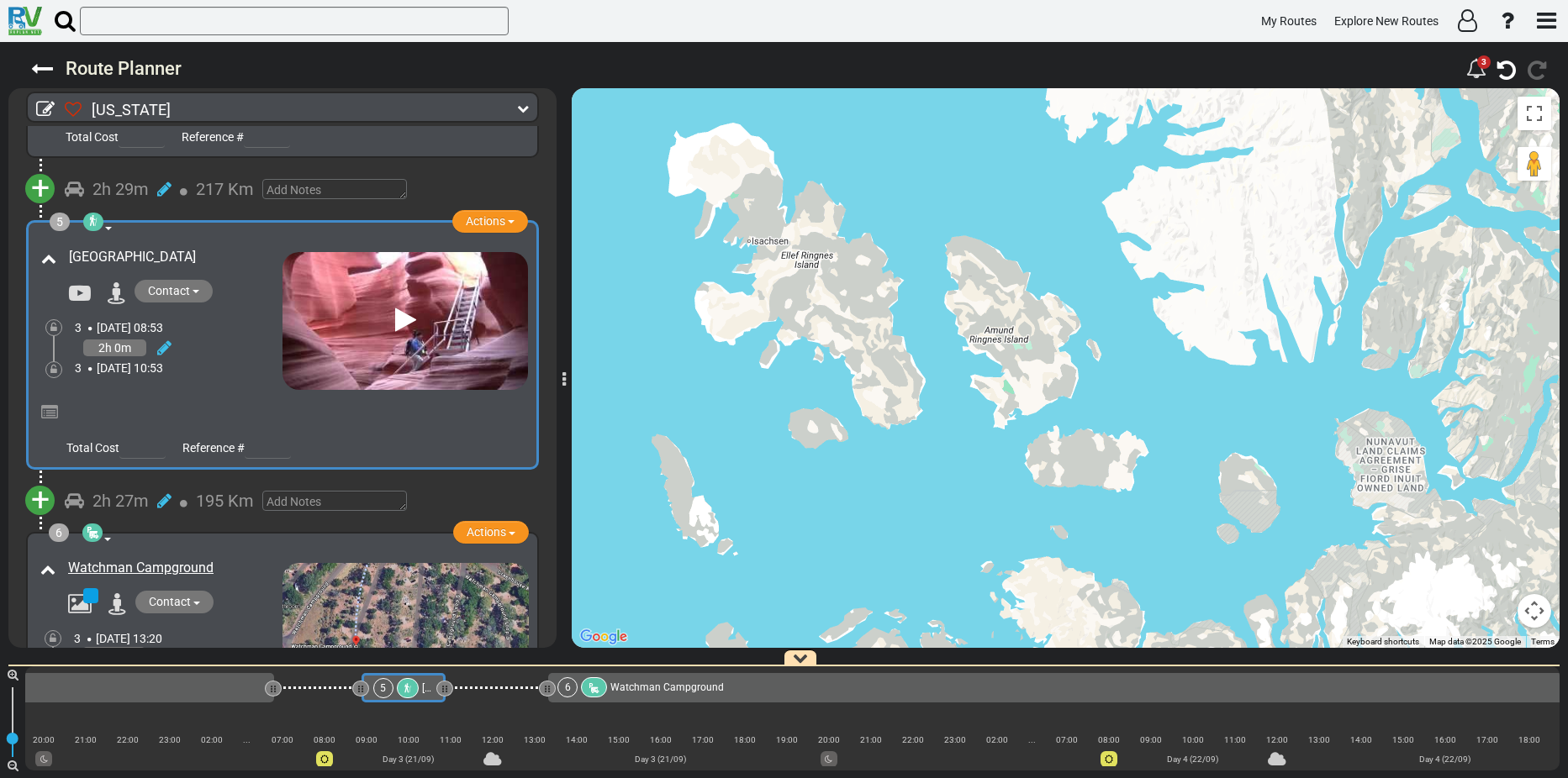
click at [444, 690] on div at bounding box center [444, 689] width 5 height 16
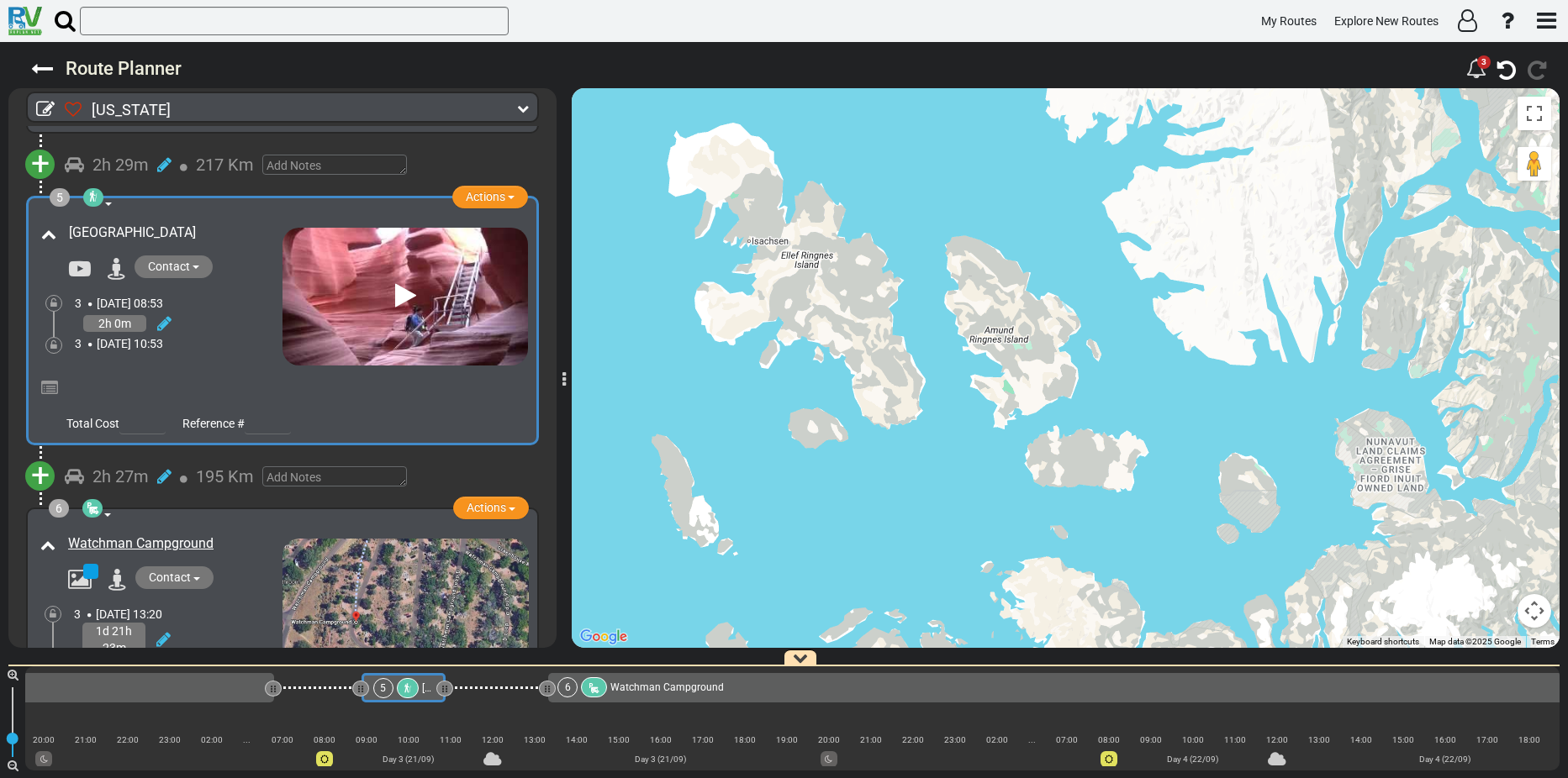
scroll to position [1276, 0]
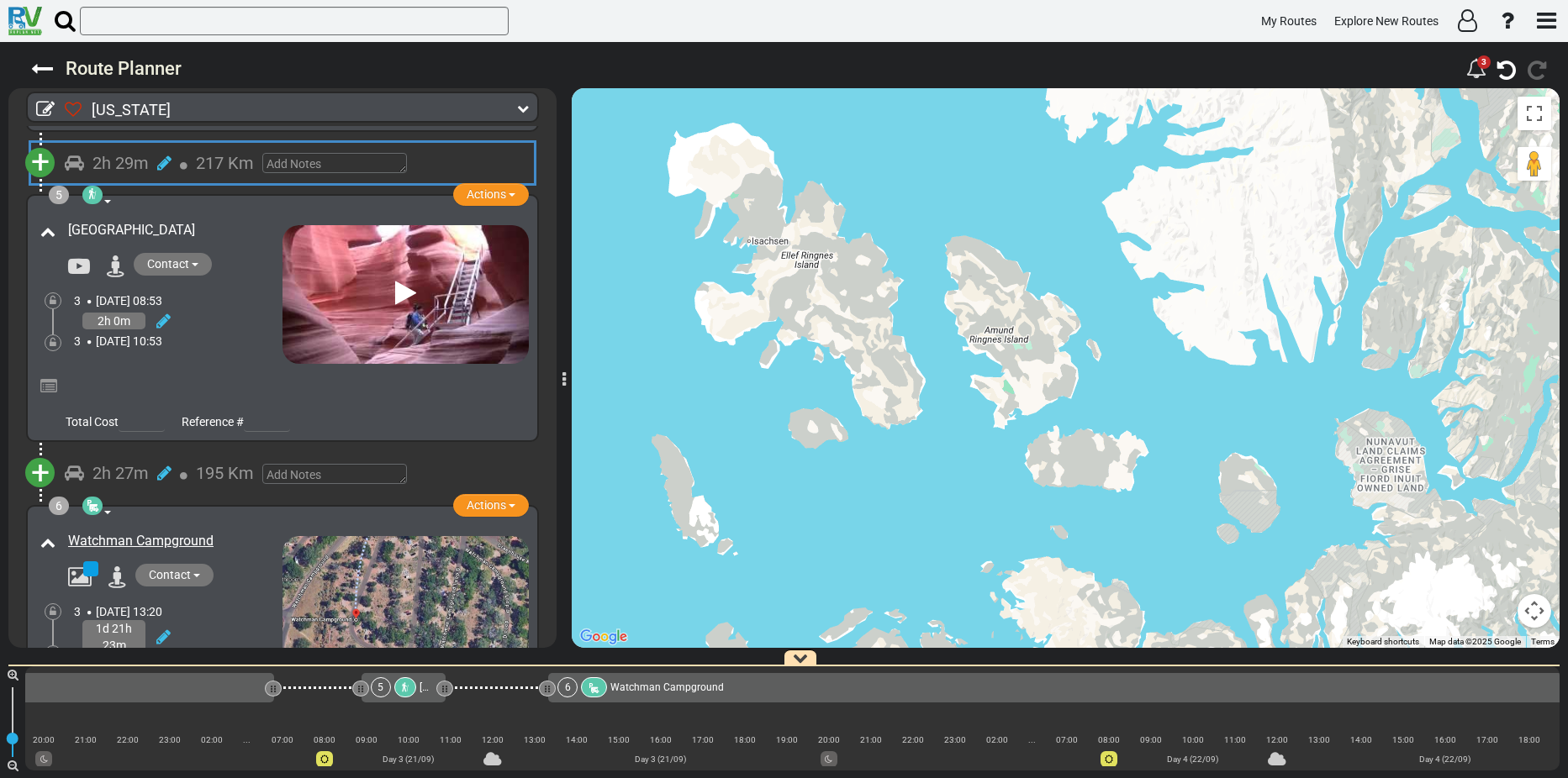
click at [361, 686] on div at bounding box center [361, 689] width 5 height 16
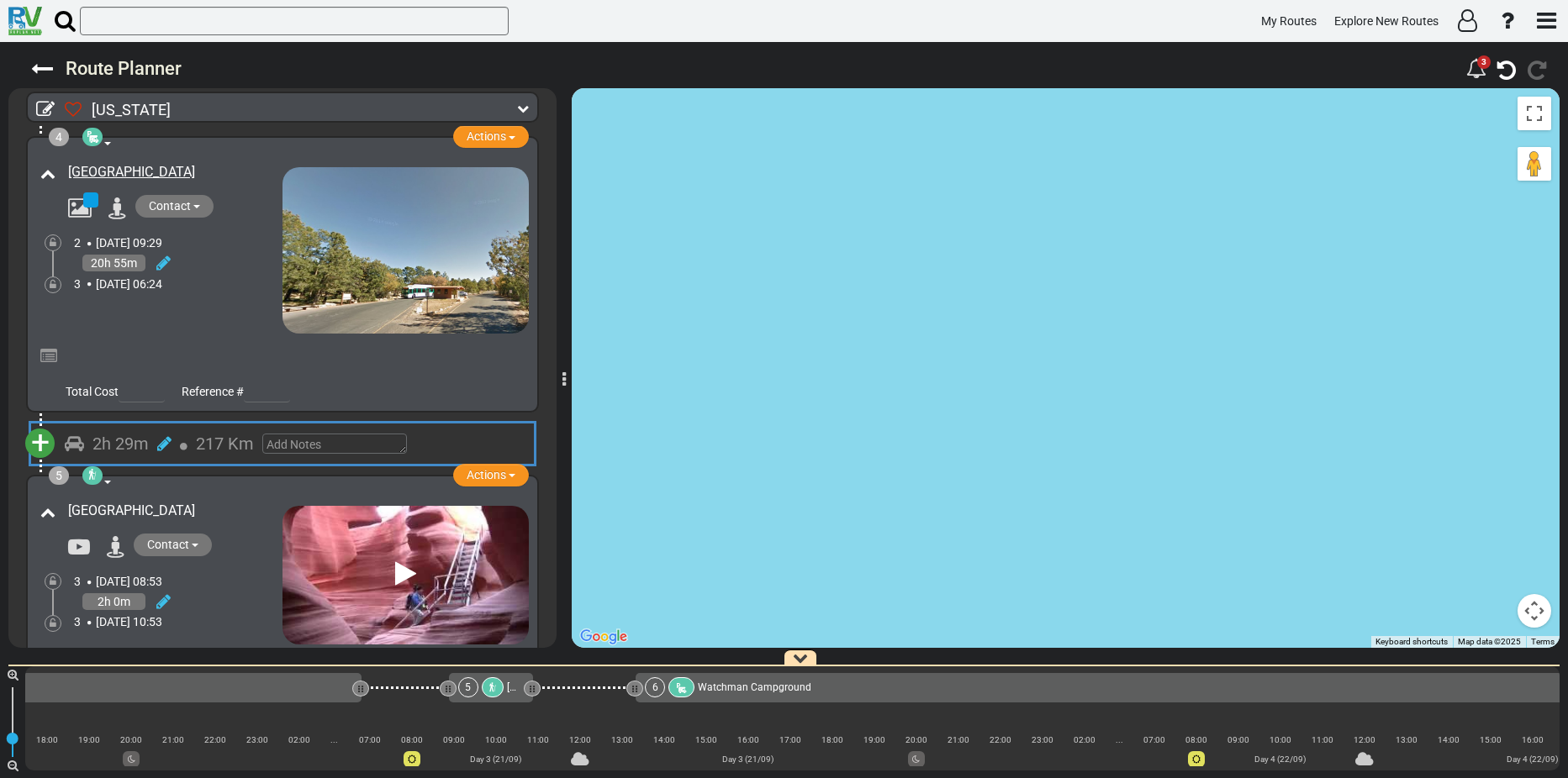
scroll to position [971, 0]
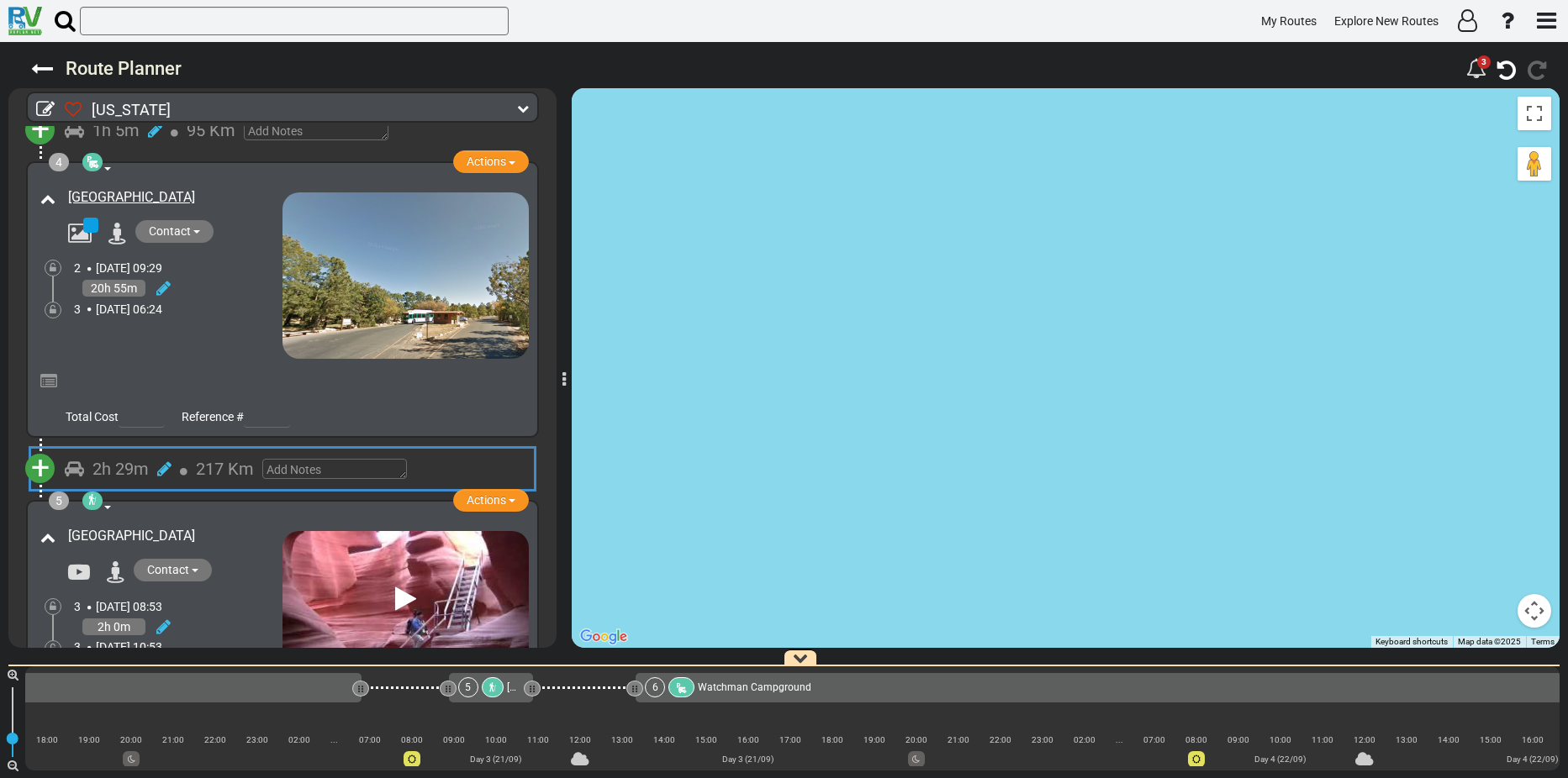
click at [218, 322] on div "[GEOGRAPHIC_DATA]" at bounding box center [160, 271] width 247 height 175
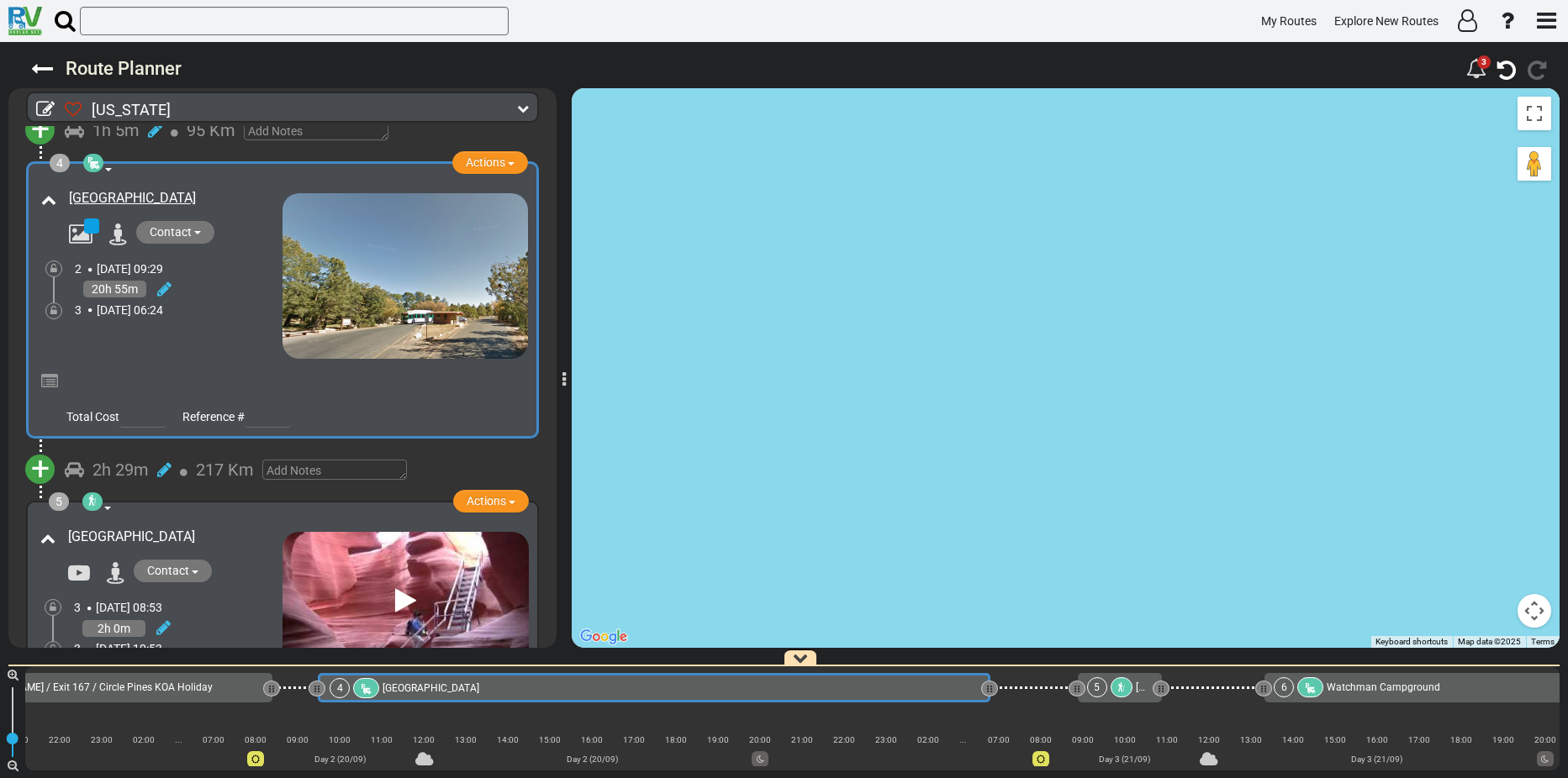
scroll to position [0, 574]
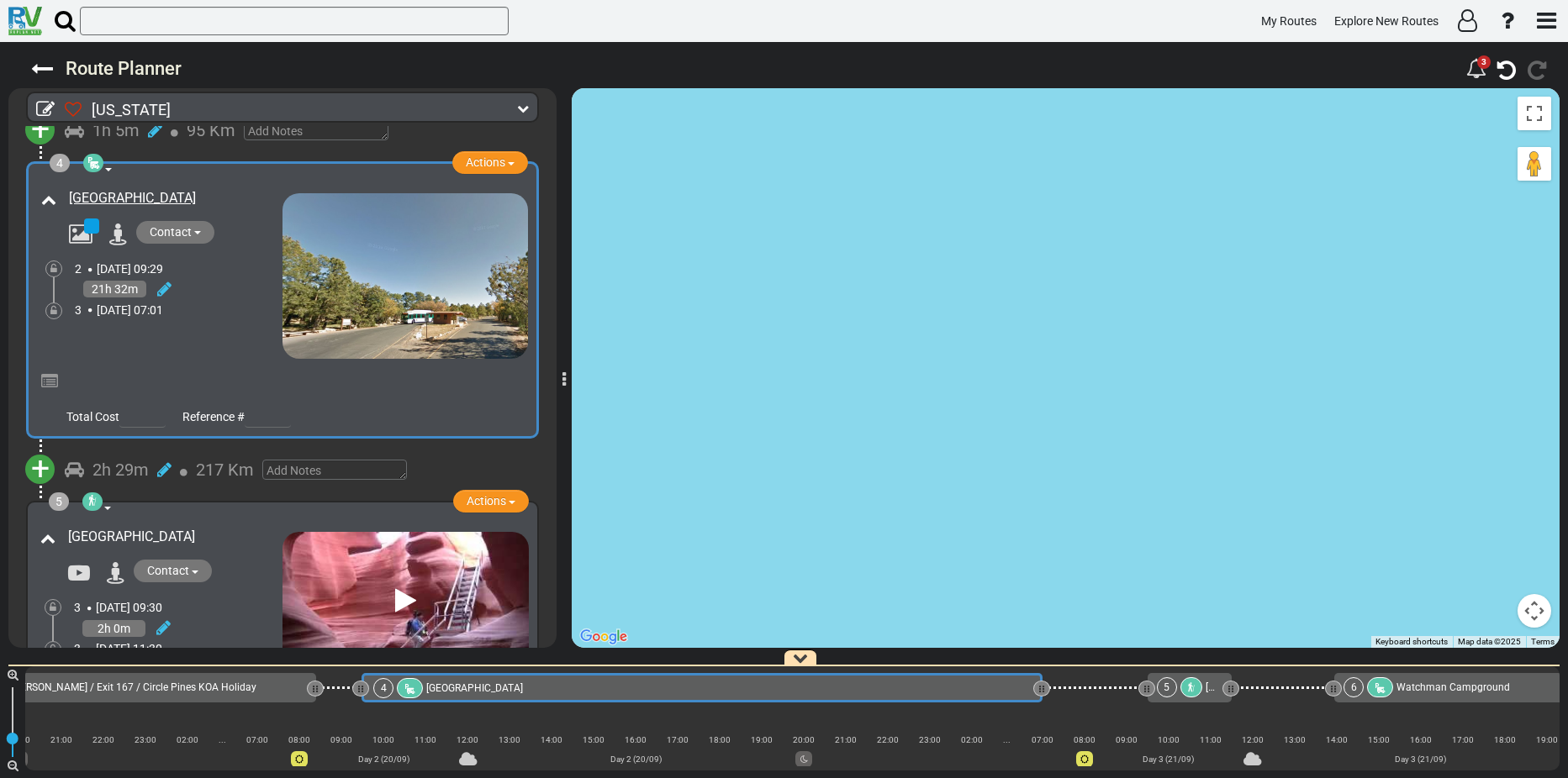
drag, startPoint x: 1037, startPoint y: 688, endPoint x: 1045, endPoint y: 688, distance: 8.0
click at [1045, 688] on div at bounding box center [1042, 688] width 17 height 16
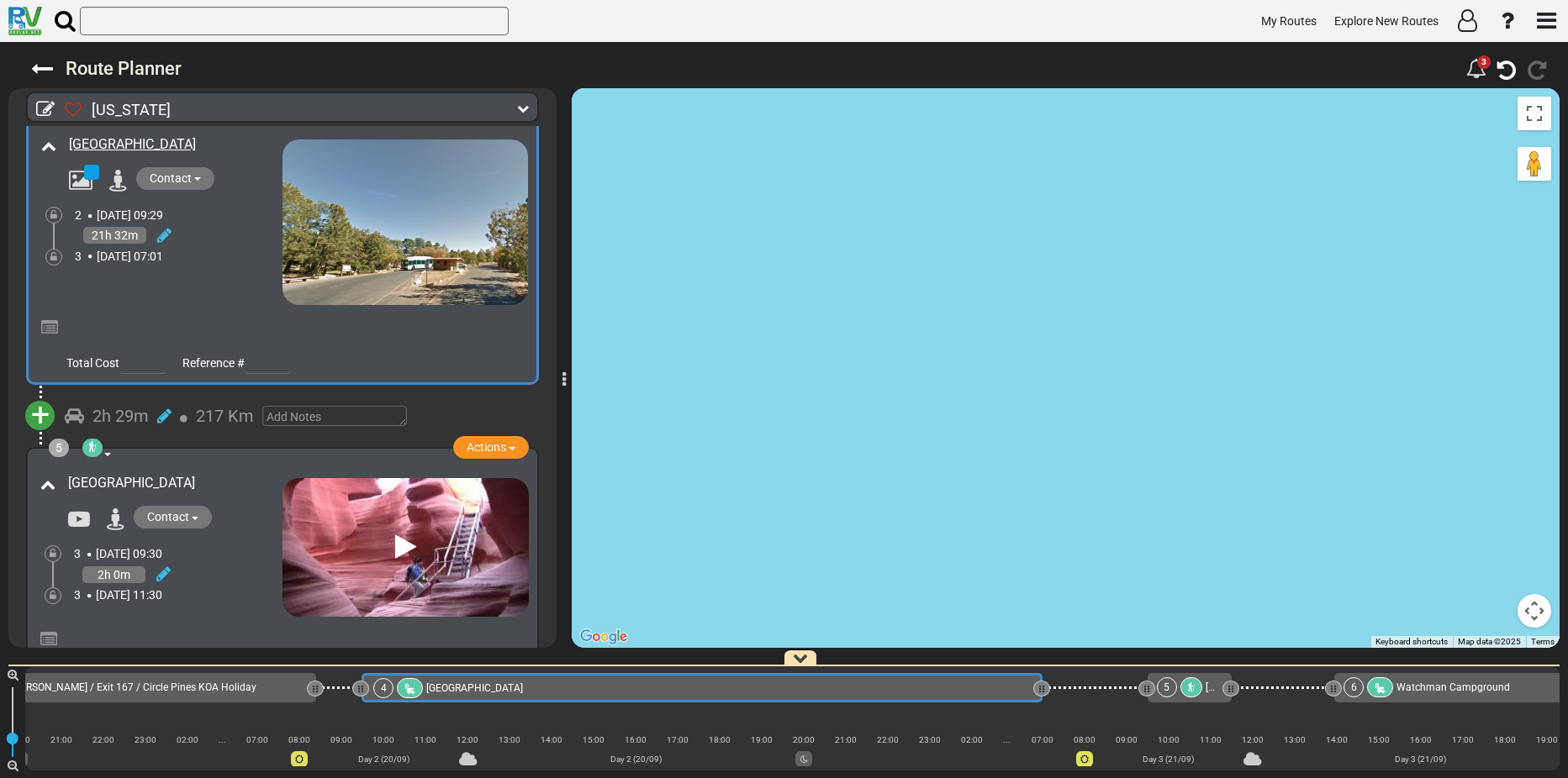
scroll to position [1108, 0]
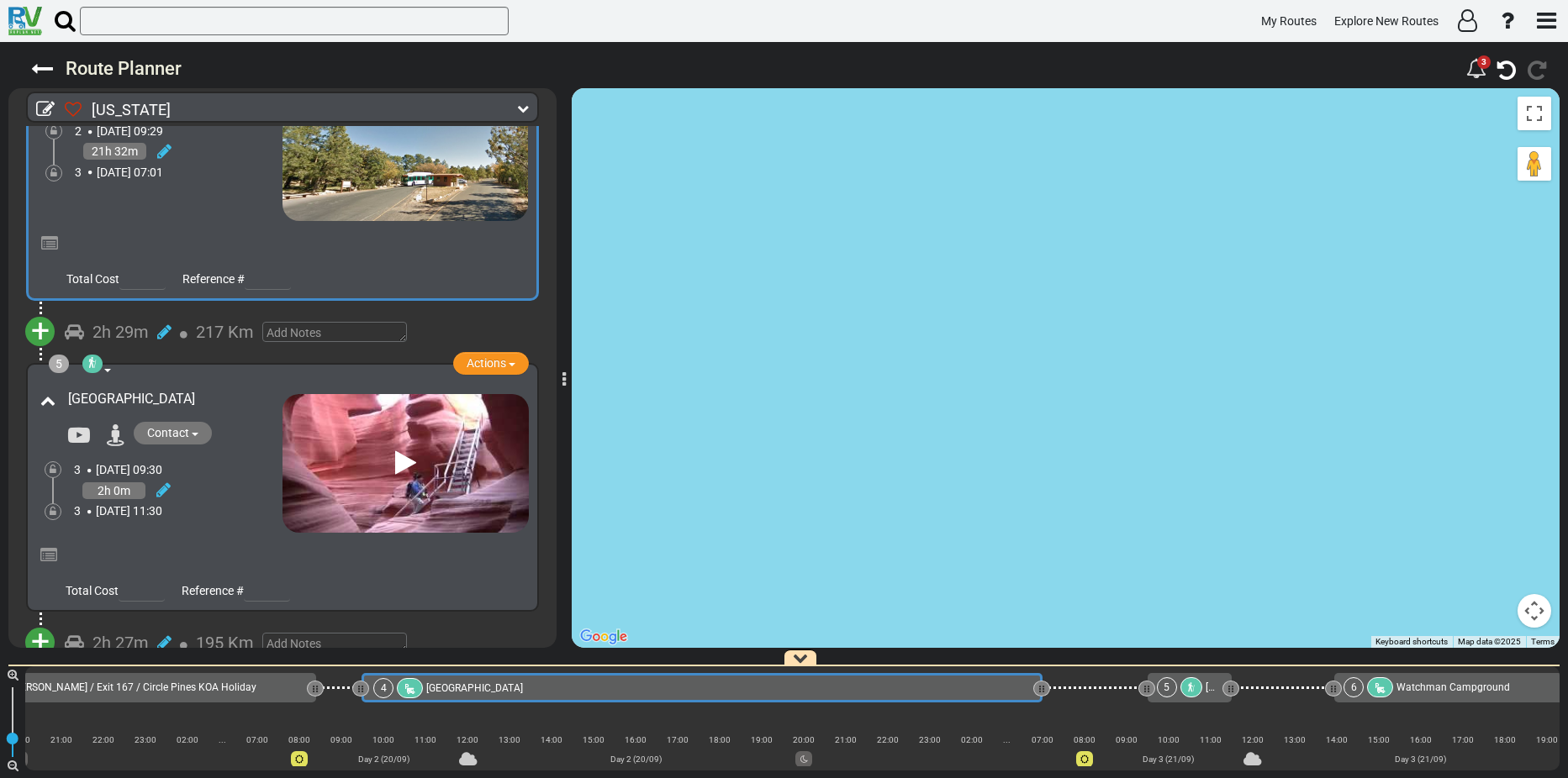
click at [109, 366] on div "5 hiking area Natural Feature Actions Add Activity Replace Add Notes Remove" at bounding box center [282, 487] width 513 height 248
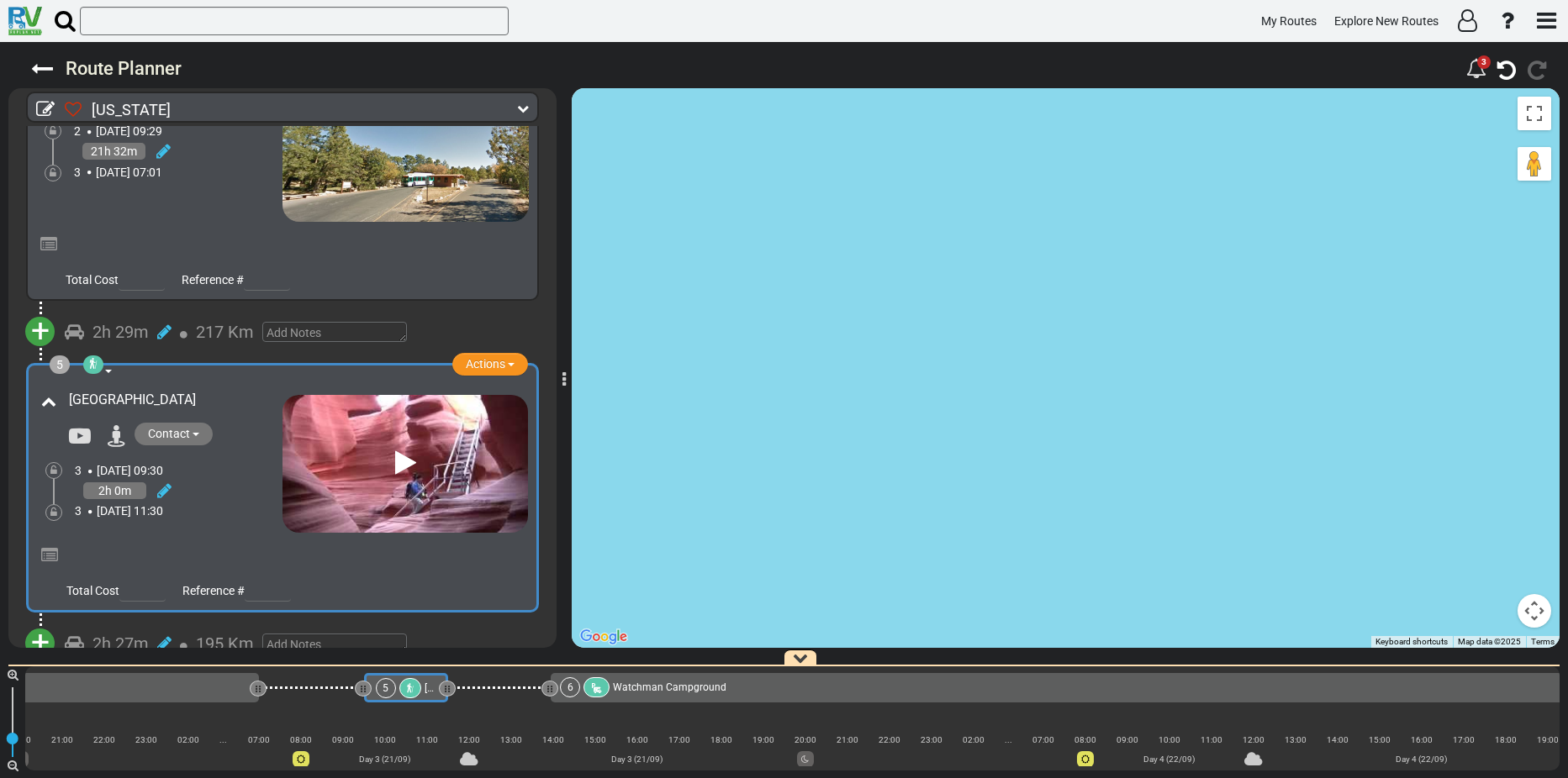
scroll to position [0, 1359]
click at [107, 370] on span at bounding box center [108, 372] width 7 height 3
click at [116, 342] on div "+ Add Atraction Add Campground 2h 29m 217 Km" at bounding box center [282, 332] width 508 height 46
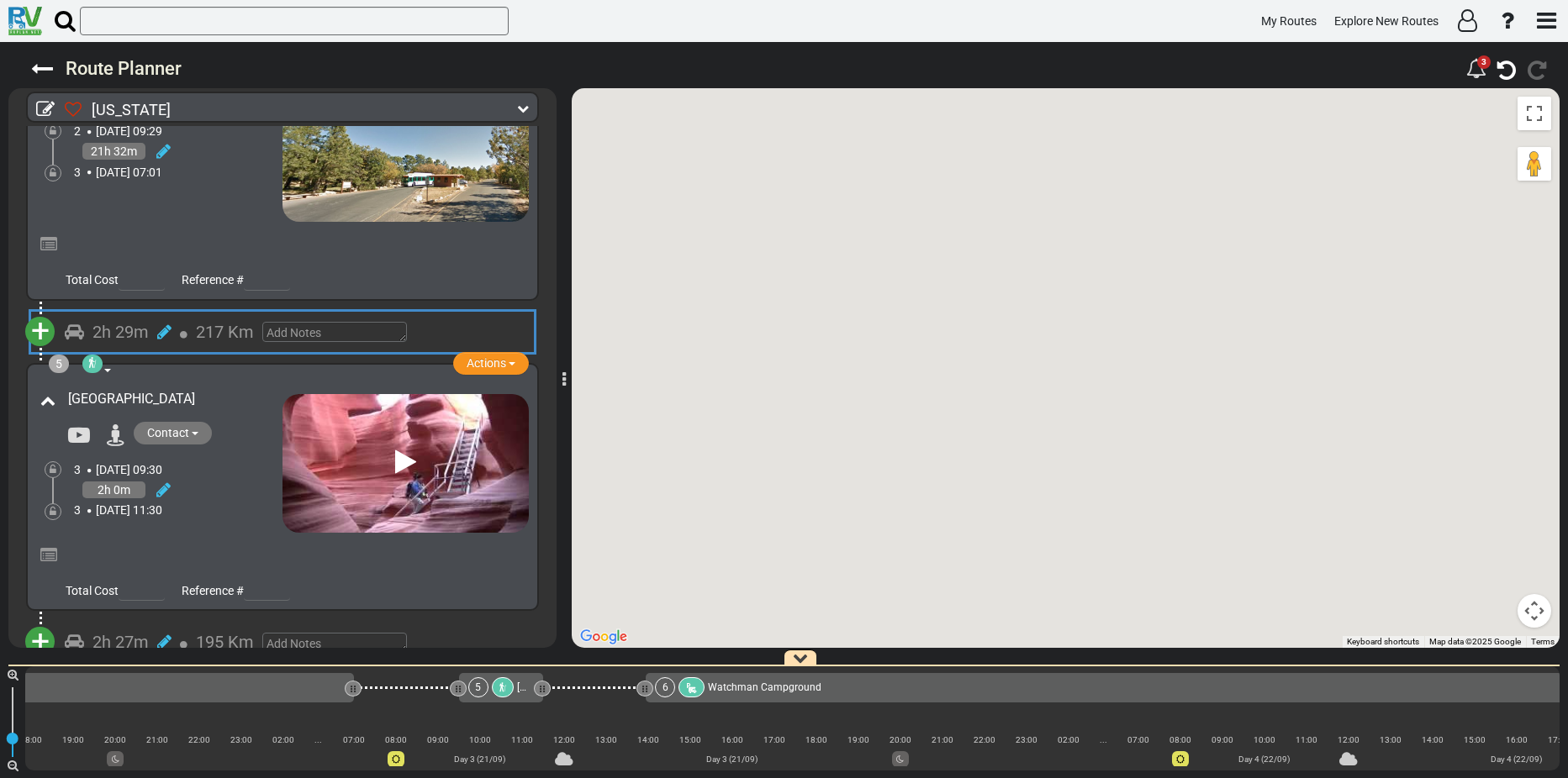
scroll to position [0, 1255]
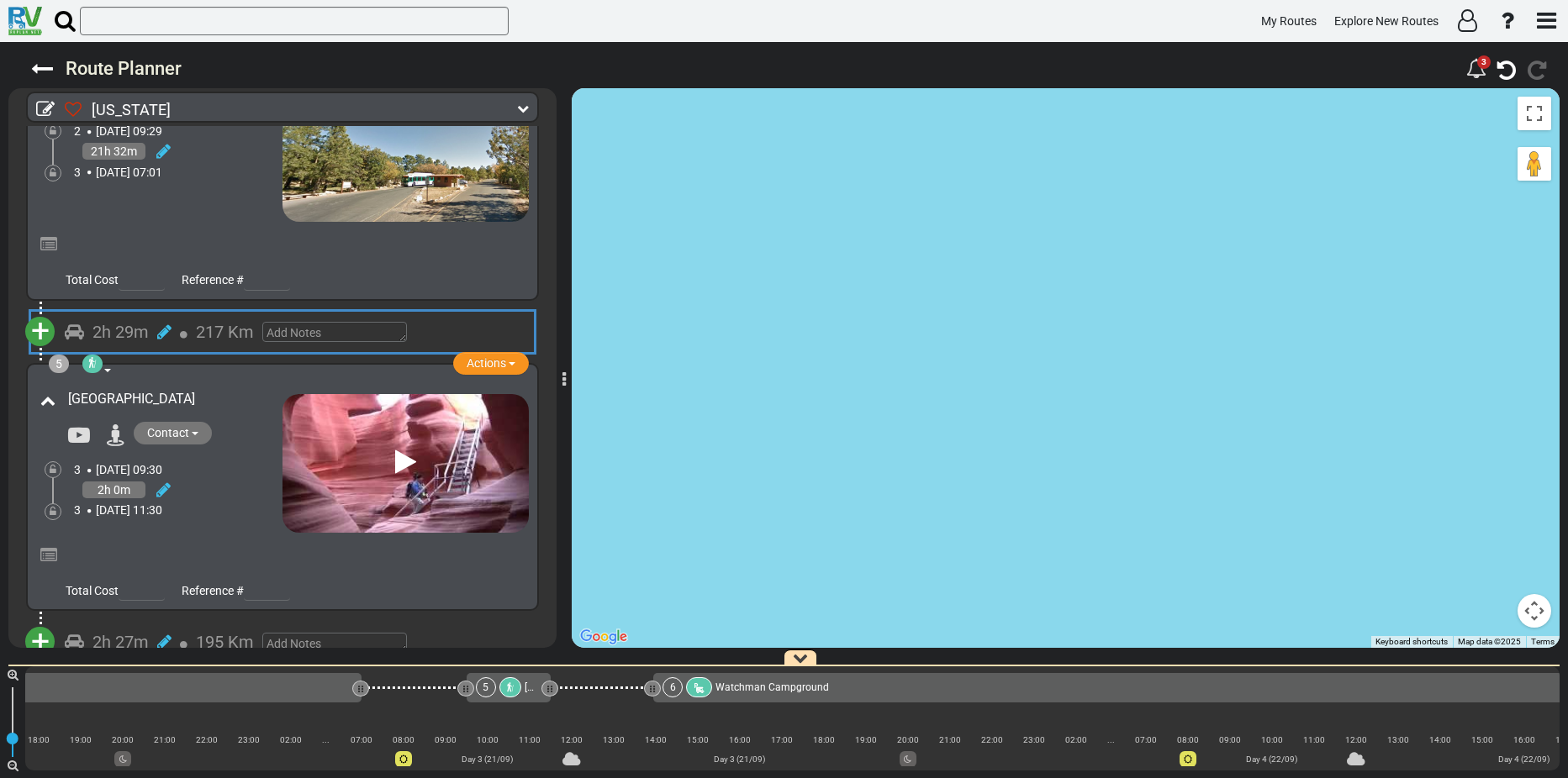
click at [121, 403] on span "[GEOGRAPHIC_DATA]" at bounding box center [132, 399] width 127 height 16
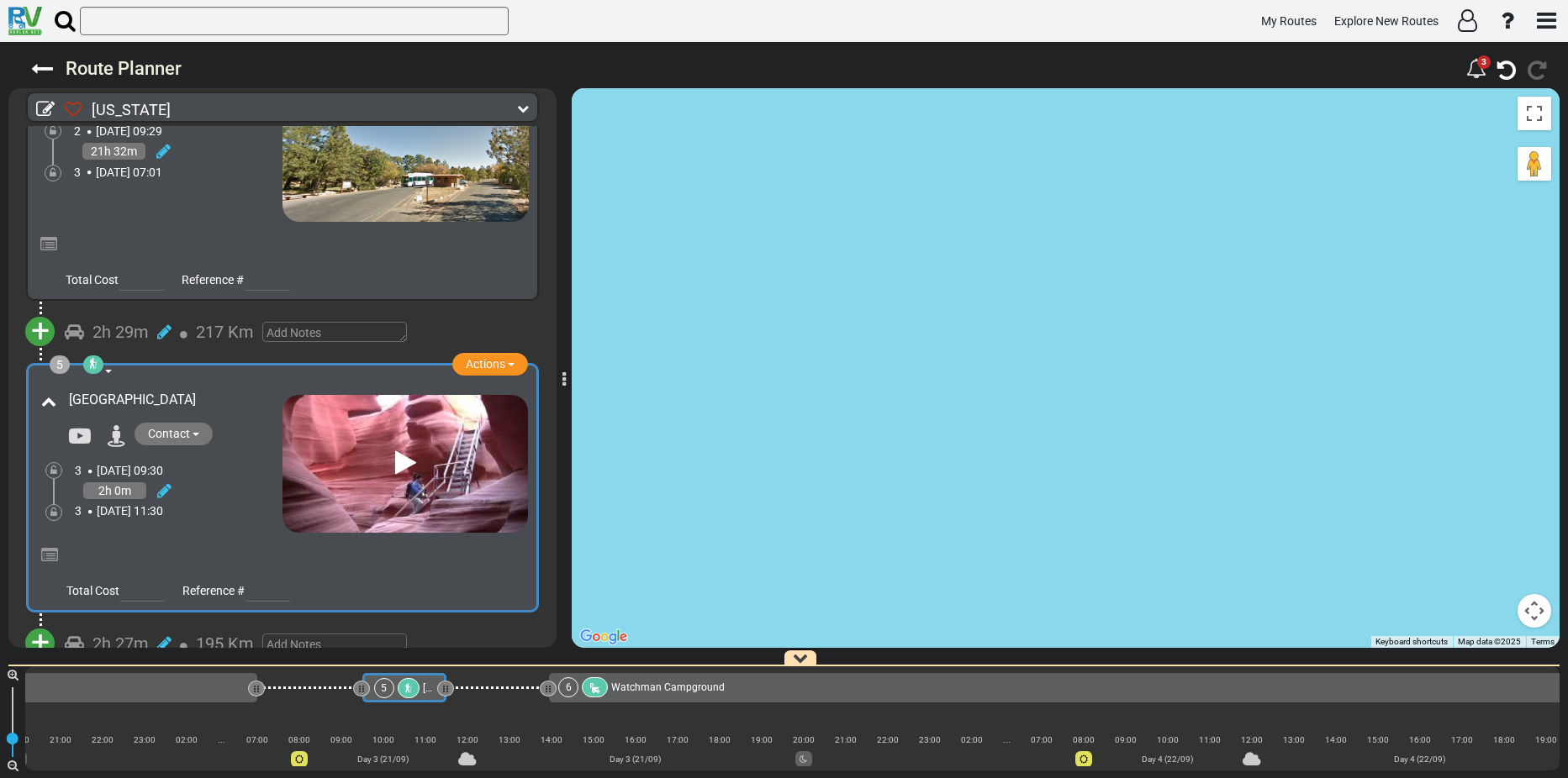
scroll to position [0, 1359]
click at [145, 329] on div "2h 29m" at bounding box center [120, 332] width 57 height 24
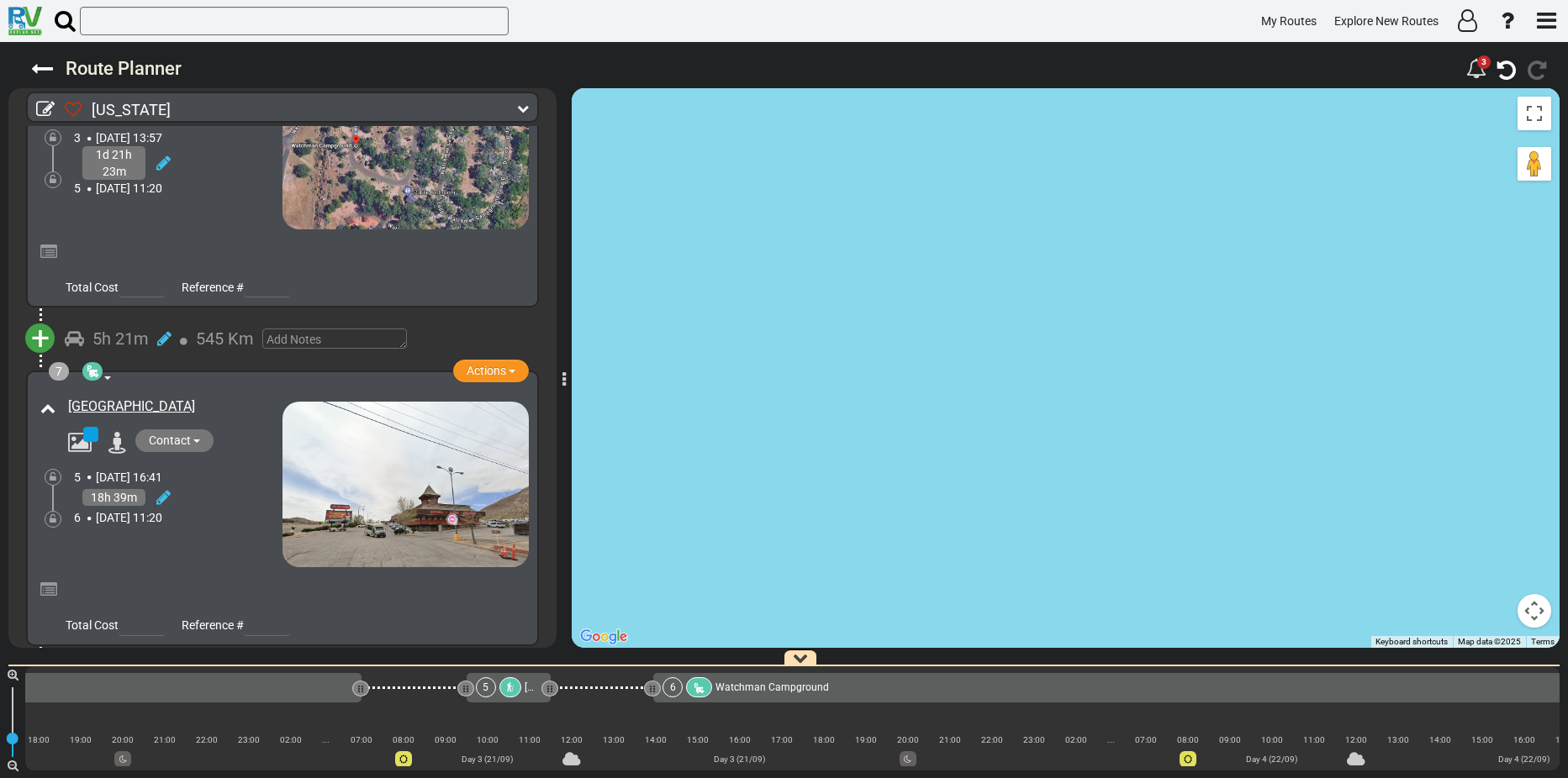
scroll to position [1780, 0]
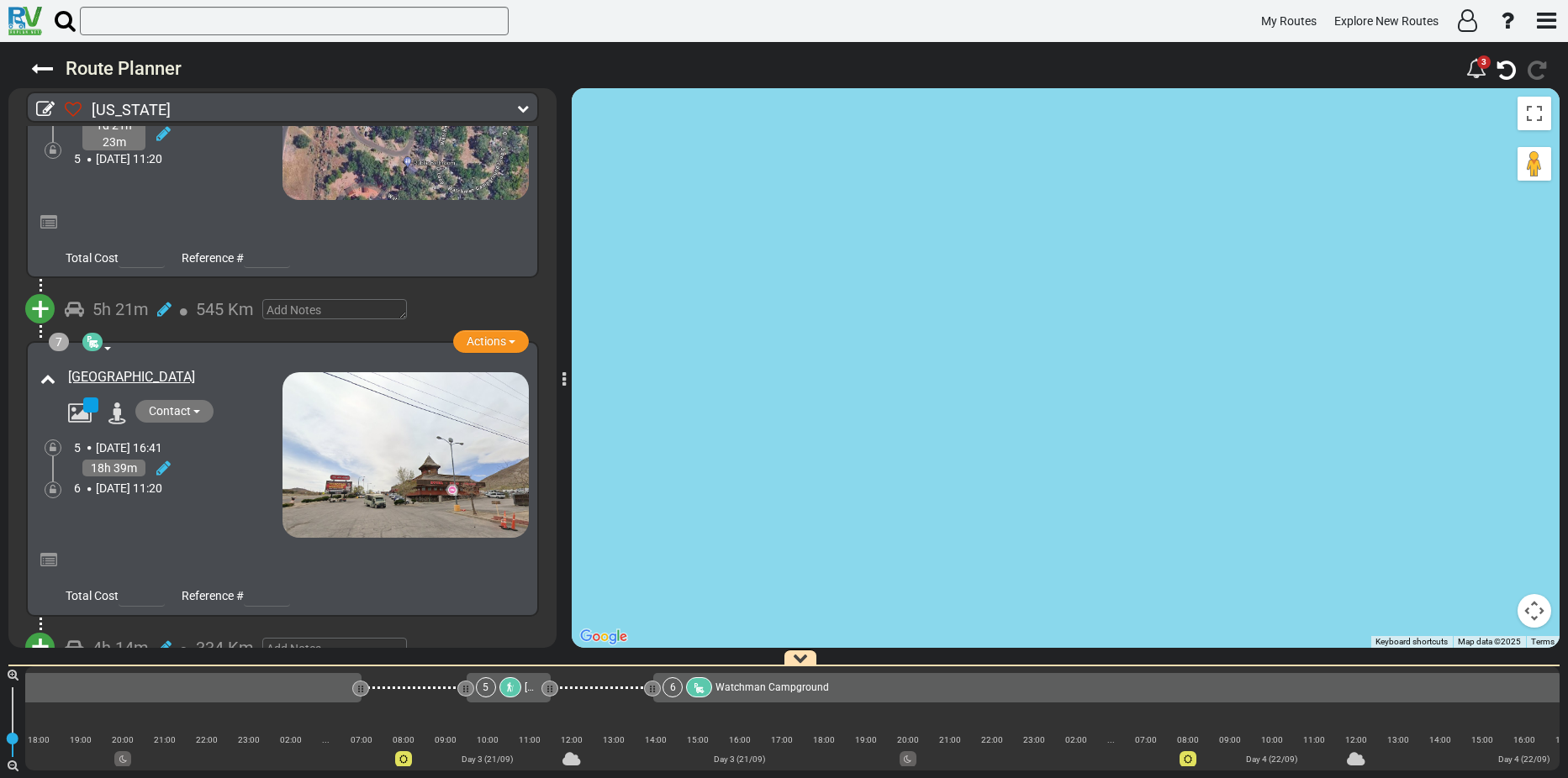
click at [222, 456] on div "18h 39m" at bounding box center [178, 468] width 209 height 24
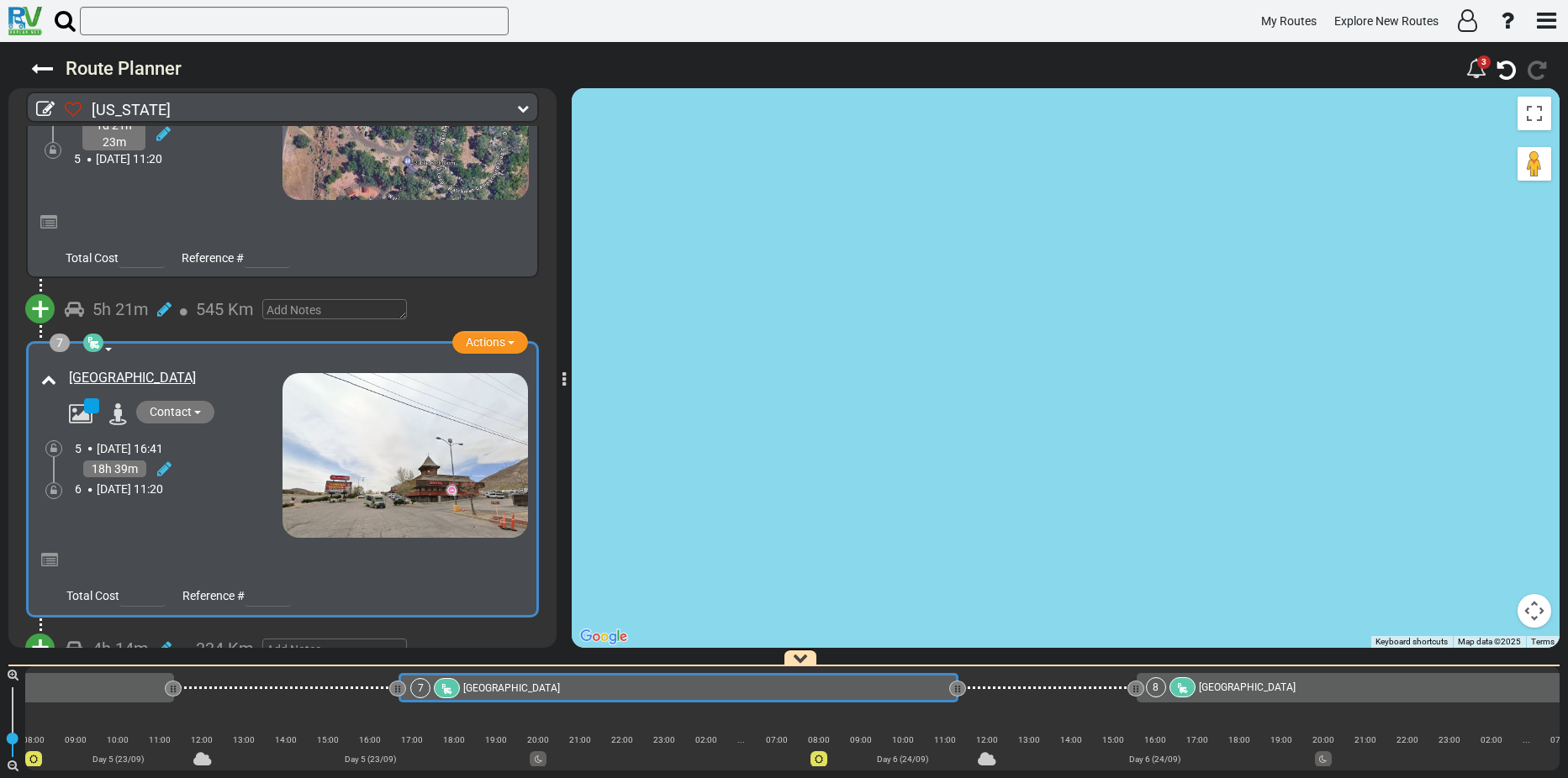
scroll to position [0, 3230]
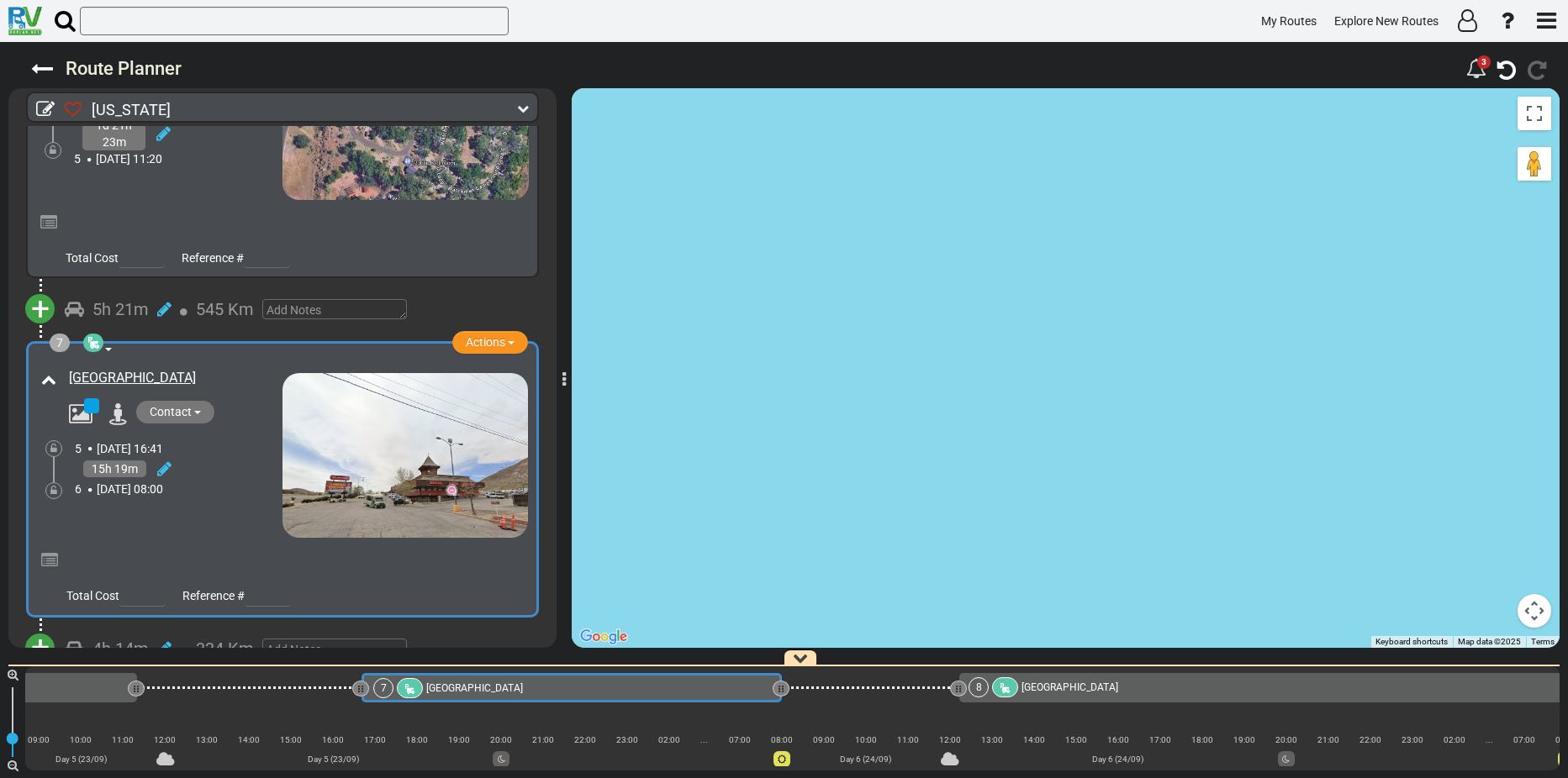
drag, startPoint x: 917, startPoint y: 687, endPoint x: 776, endPoint y: 689, distance: 141.0
click at [776, 689] on div at bounding box center [781, 688] width 17 height 16
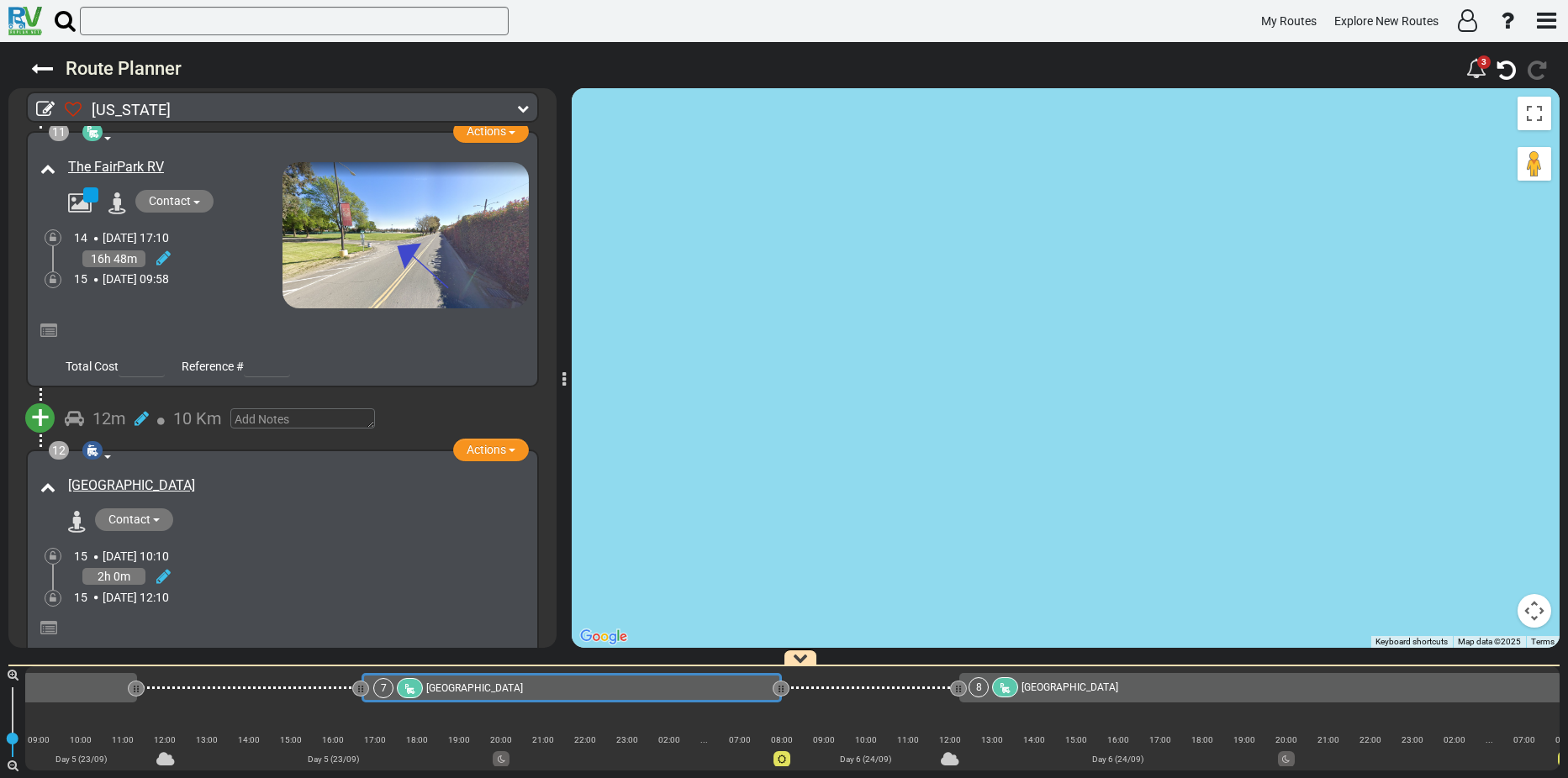
scroll to position [3344, 0]
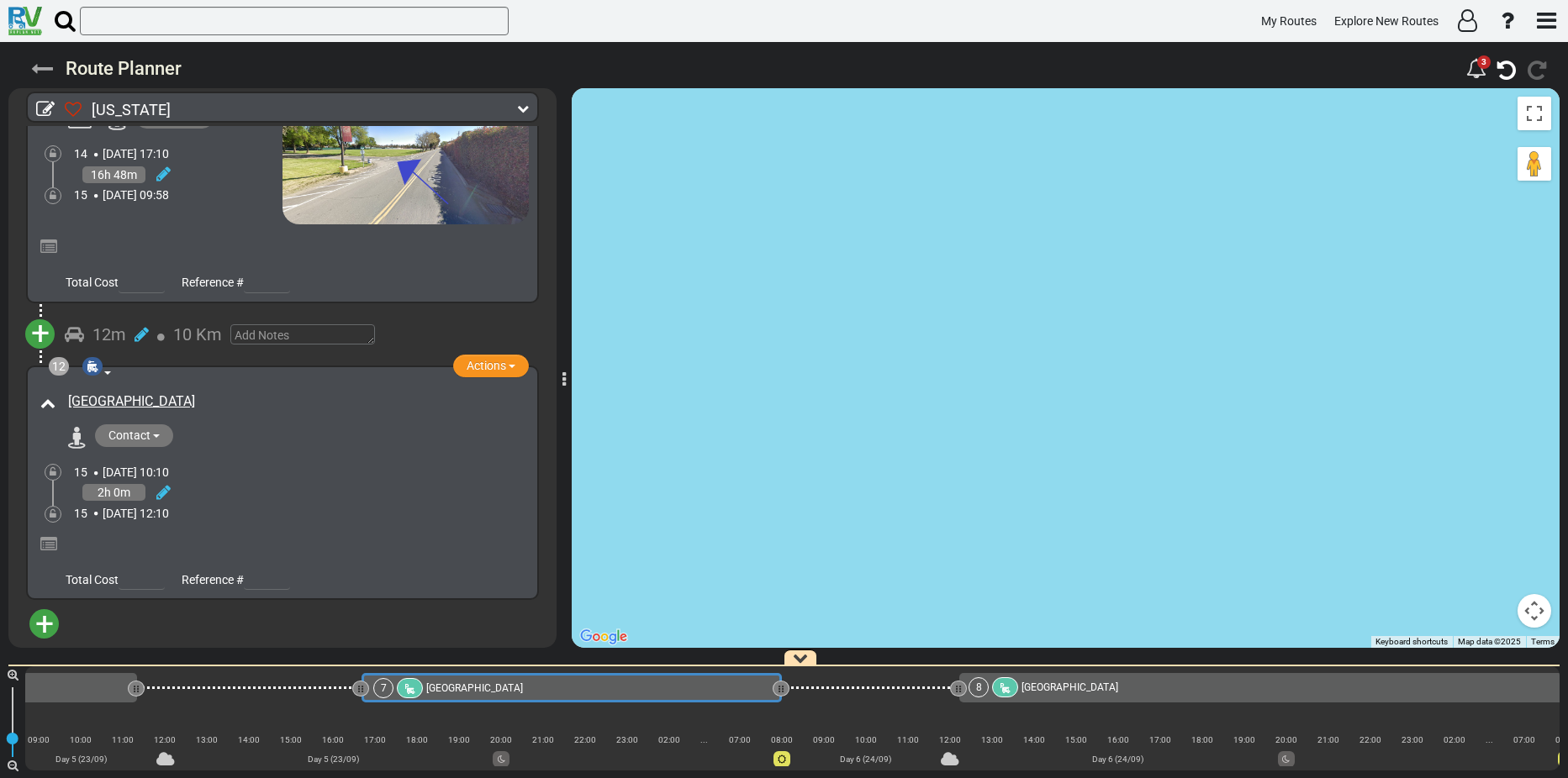
click at [34, 63] on icon at bounding box center [42, 69] width 22 height 22
